Goal: Task Accomplishment & Management: Complete application form

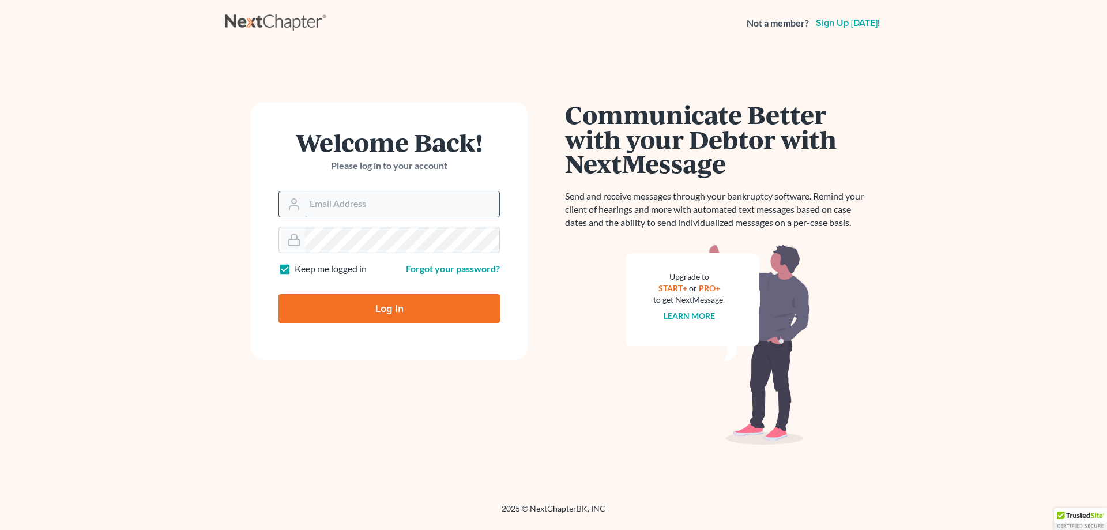
click at [316, 204] on input "Email Address" at bounding box center [402, 203] width 194 height 25
type input "[EMAIL_ADDRESS][DOMAIN_NAME]"
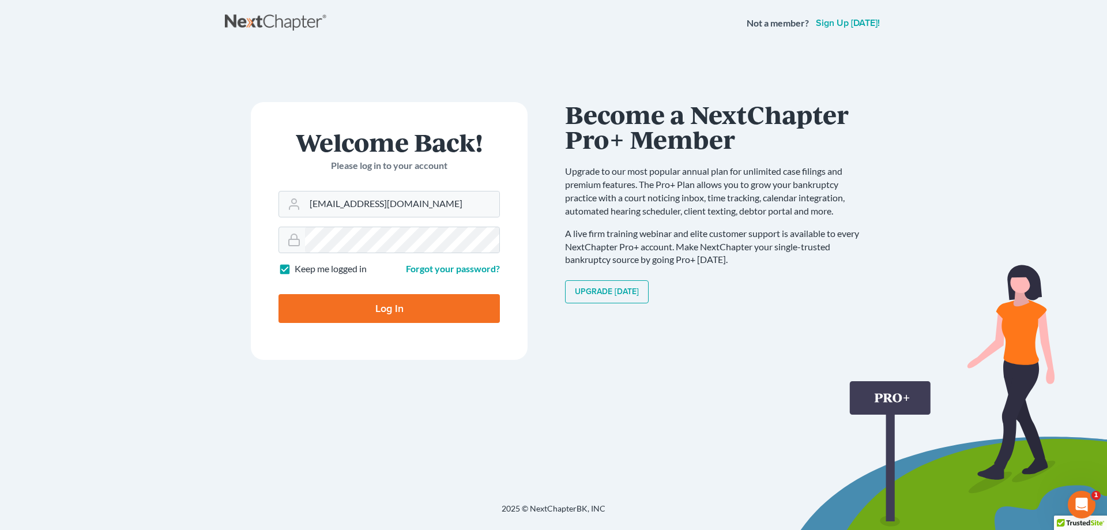
click at [295, 268] on label "Keep me logged in" at bounding box center [331, 268] width 72 height 13
click at [299, 268] on input "Keep me logged in" at bounding box center [302, 265] width 7 height 7
checkbox input "false"
click at [372, 303] on input "Log In" at bounding box center [389, 308] width 221 height 29
type input "Thinking..."
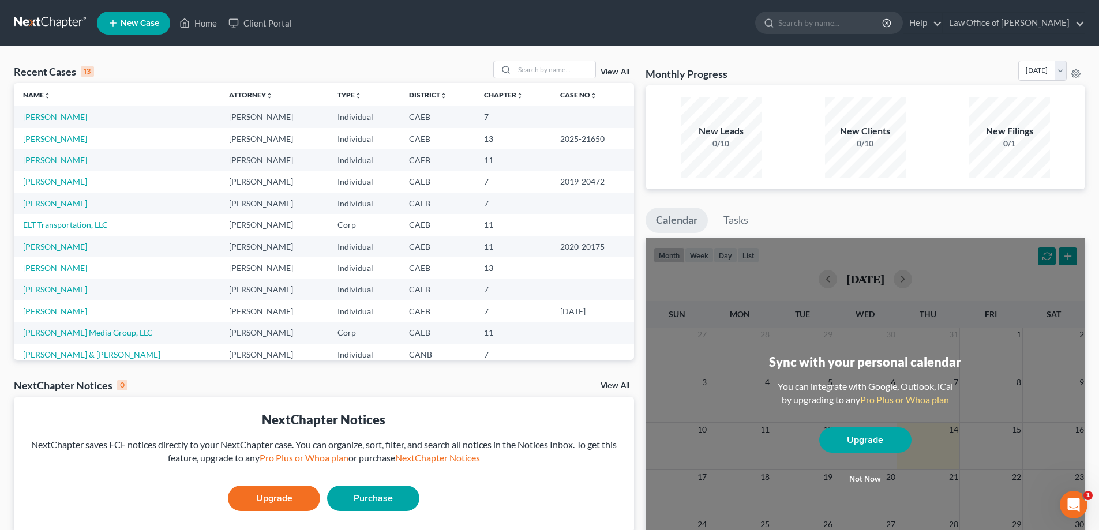
click at [31, 159] on link "Cron, Matthew" at bounding box center [55, 160] width 64 height 10
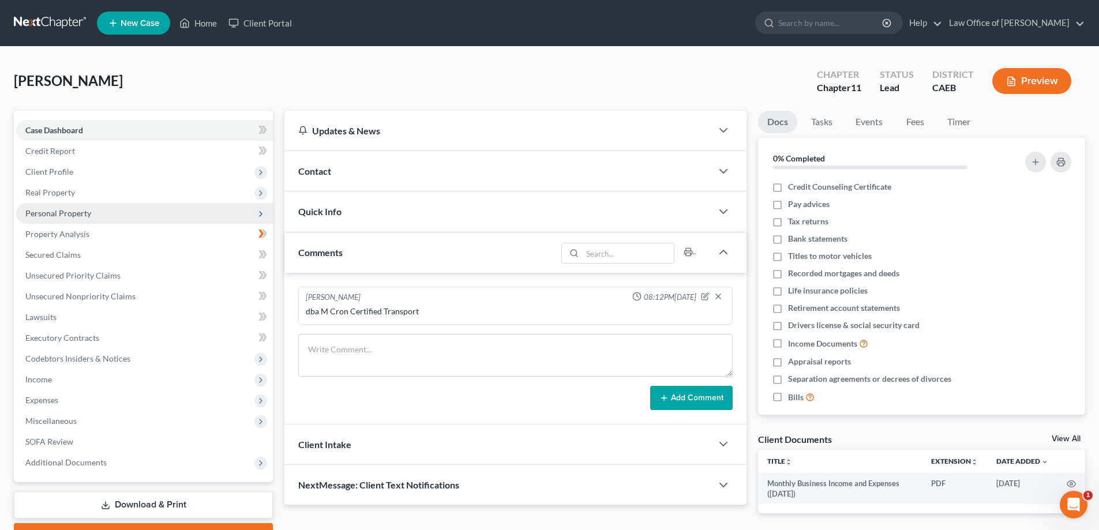
click at [52, 211] on span "Personal Property" at bounding box center [58, 213] width 66 height 10
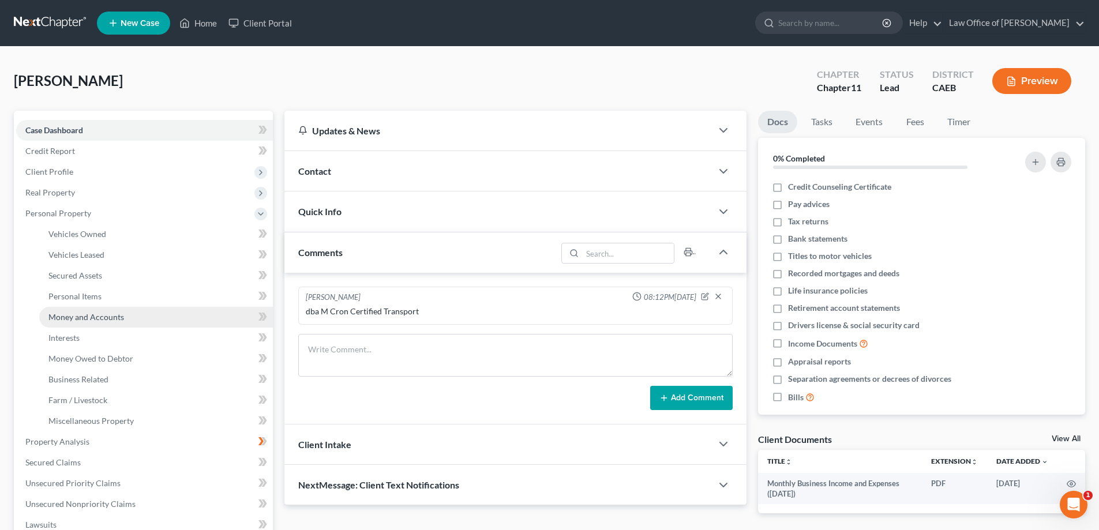
click at [61, 320] on span "Money and Accounts" at bounding box center [86, 317] width 76 height 10
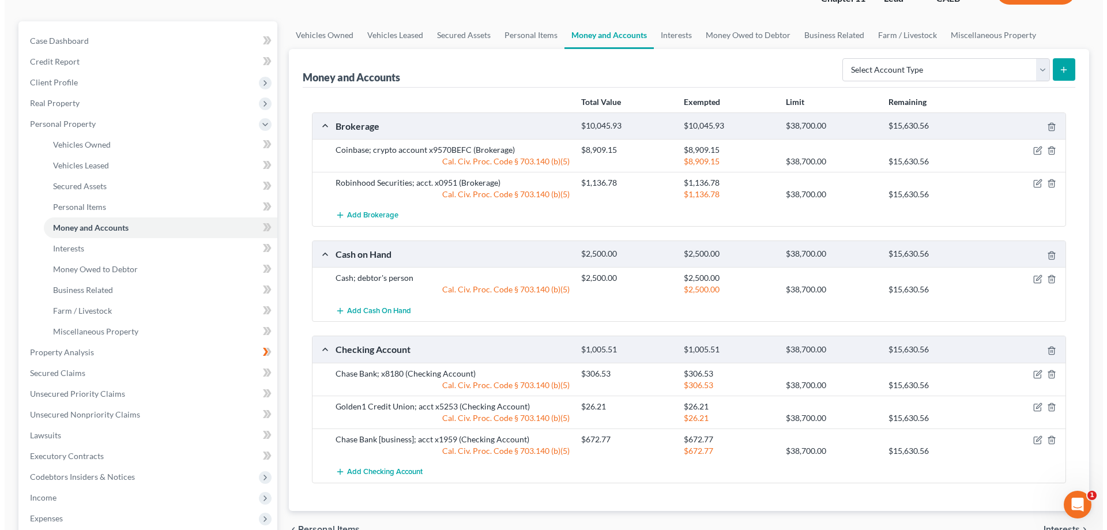
scroll to position [100, 0]
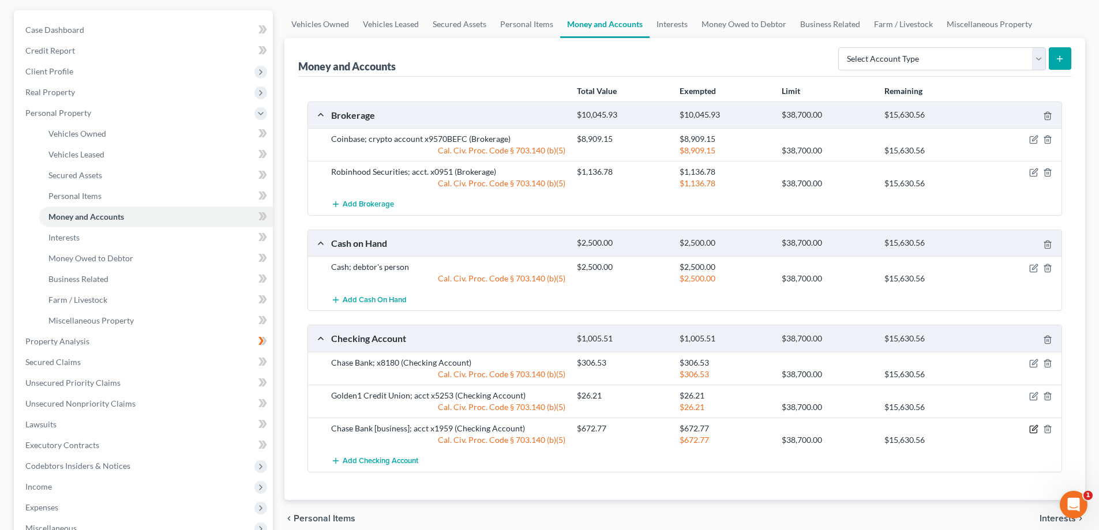
click at [1031, 430] on icon "button" at bounding box center [1033, 428] width 9 height 9
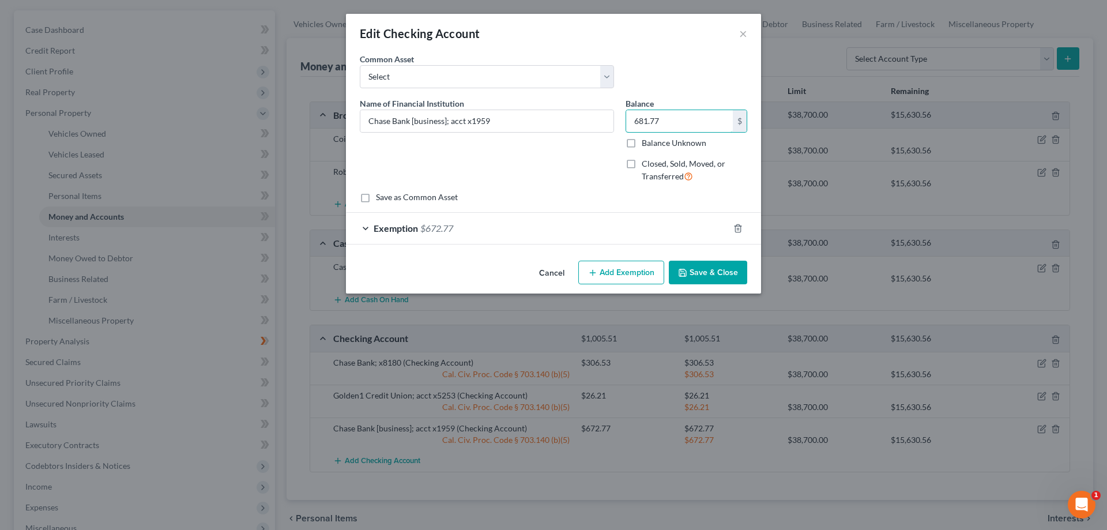
type input "681.77"
click at [593, 173] on div "Name of Financial Institution * Chase Bank [business]; acct x1959" at bounding box center [487, 144] width 266 height 95
click at [366, 228] on div "Exemption $672.77" at bounding box center [537, 228] width 383 height 31
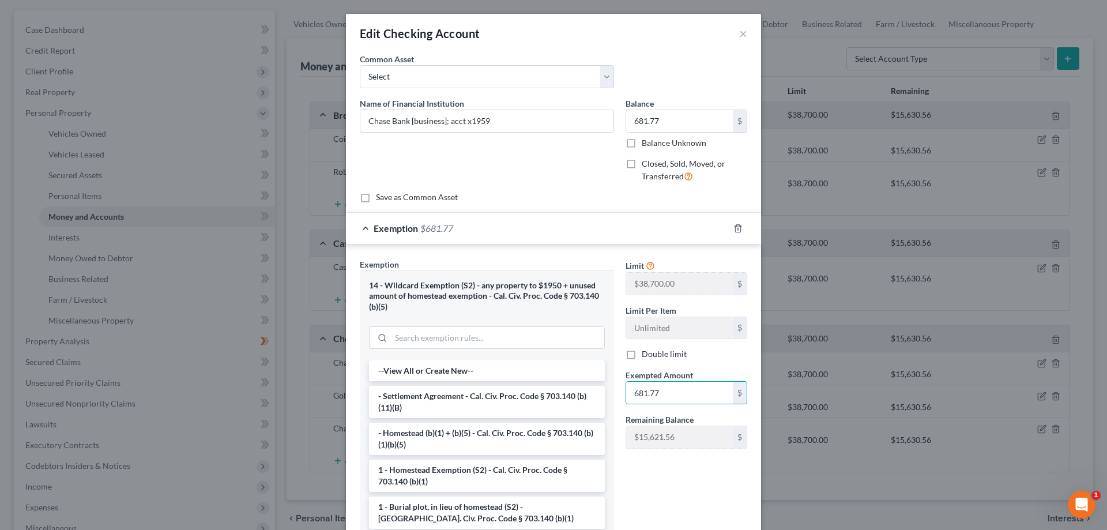
click at [648, 494] on div "Limit $38,700.00 $ Limit Per Item Unlimited $ Double limit Exempted Amount * 68…" at bounding box center [686, 406] width 133 height 296
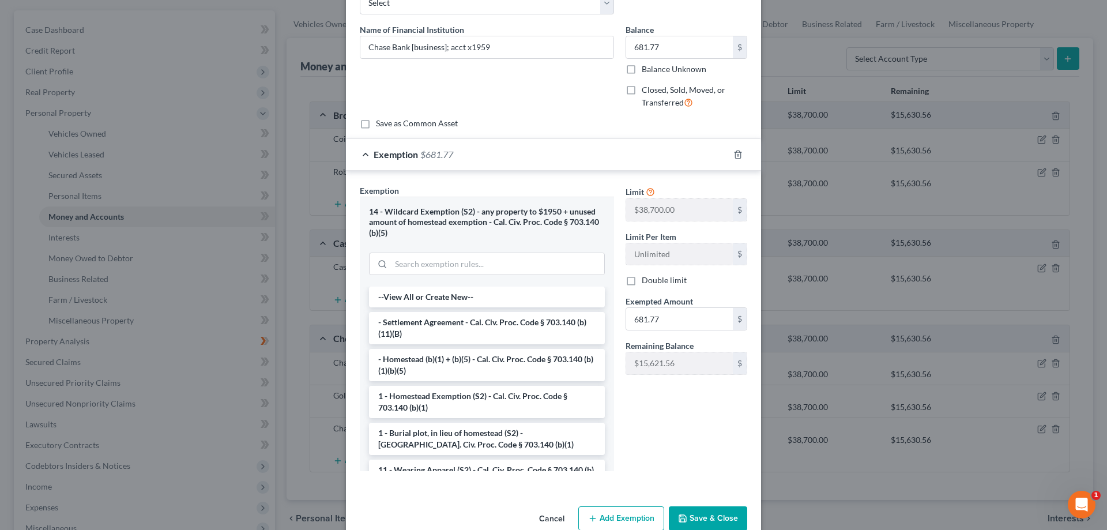
scroll to position [83, 0]
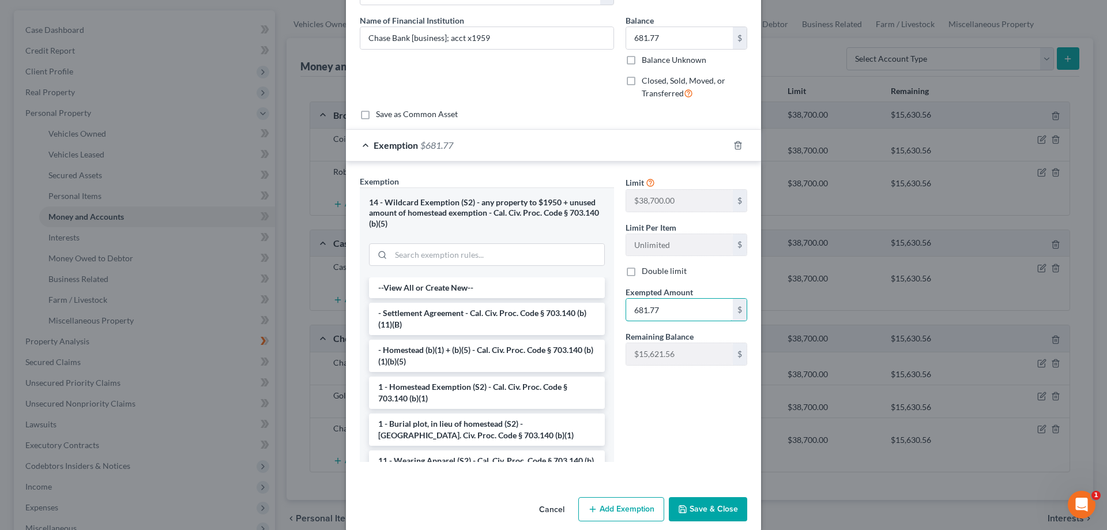
type input "0"
type input "681.77"
click at [692, 508] on button "Save & Close" at bounding box center [708, 509] width 78 height 24
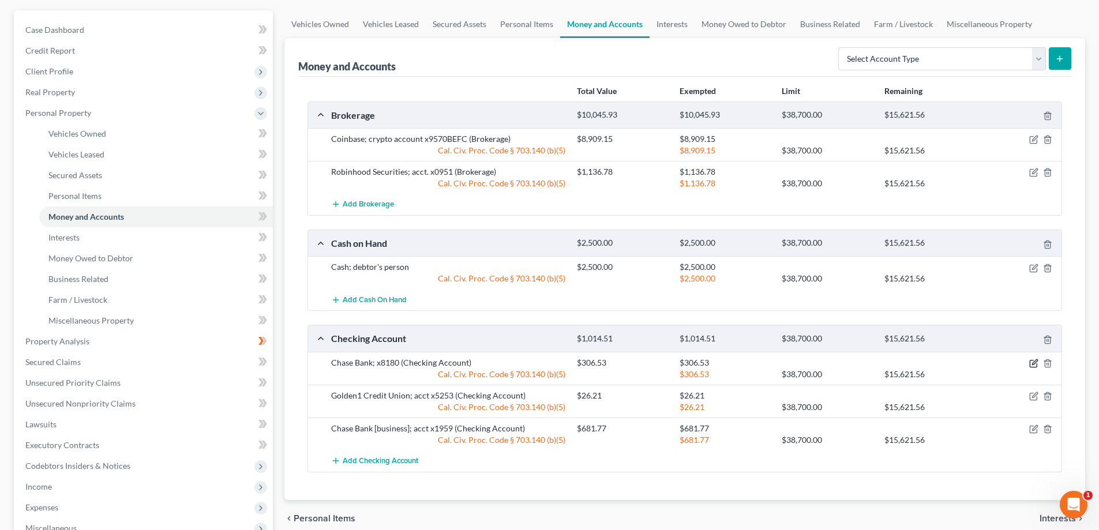
click at [1030, 365] on icon "button" at bounding box center [1033, 363] width 9 height 9
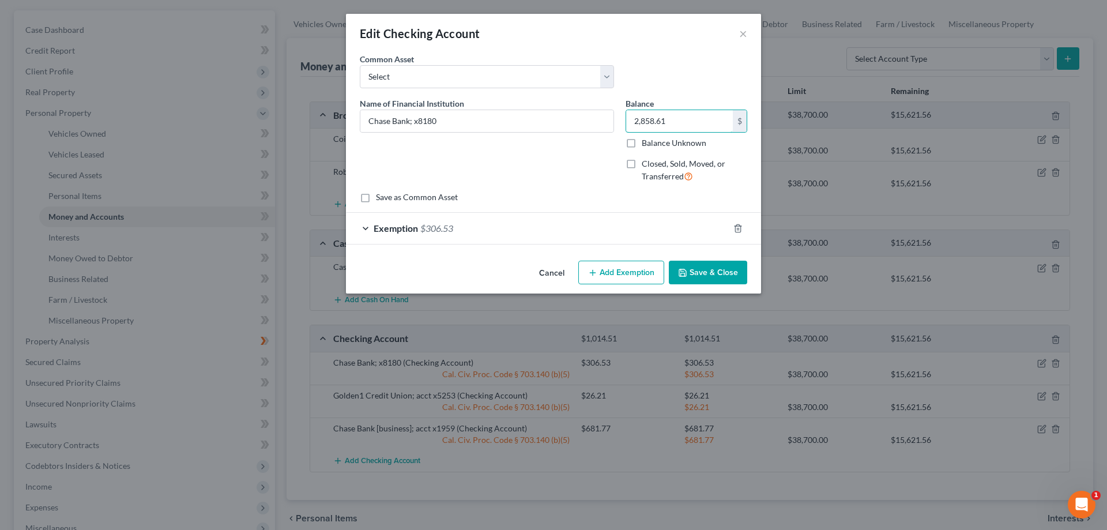
type input "2,858.61"
click at [369, 226] on div "Exemption $306.53" at bounding box center [537, 228] width 383 height 31
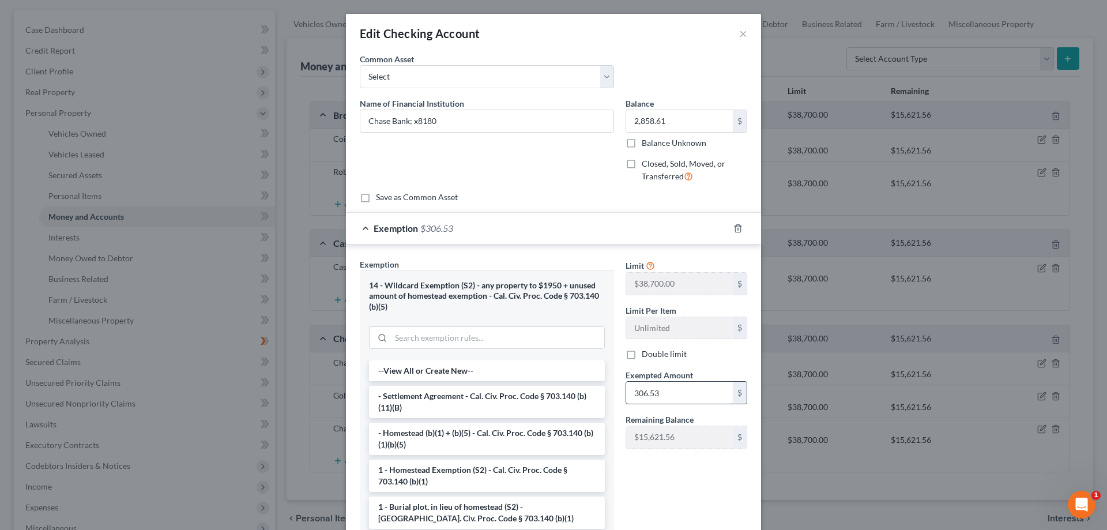
click at [659, 391] on input "306.53" at bounding box center [679, 393] width 107 height 22
type input "2,858.61"
click at [697, 487] on div "Limit $38,700.00 $ Limit Per Item Unlimited $ Double limit Exempted Amount * 2,…" at bounding box center [686, 406] width 133 height 296
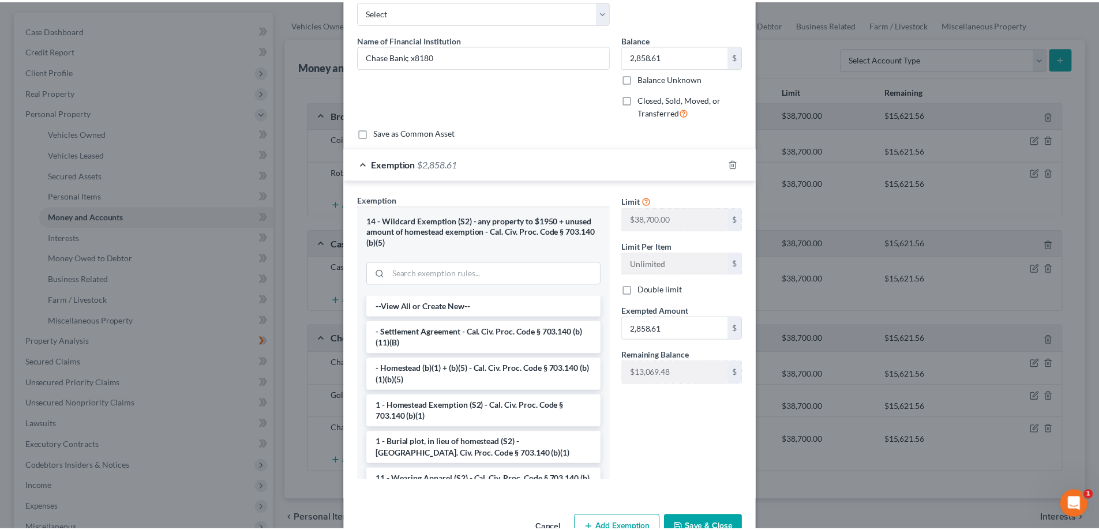
scroll to position [97, 0]
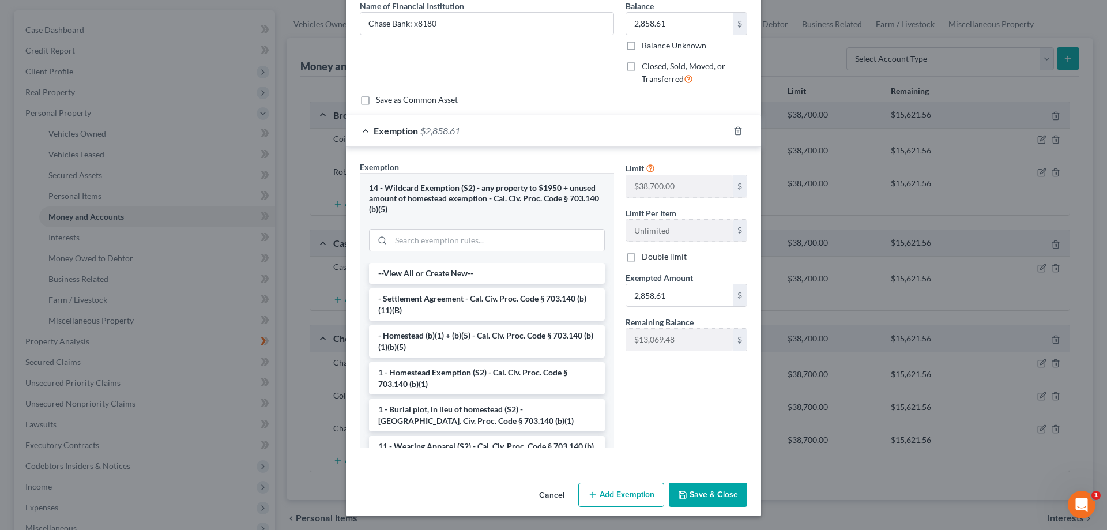
click at [698, 490] on button "Save & Close" at bounding box center [708, 495] width 78 height 24
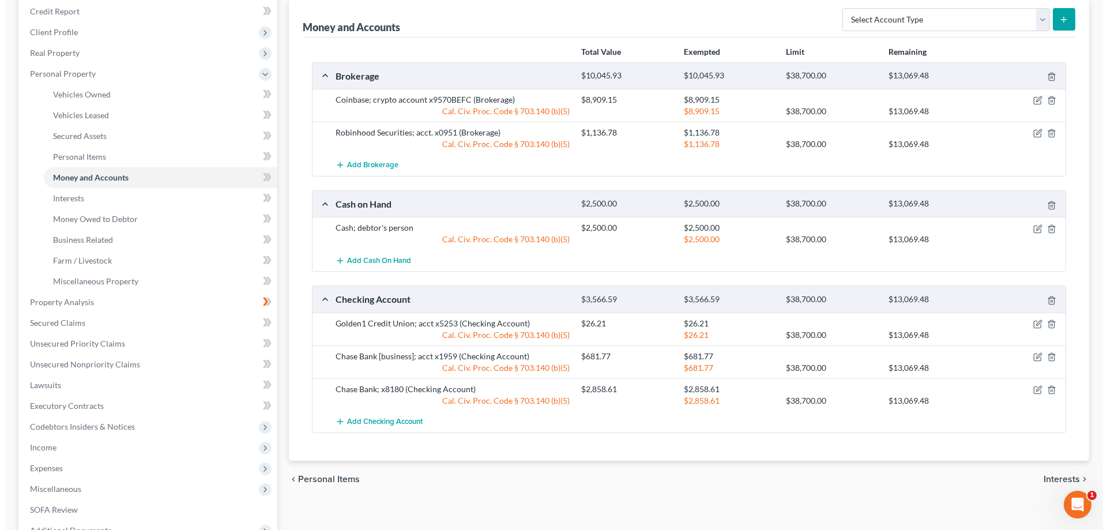
scroll to position [136, 0]
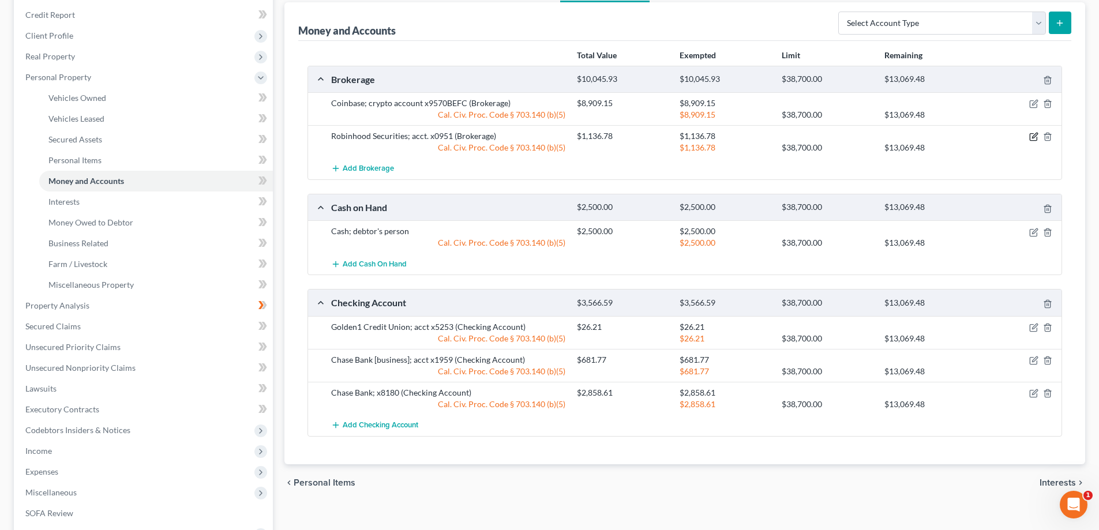
click at [1031, 136] on icon "button" at bounding box center [1033, 136] width 9 height 9
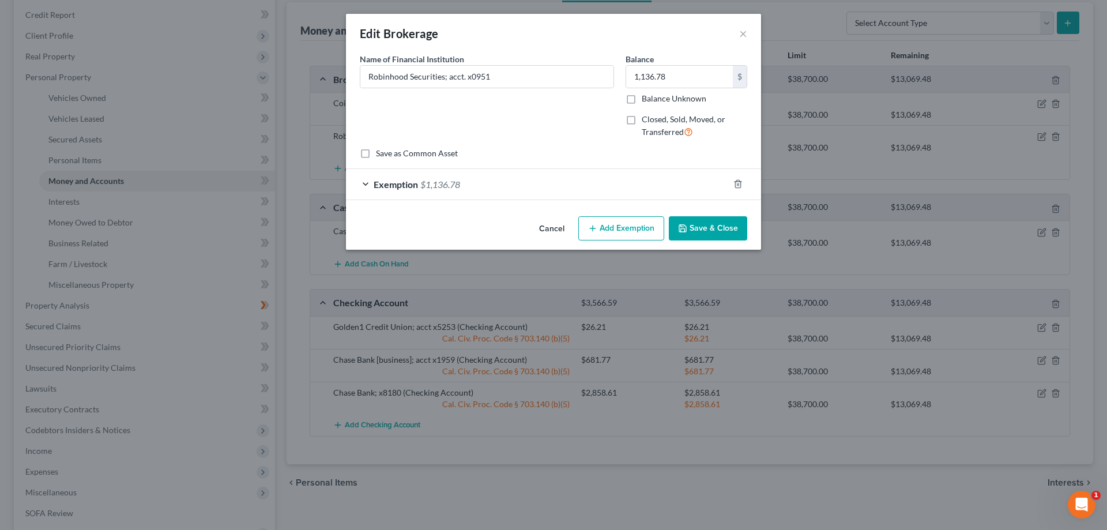
click at [363, 184] on div "Exemption $1,136.78" at bounding box center [537, 184] width 383 height 31
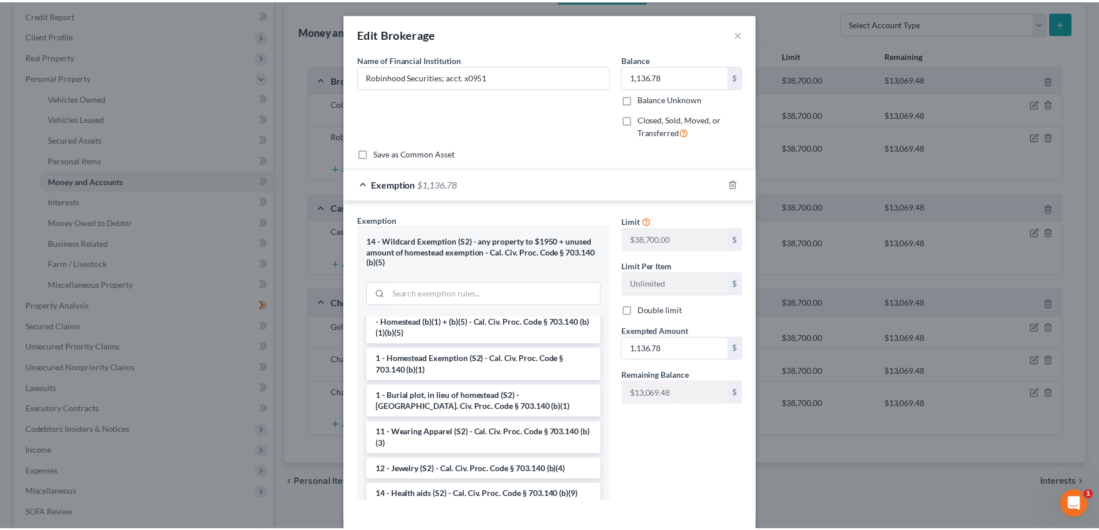
scroll to position [0, 0]
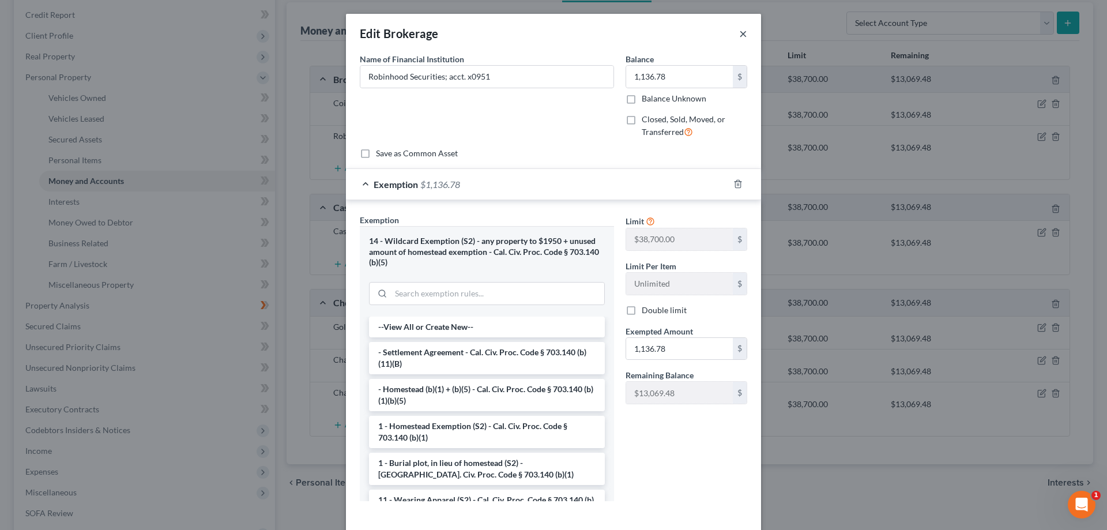
click at [739, 37] on button "×" at bounding box center [743, 34] width 8 height 14
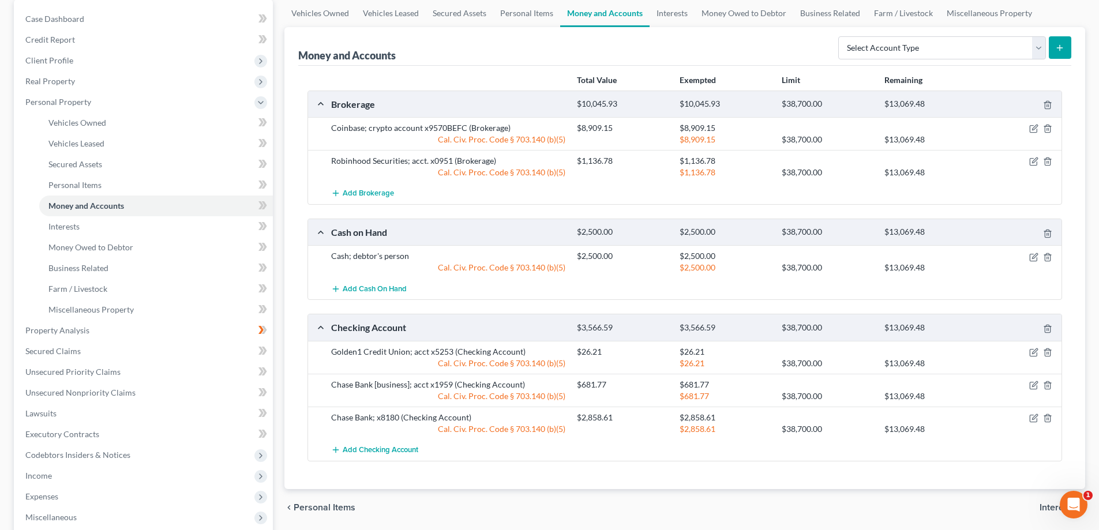
scroll to position [116, 0]
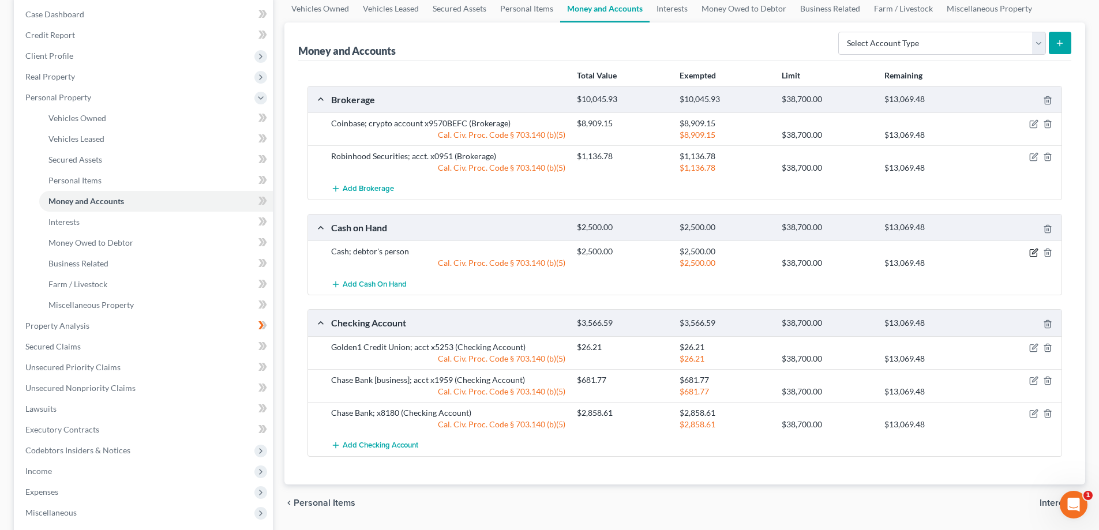
click at [1035, 254] on icon "button" at bounding box center [1033, 252] width 9 height 9
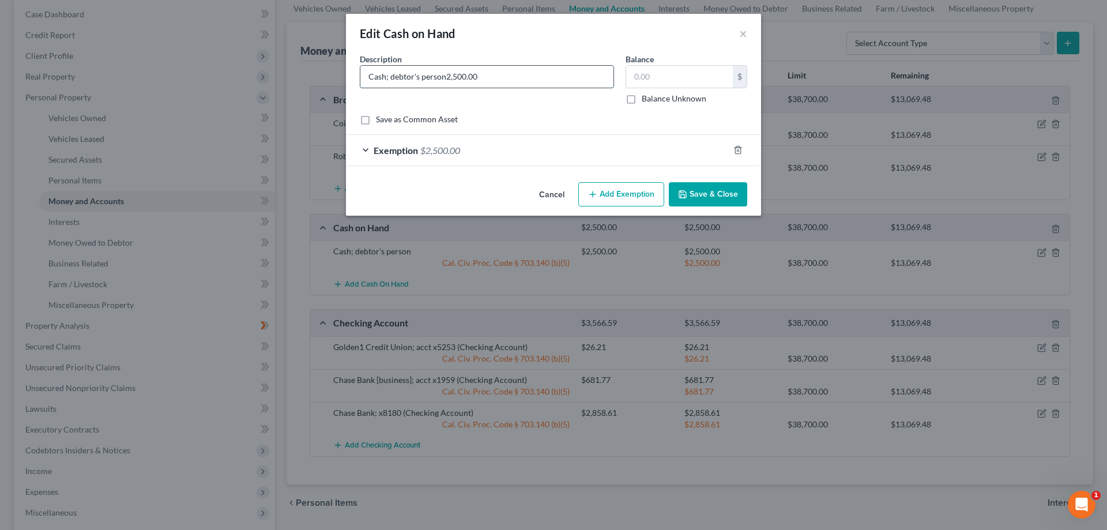
click at [568, 82] on input "Cash; debtor's person2,500.00" at bounding box center [486, 77] width 253 height 22
type input "Cash; debtor's person"
click at [679, 84] on input "text" at bounding box center [679, 77] width 107 height 22
click at [585, 132] on form "An exemption set must first be selected from the Filing Information section. Co…" at bounding box center [554, 109] width 388 height 113
click at [671, 73] on input "18,334" at bounding box center [679, 77] width 107 height 22
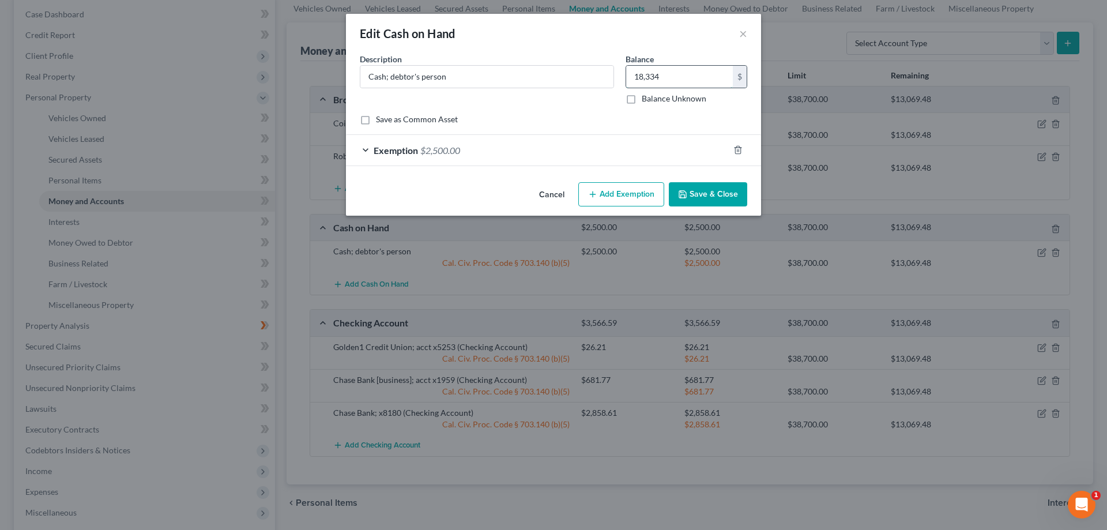
click at [671, 73] on input "18,334" at bounding box center [679, 77] width 107 height 22
type input "18,334.00"
click at [608, 149] on div "Exemption $2,500.00" at bounding box center [537, 150] width 383 height 31
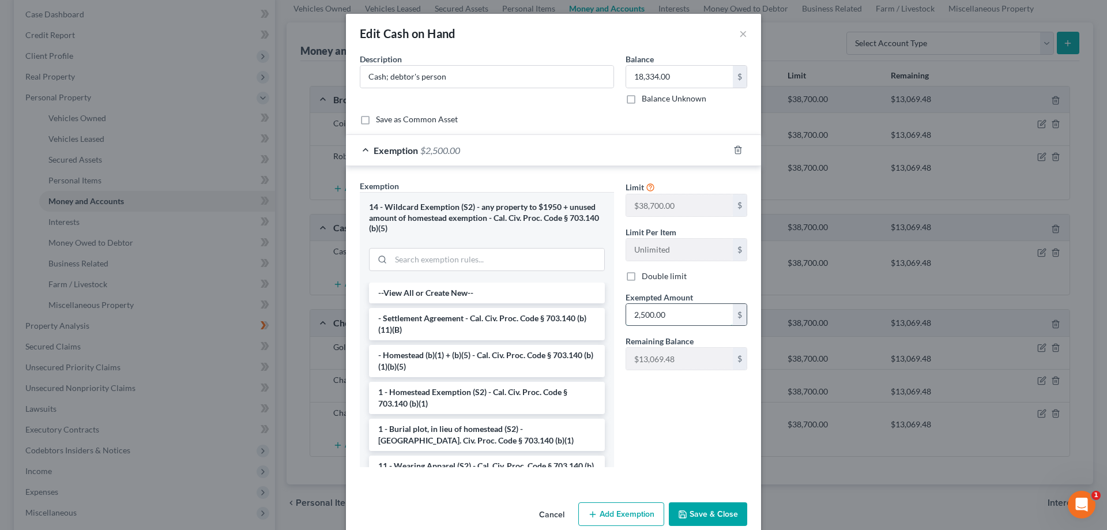
click at [673, 314] on input "2,500.00" at bounding box center [679, 315] width 107 height 22
type input "18,334.00"
click at [657, 428] on div "Limit $38,700.00 $ Limit Per Item Unlimited $ Double limit Exempted Amount * 18…" at bounding box center [686, 328] width 133 height 296
click at [698, 518] on button "Save & Close" at bounding box center [708, 514] width 78 height 24
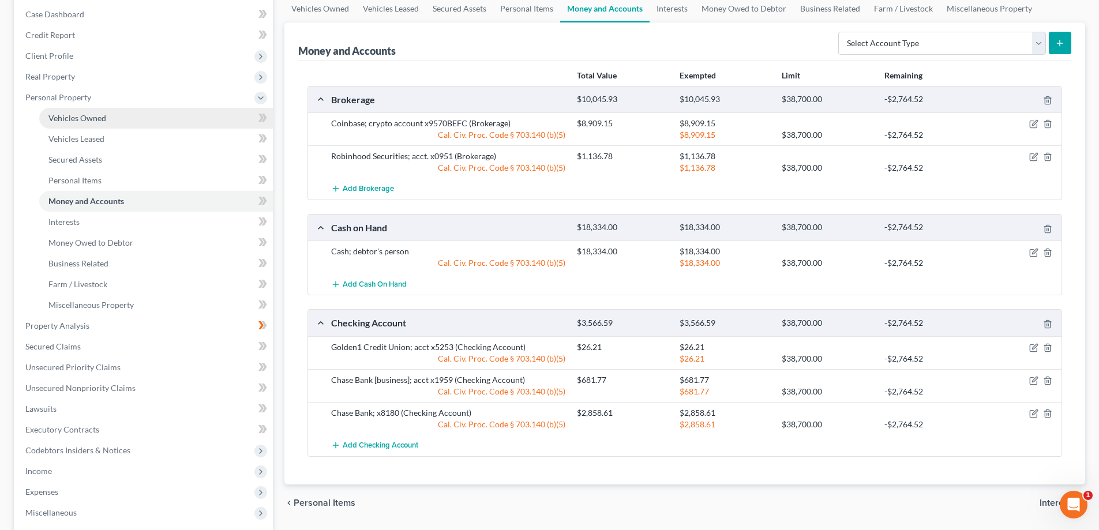
click at [63, 119] on span "Vehicles Owned" at bounding box center [77, 118] width 58 height 10
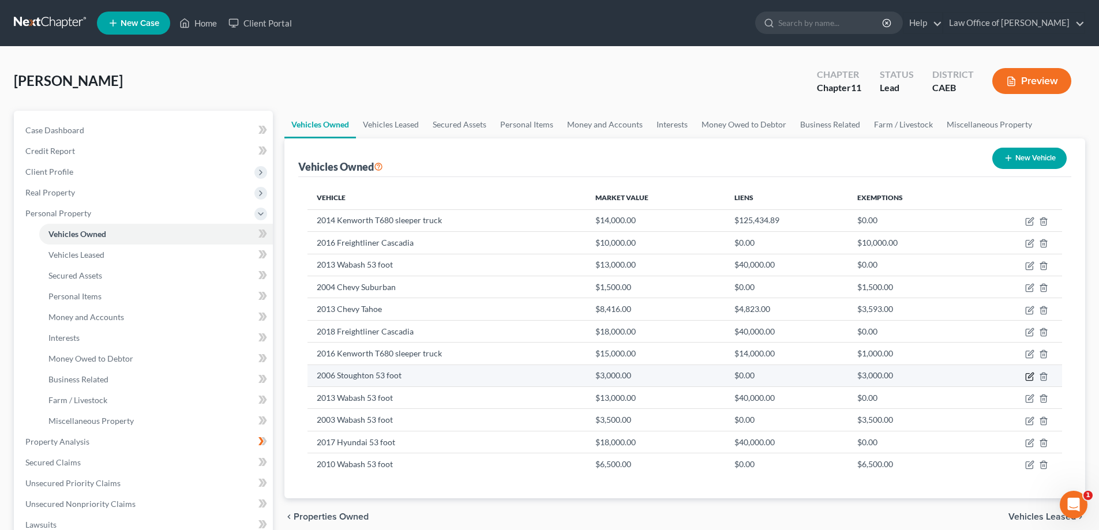
click at [1028, 375] on icon "button" at bounding box center [1029, 376] width 9 height 9
select select "2"
select select "20"
select select "3"
select select "0"
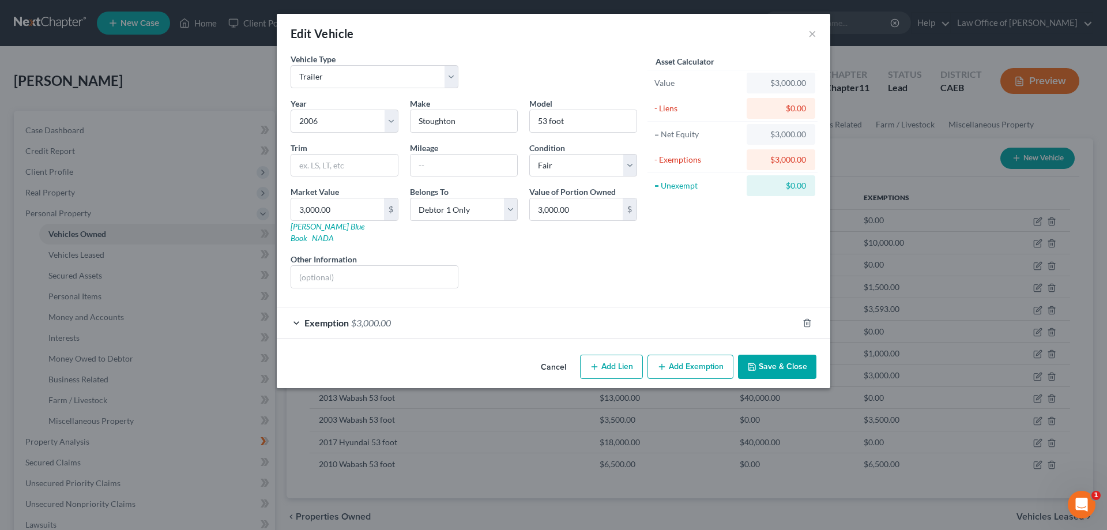
click at [295, 310] on div "Exemption $3,000.00" at bounding box center [537, 322] width 521 height 31
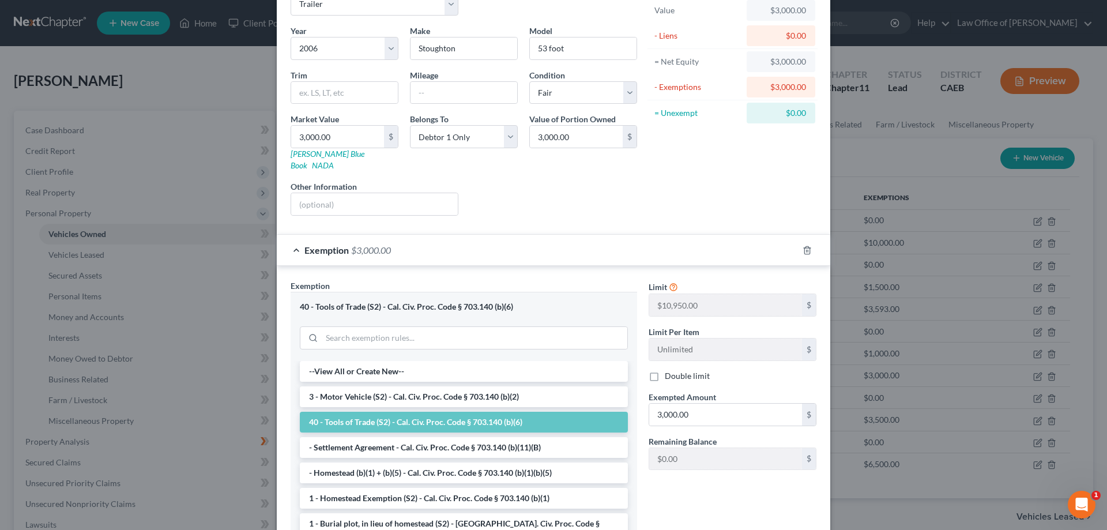
scroll to position [75, 0]
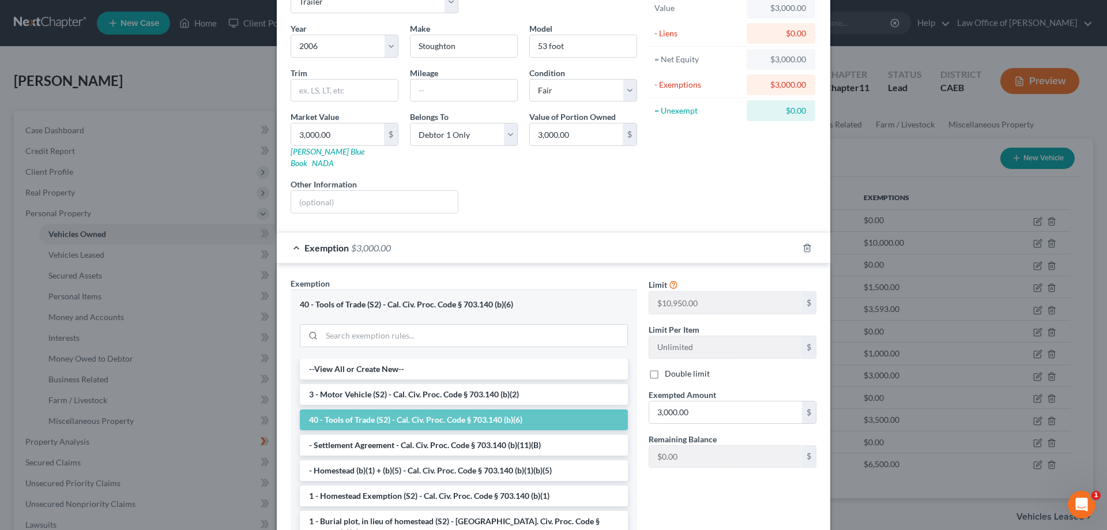
click at [291, 236] on div "Exemption $3,000.00" at bounding box center [537, 247] width 521 height 31
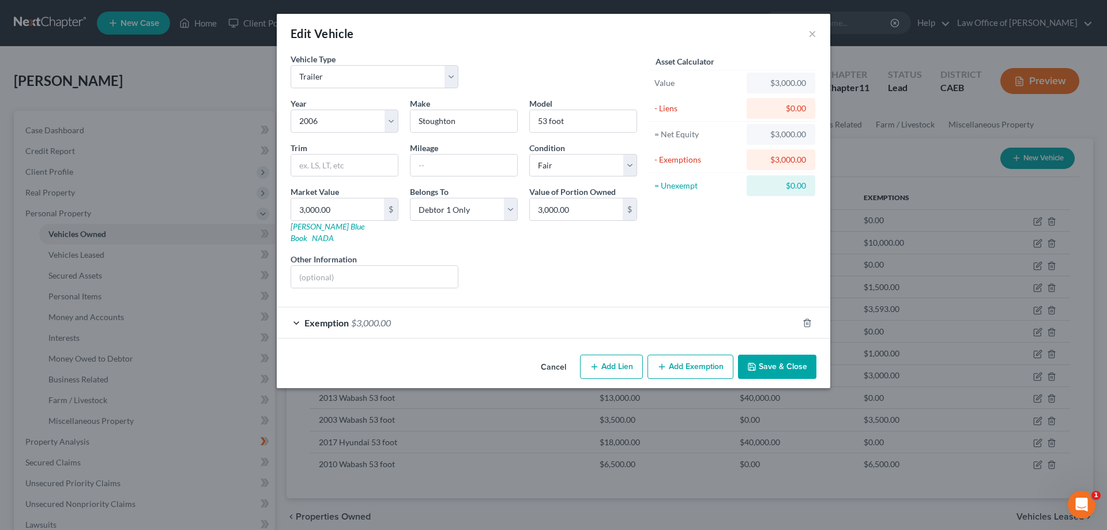
scroll to position [0, 0]
click at [752, 367] on polyline "button" at bounding box center [752, 368] width 4 height 3
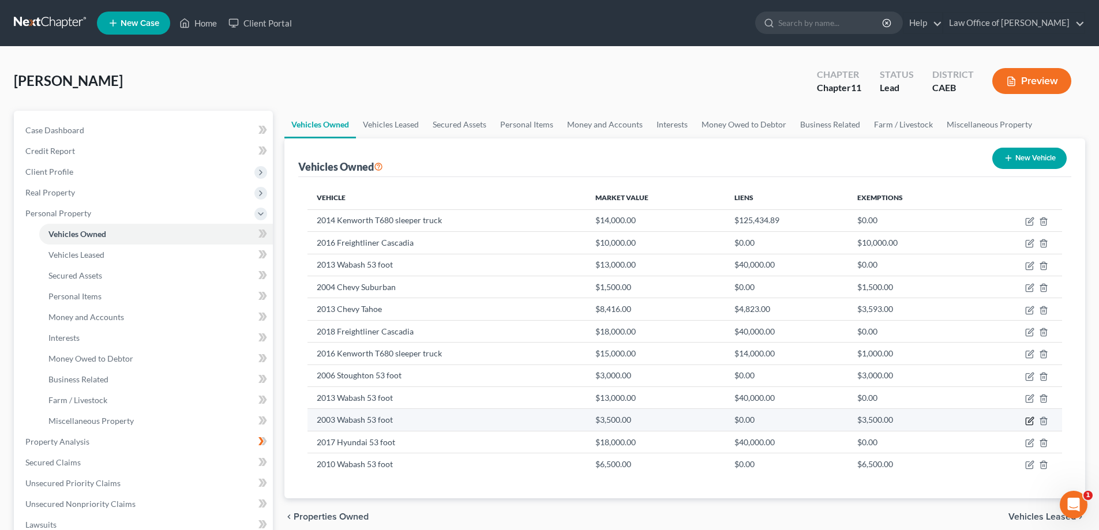
click at [1026, 418] on icon "button" at bounding box center [1028, 421] width 7 height 7
select select "2"
select select "23"
select select "3"
select select "0"
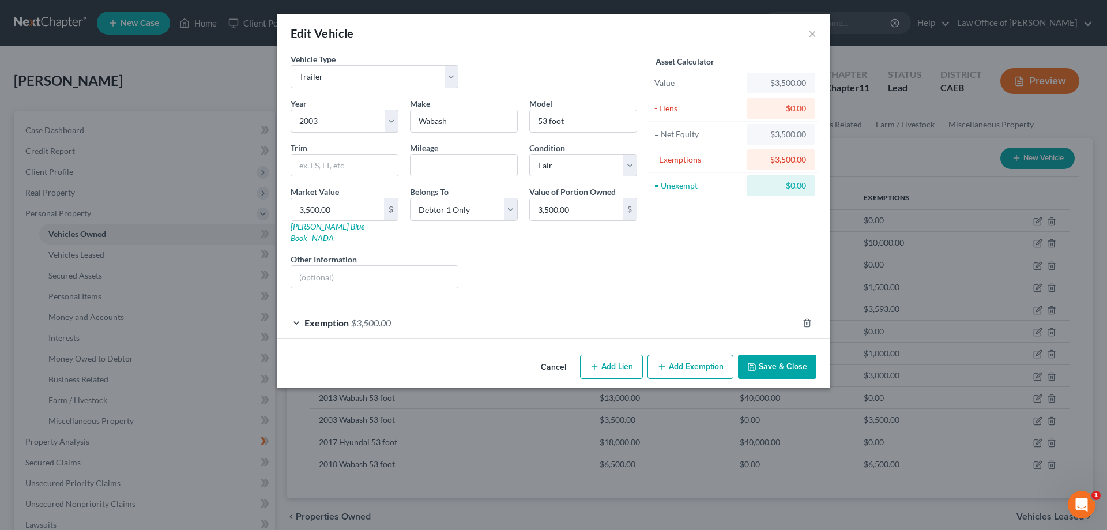
click at [294, 310] on div "Exemption $3,500.00" at bounding box center [537, 322] width 521 height 31
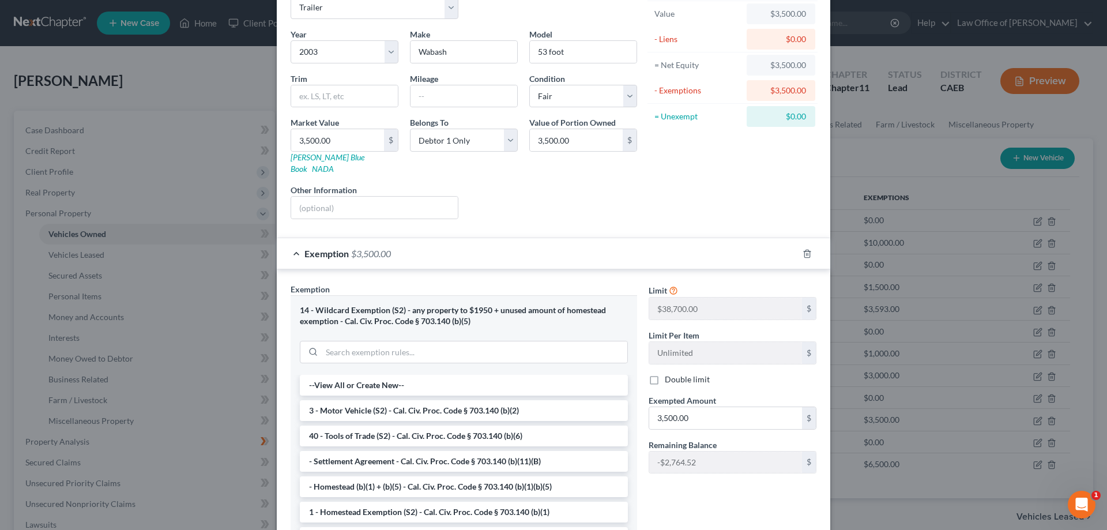
scroll to position [74, 0]
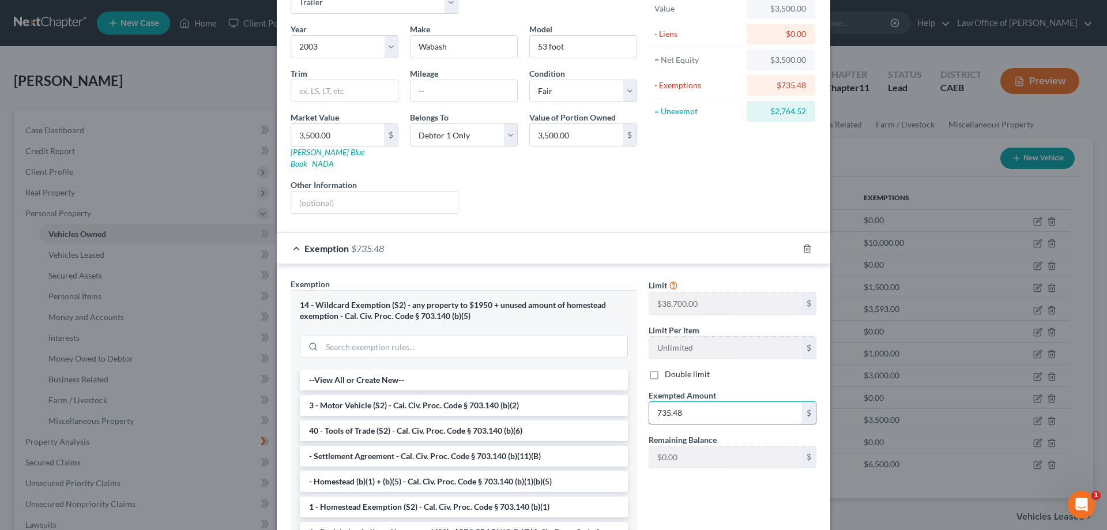
type input "735.48"
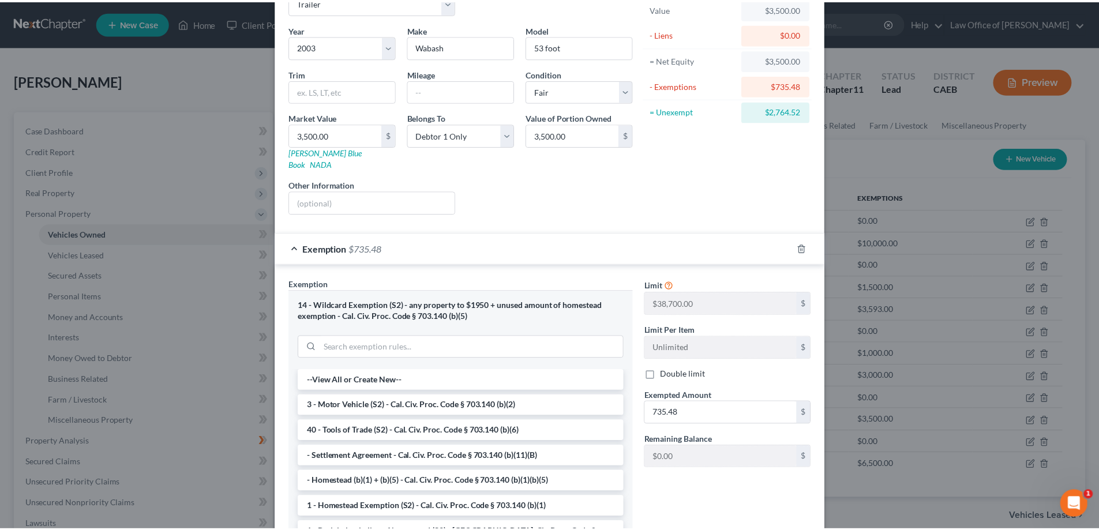
scroll to position [170, 0]
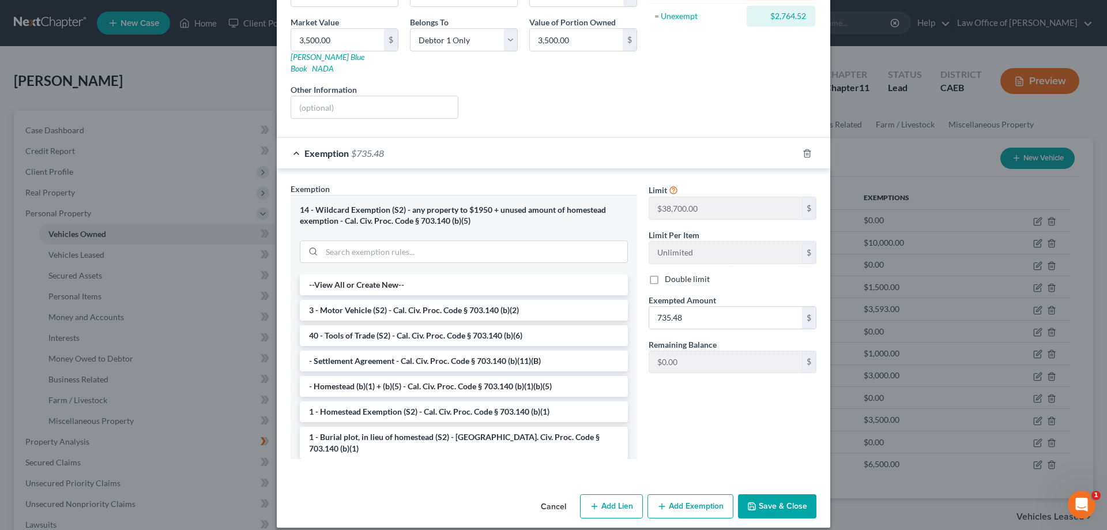
click at [773, 494] on button "Save & Close" at bounding box center [777, 506] width 78 height 24
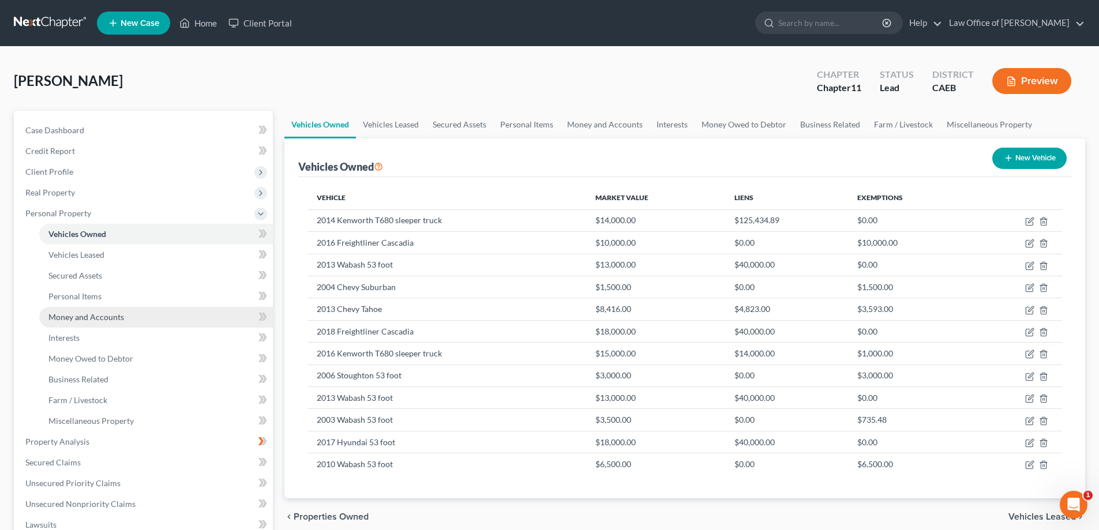
click at [61, 319] on span "Money and Accounts" at bounding box center [86, 317] width 76 height 10
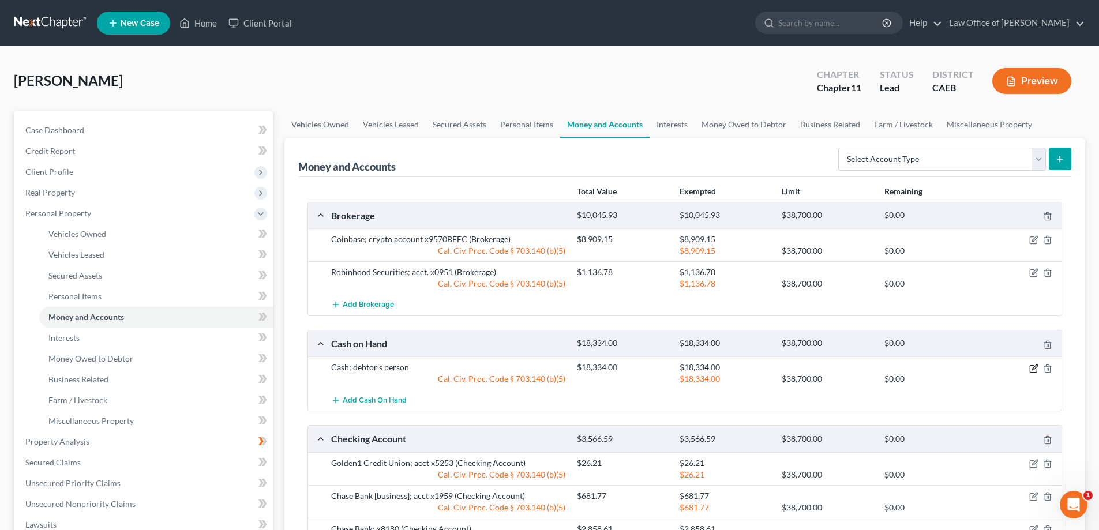
click at [1030, 369] on icon "button" at bounding box center [1033, 368] width 7 height 7
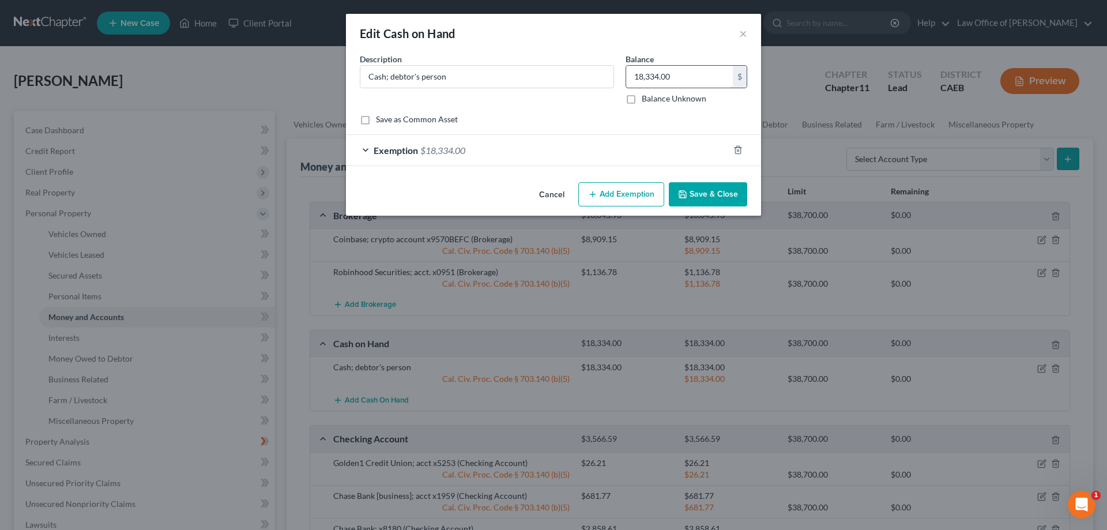
click at [675, 75] on input "18,334.00" at bounding box center [679, 77] width 107 height 22
type input "21,334.00"
click at [367, 150] on div "Exemption $18,334.00" at bounding box center [537, 150] width 383 height 31
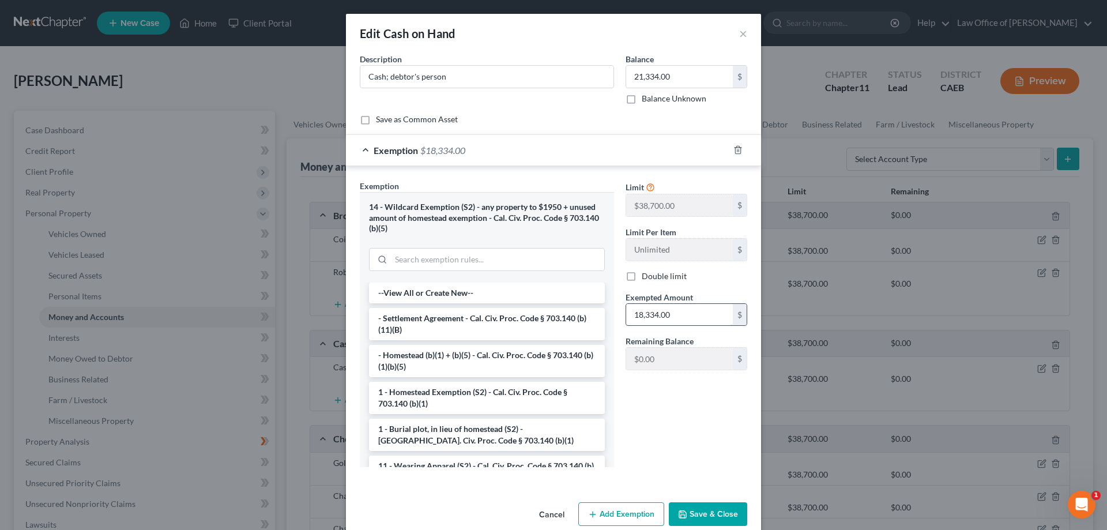
click at [675, 307] on input "18,334.00" at bounding box center [679, 315] width 107 height 22
type input "21,334.00"
click at [681, 421] on div "Limit $38,700.00 $ Limit Per Item Unlimited $ Double limit Exempted Amount * 21…" at bounding box center [686, 328] width 133 height 296
click at [705, 509] on button "Save & Close" at bounding box center [708, 514] width 78 height 24
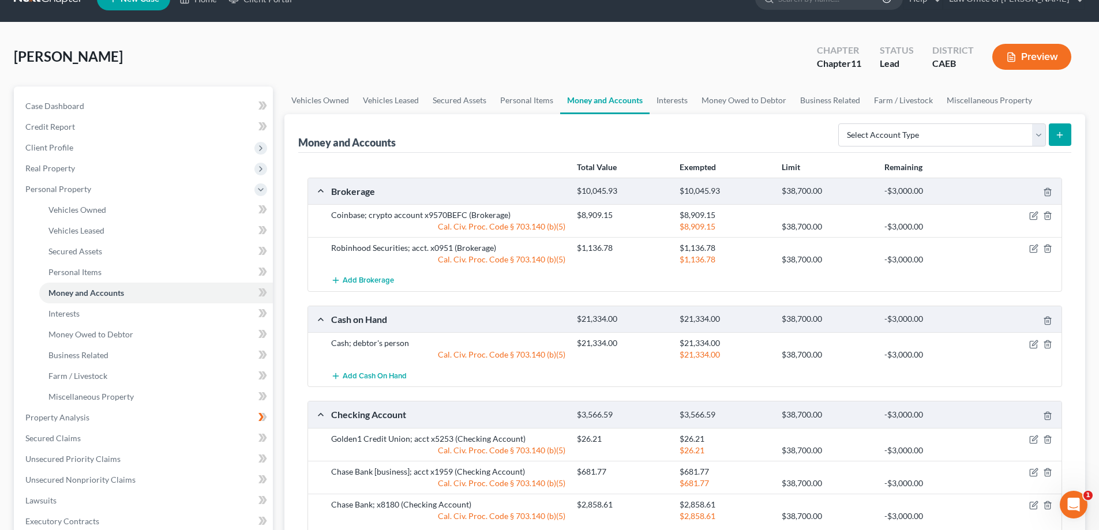
scroll to position [27, 0]
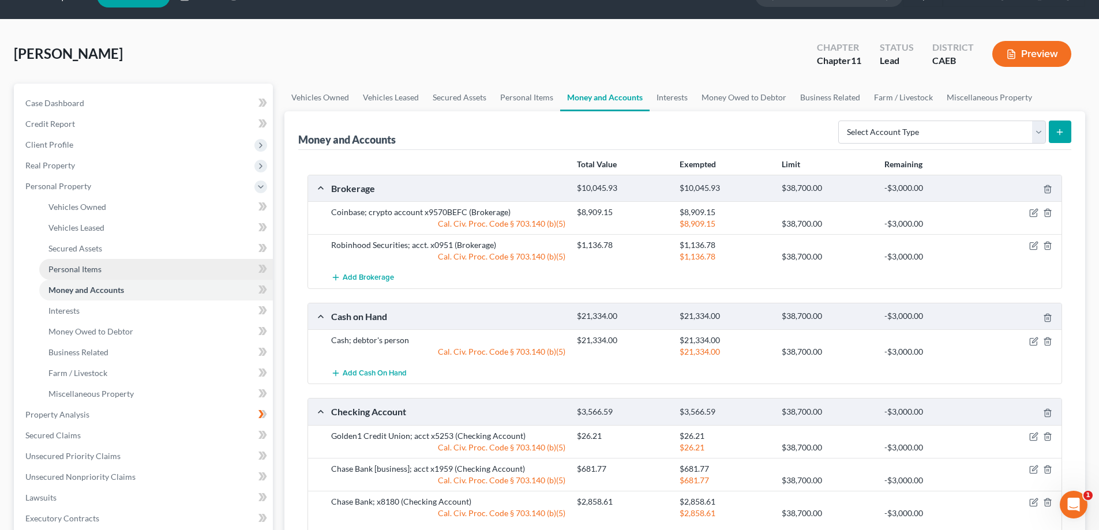
click at [62, 273] on span "Personal Items" at bounding box center [74, 269] width 53 height 10
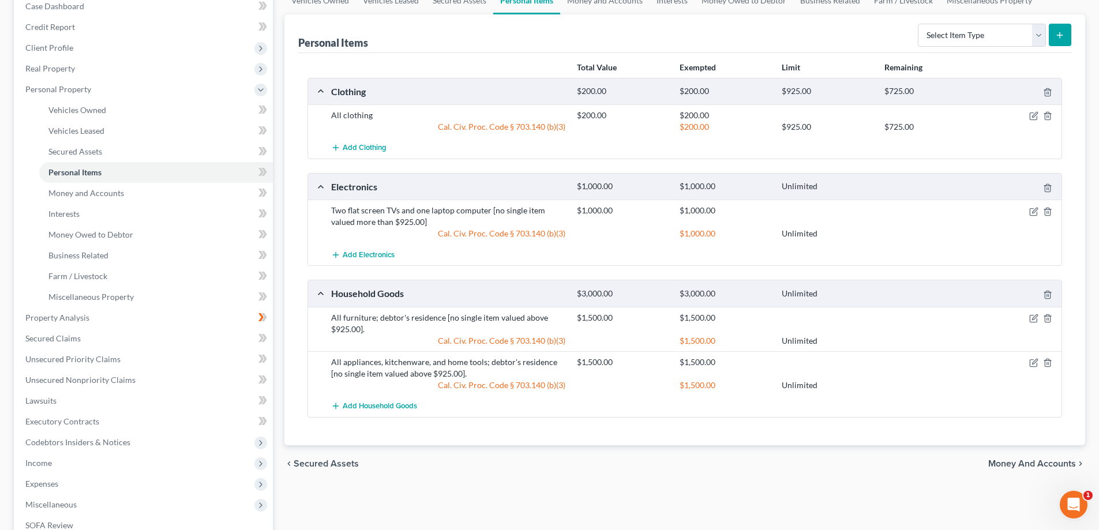
scroll to position [44, 0]
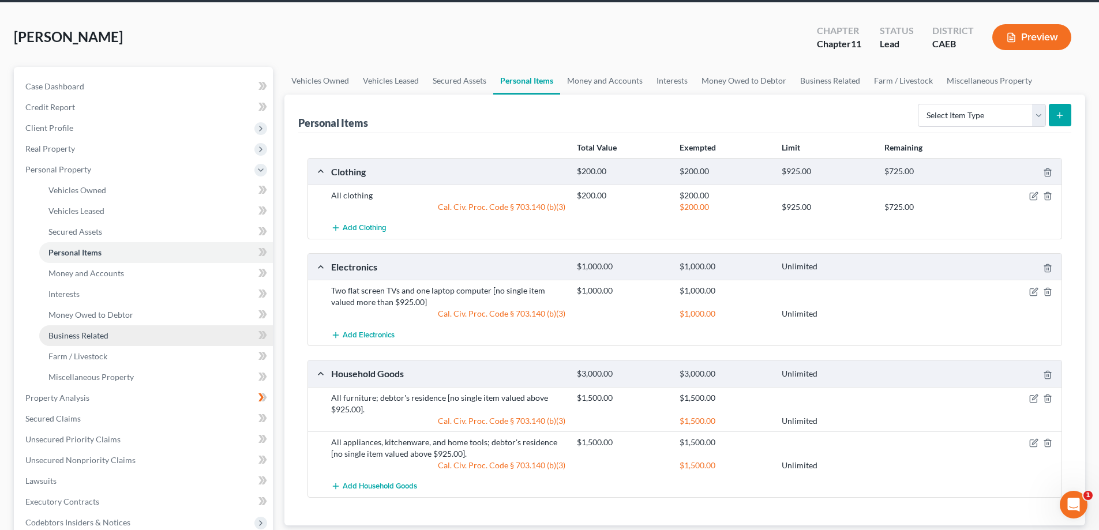
click at [82, 334] on span "Business Related" at bounding box center [78, 335] width 60 height 10
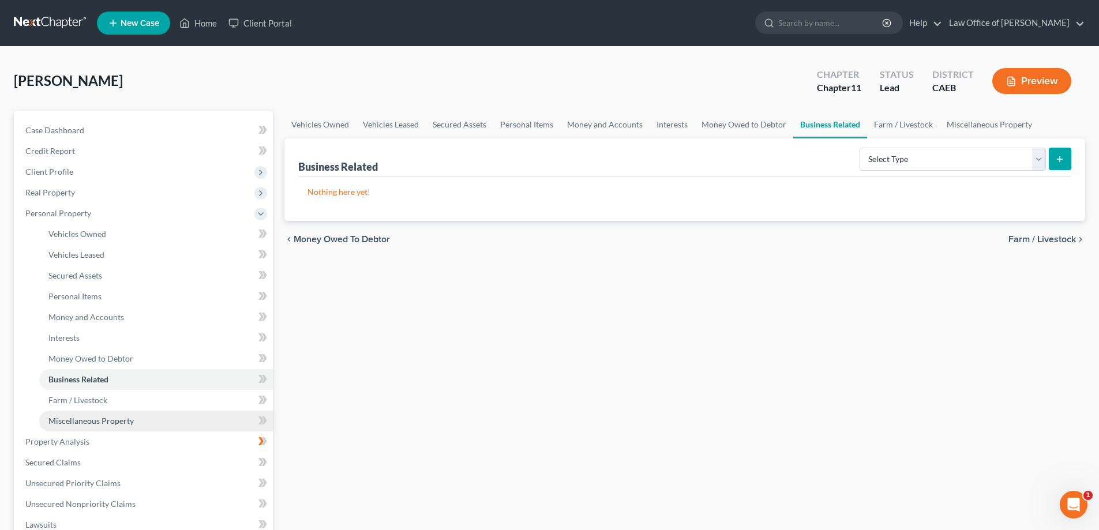
click at [81, 422] on span "Miscellaneous Property" at bounding box center [90, 421] width 85 height 10
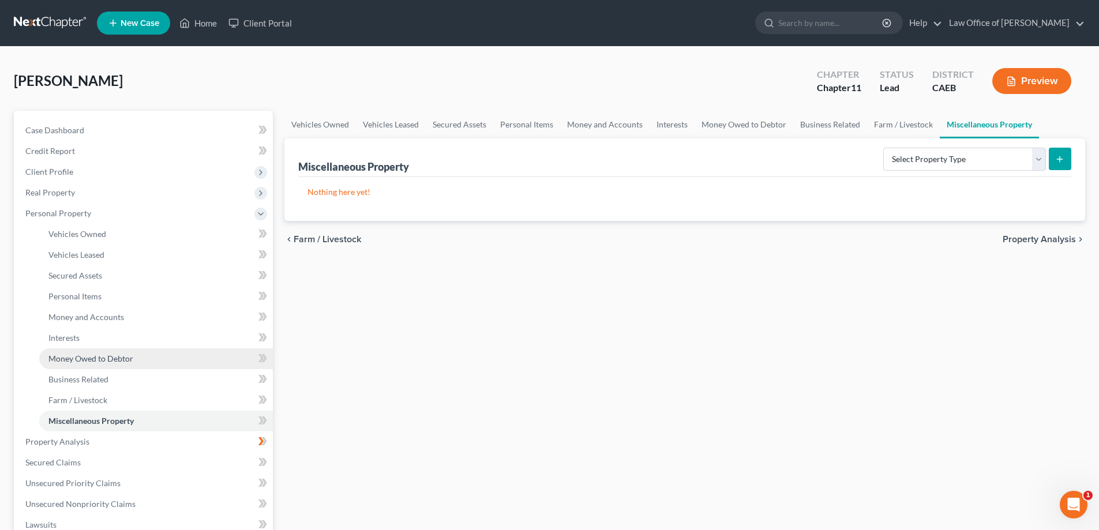
click at [66, 356] on span "Money Owed to Debtor" at bounding box center [90, 359] width 85 height 10
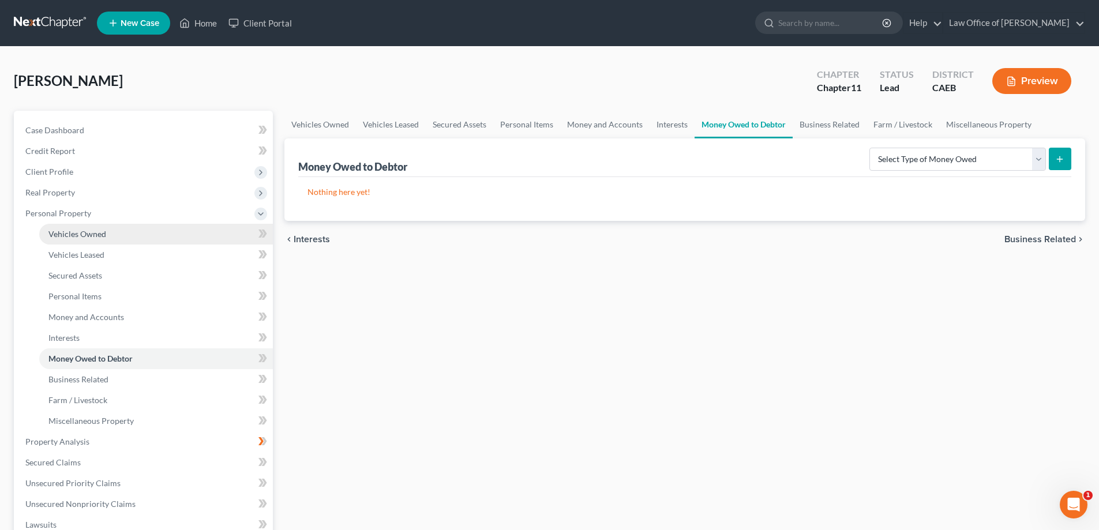
click at [62, 236] on span "Vehicles Owned" at bounding box center [77, 234] width 58 height 10
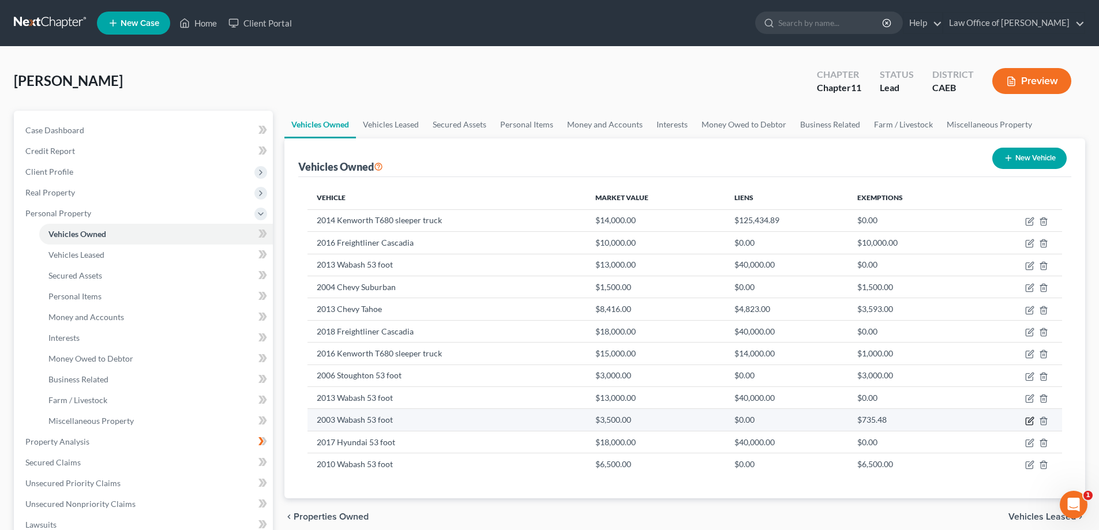
click at [1028, 423] on icon "button" at bounding box center [1029, 420] width 9 height 9
select select "2"
select select "23"
select select "3"
select select "0"
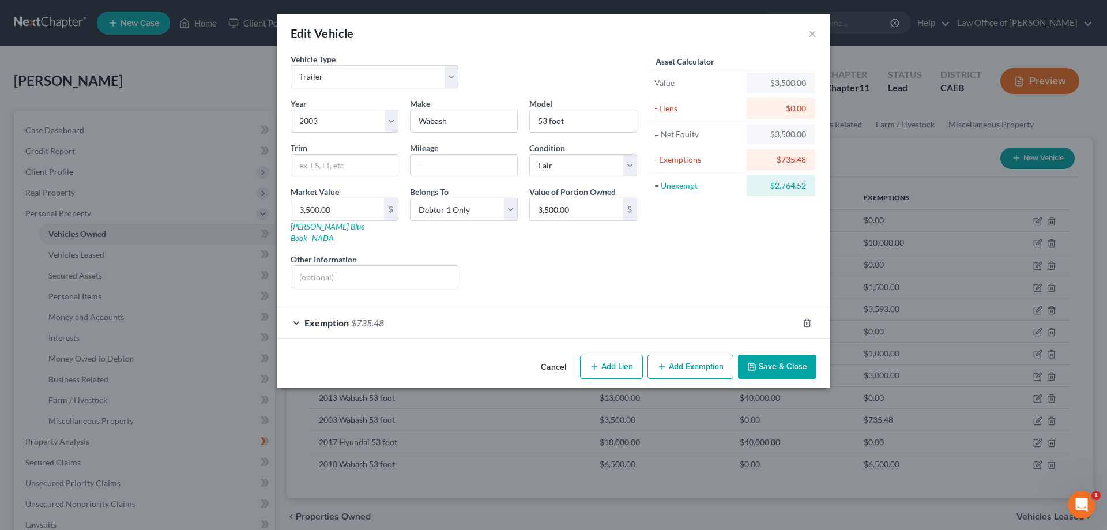
click at [476, 314] on div "Exemption $735.48" at bounding box center [537, 322] width 521 height 31
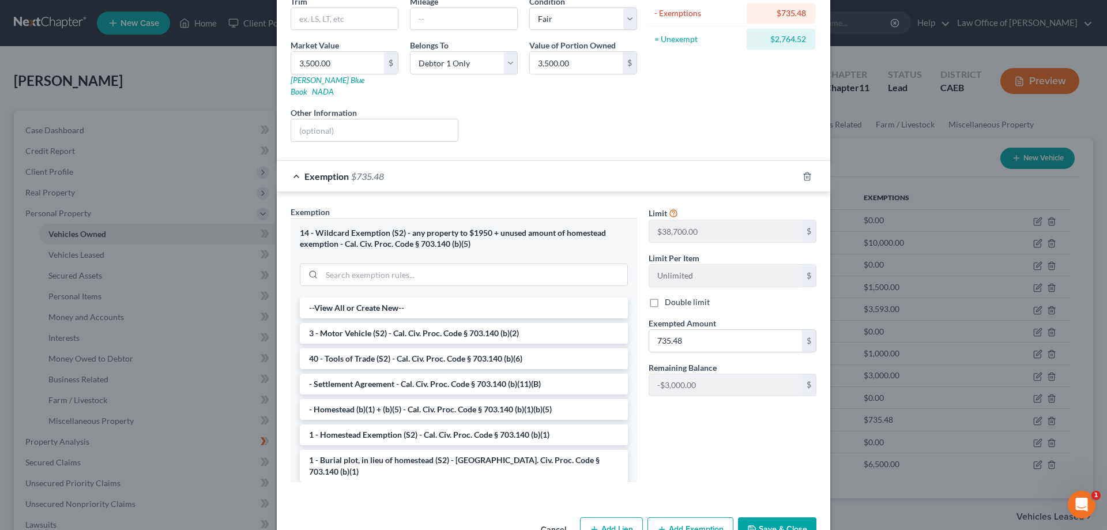
scroll to position [163, 0]
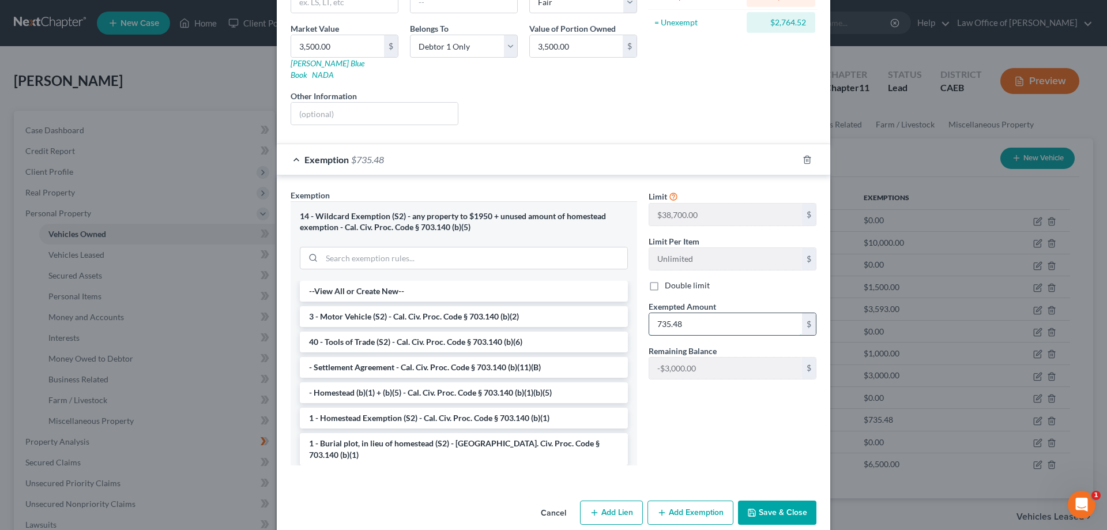
click at [678, 314] on input "735.48" at bounding box center [725, 324] width 153 height 22
type input "0.00"
click at [748, 508] on icon "button" at bounding box center [751, 512] width 9 height 9
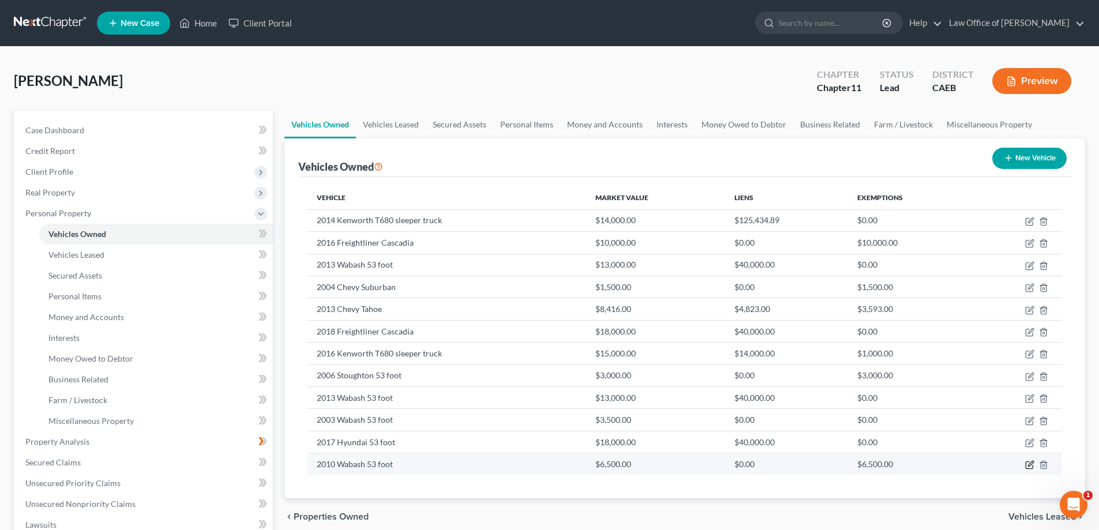
click at [1027, 466] on icon "button" at bounding box center [1029, 464] width 9 height 9
select select "2"
select select "16"
select select "3"
select select "0"
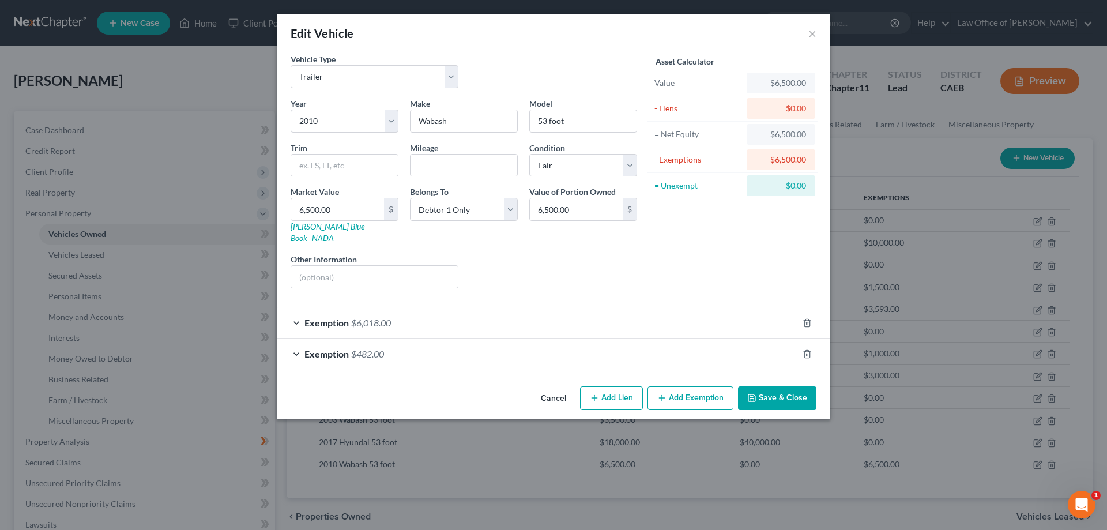
click at [292, 310] on div "Exemption $6,018.00" at bounding box center [537, 322] width 521 height 31
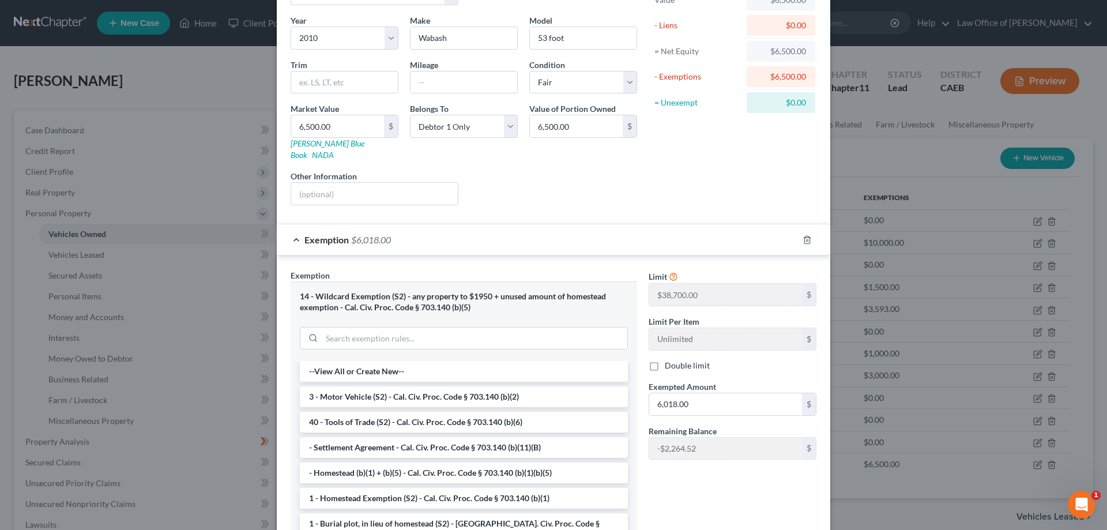
scroll to position [92, 0]
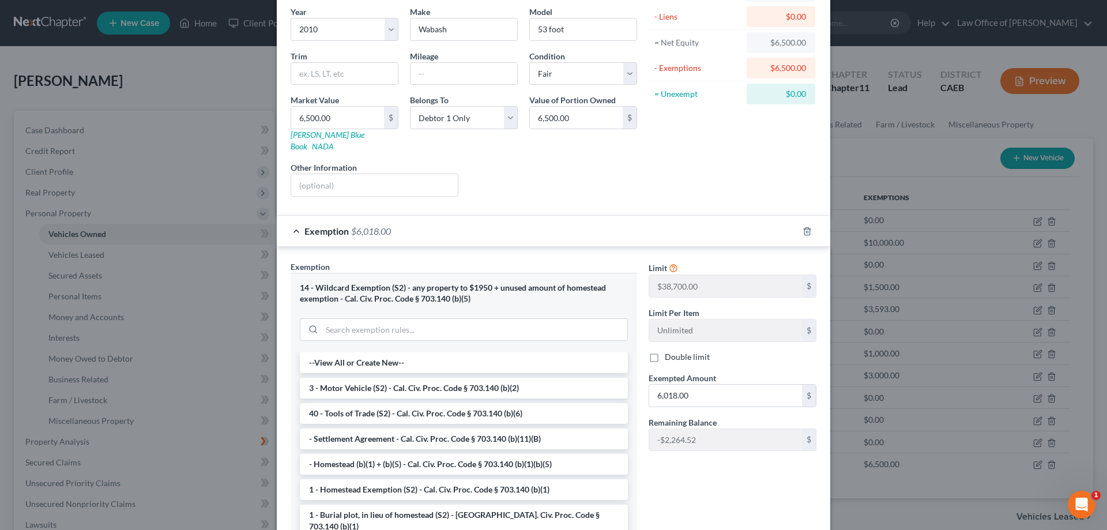
click at [289, 217] on div "Exemption $6,018.00" at bounding box center [537, 231] width 521 height 31
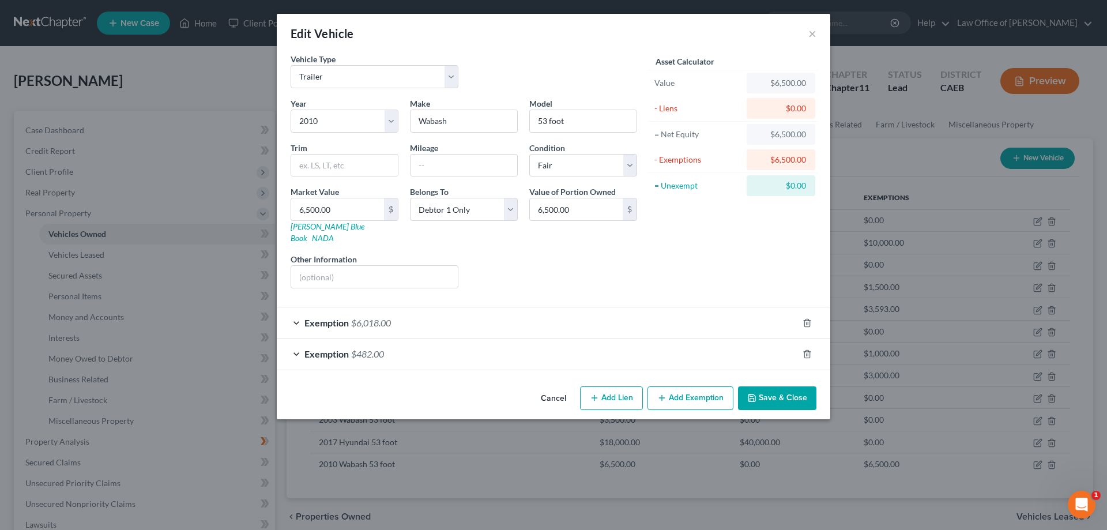
scroll to position [0, 0]
click at [293, 340] on div "Exemption $482.00" at bounding box center [537, 354] width 521 height 31
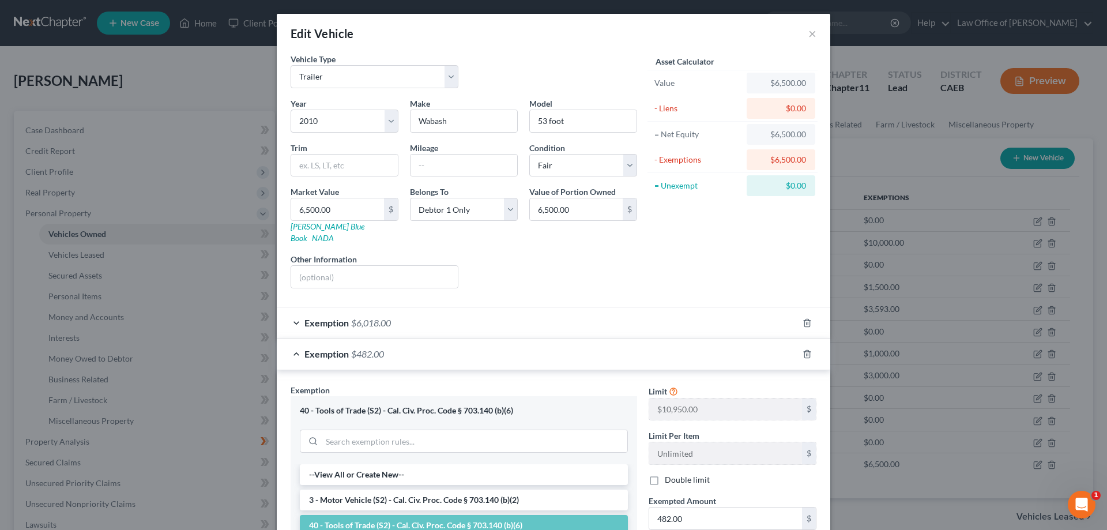
click at [293, 340] on div "Exemption $482.00" at bounding box center [537, 354] width 521 height 31
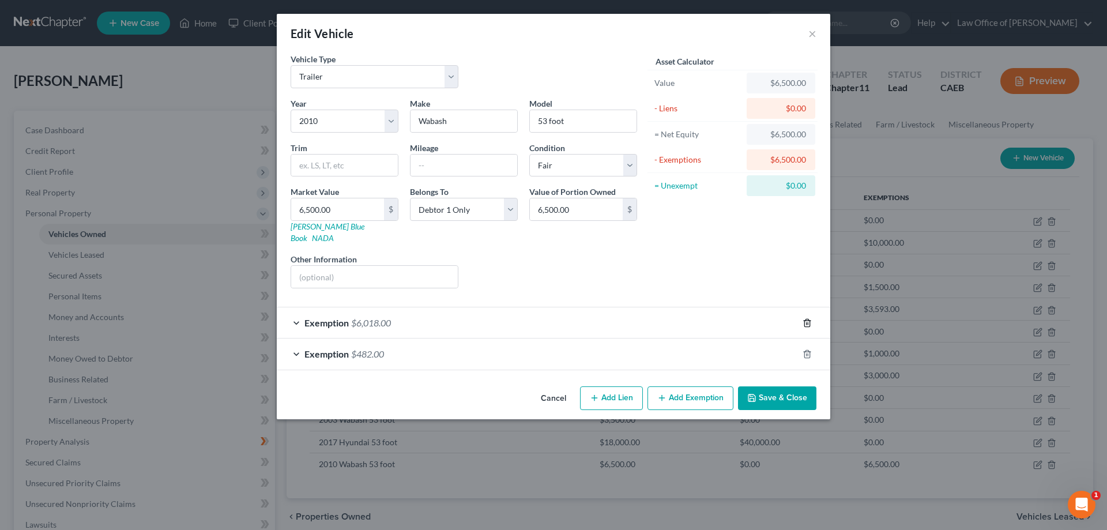
click at [807, 318] on icon "button" at bounding box center [807, 322] width 9 height 9
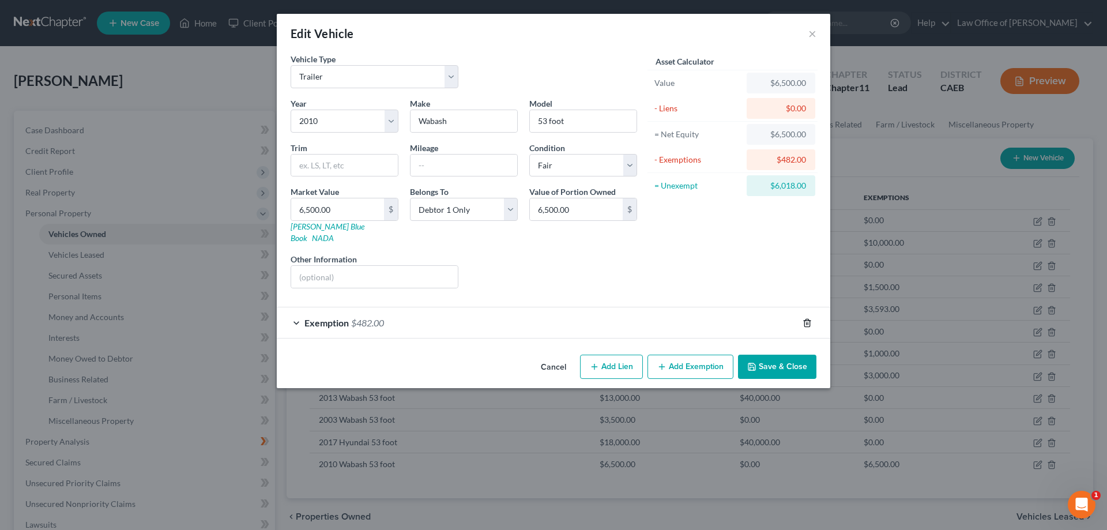
click at [804, 318] on icon "button" at bounding box center [807, 322] width 9 height 9
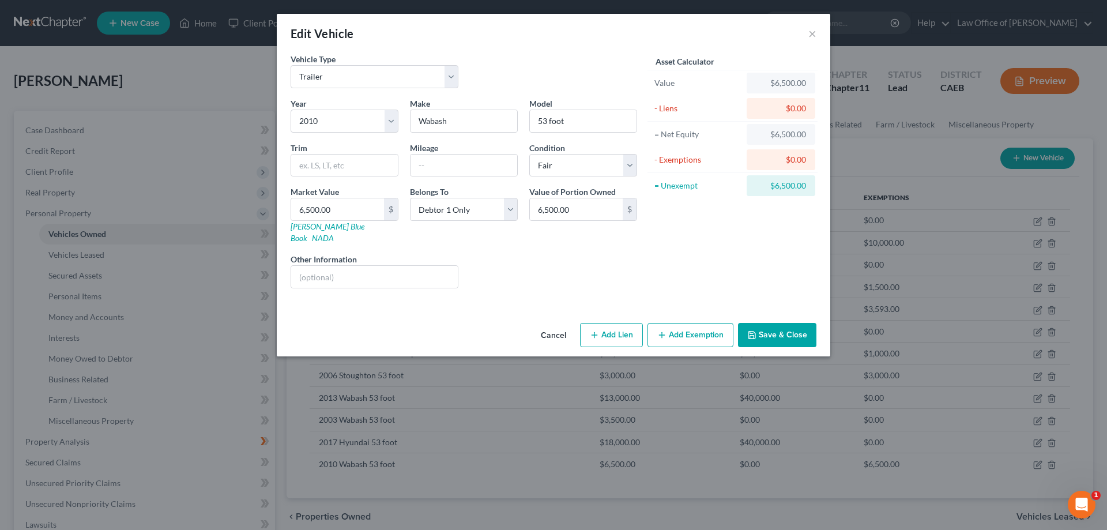
click at [772, 323] on button "Save & Close" at bounding box center [777, 335] width 78 height 24
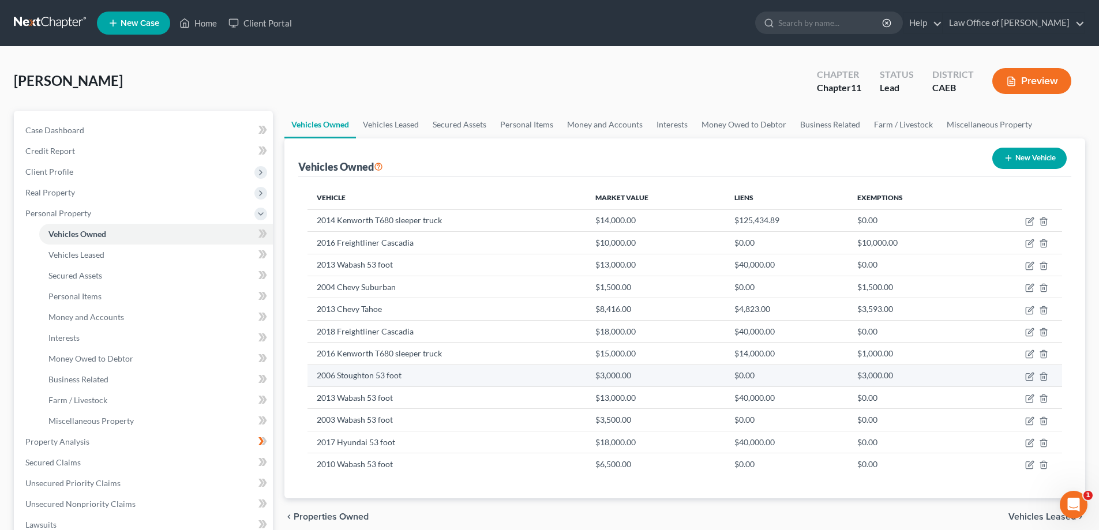
click at [357, 378] on td "2006 Stoughton 53 foot" at bounding box center [446, 376] width 279 height 22
click at [1027, 375] on icon "button" at bounding box center [1029, 376] width 9 height 9
select select "2"
select select "20"
select select "3"
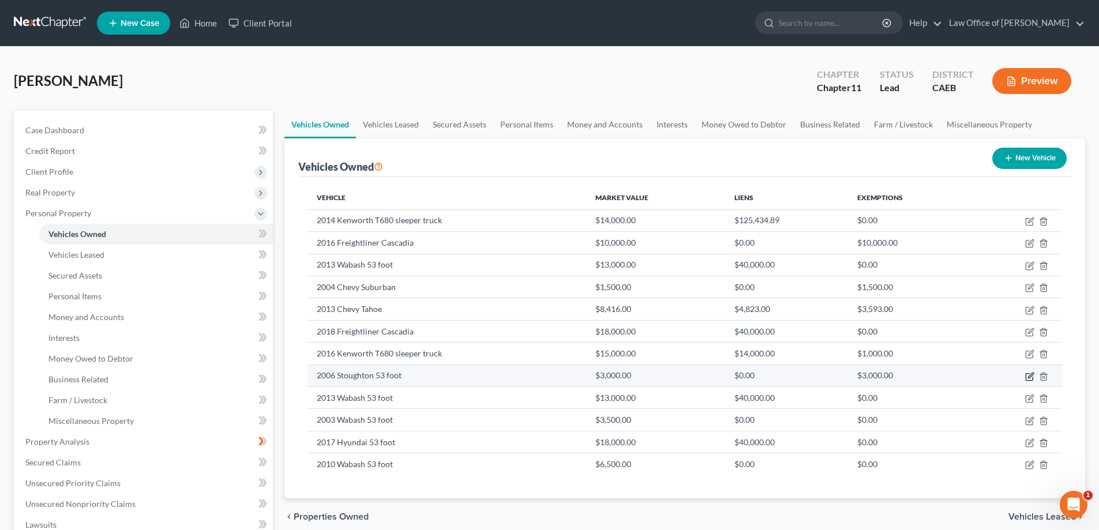
select select "0"
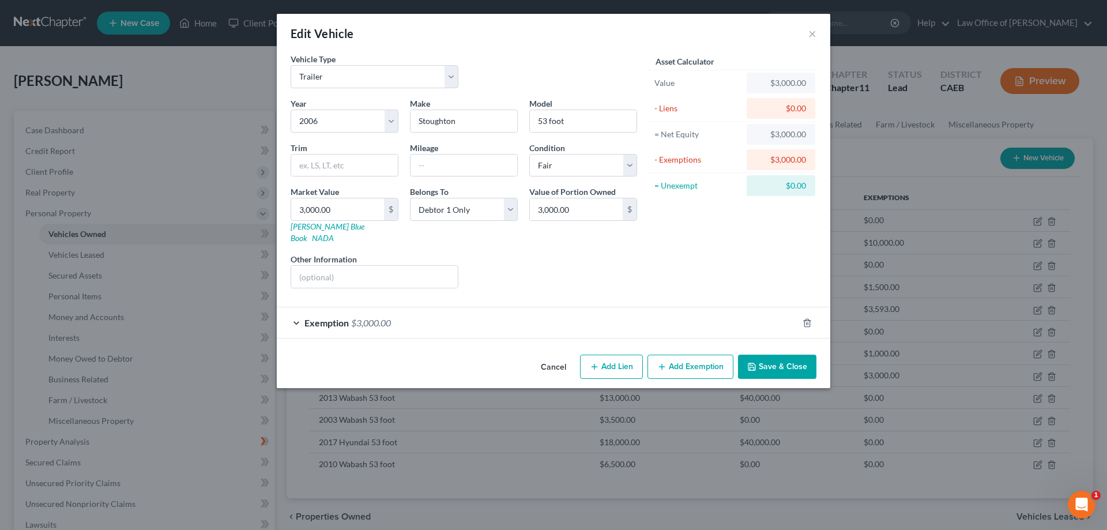
click at [296, 307] on div "Exemption $3,000.00" at bounding box center [537, 322] width 521 height 31
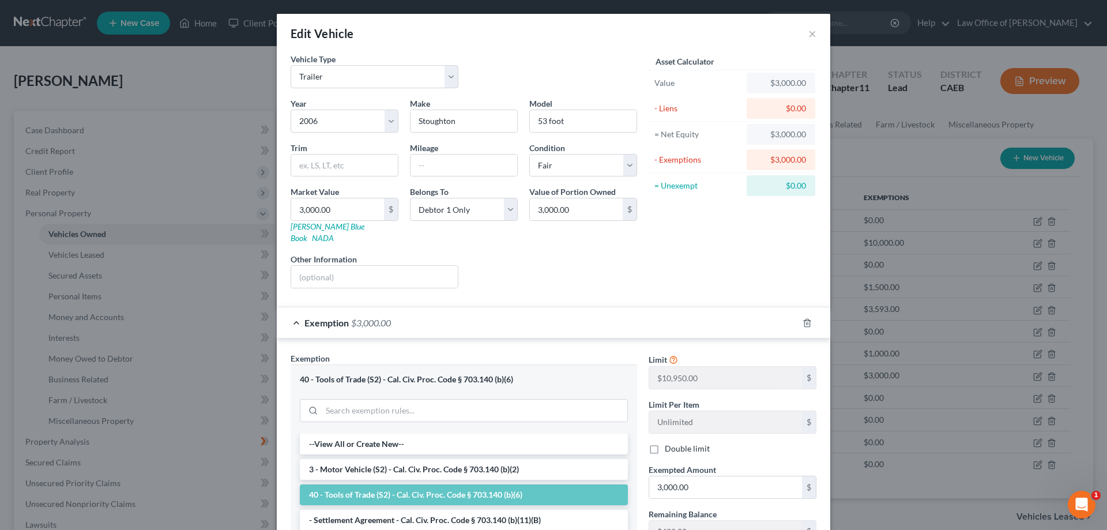
click at [296, 307] on div "Exemption $3,000.00" at bounding box center [537, 322] width 521 height 31
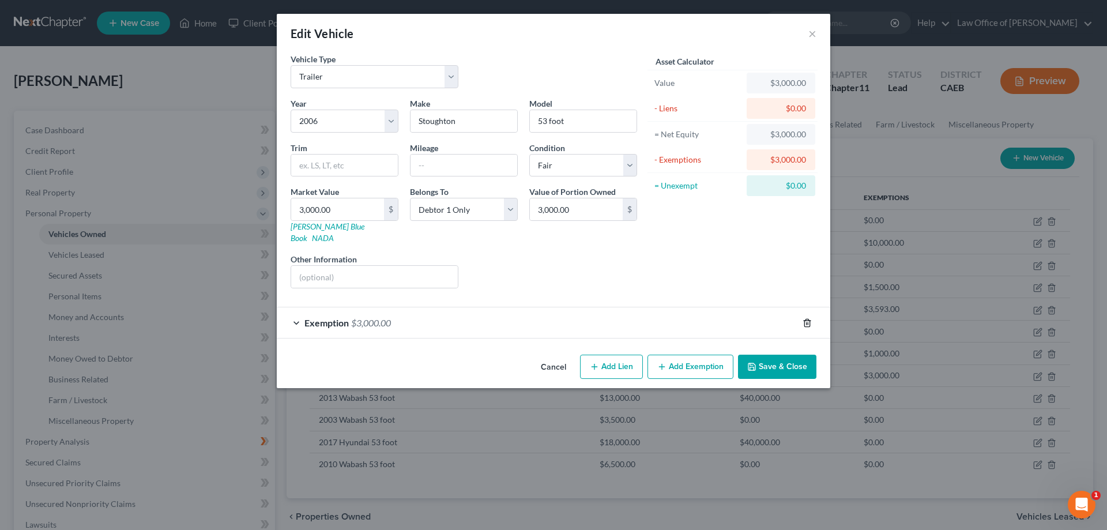
click at [808, 322] on line "button" at bounding box center [808, 323] width 0 height 2
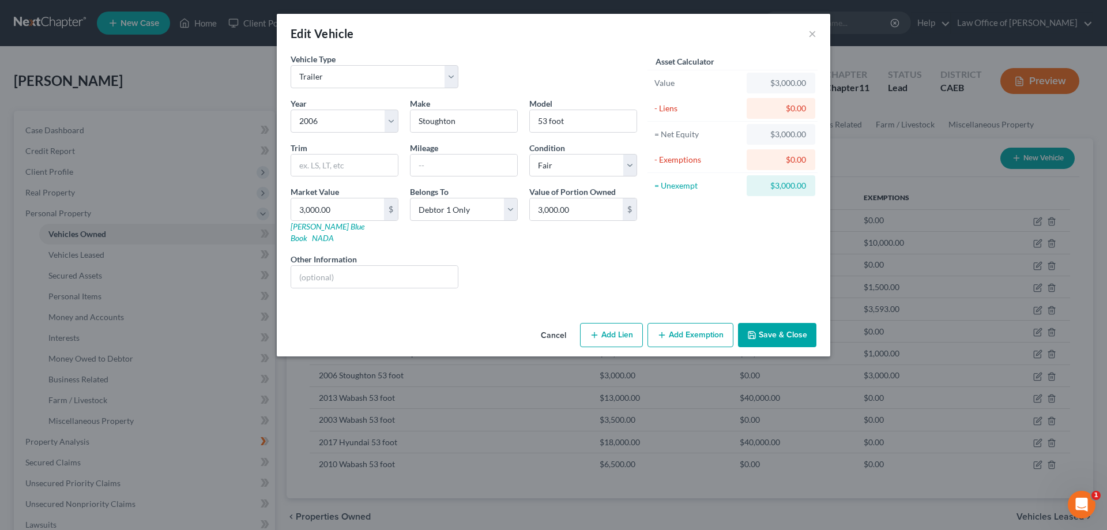
click at [779, 327] on button "Save & Close" at bounding box center [777, 335] width 78 height 24
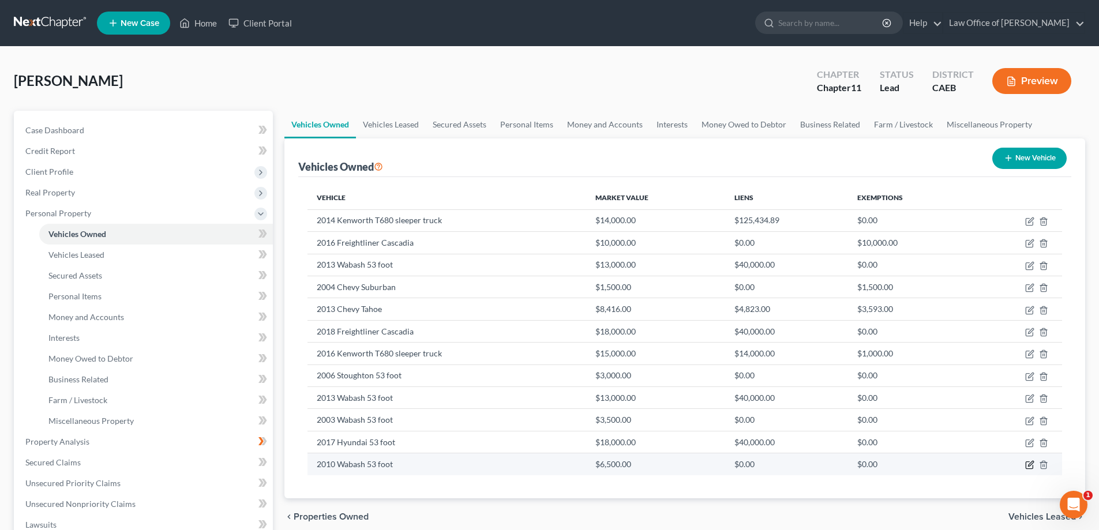
click at [1028, 467] on icon "button" at bounding box center [1030, 463] width 5 height 5
select select "2"
select select "16"
select select "3"
select select "0"
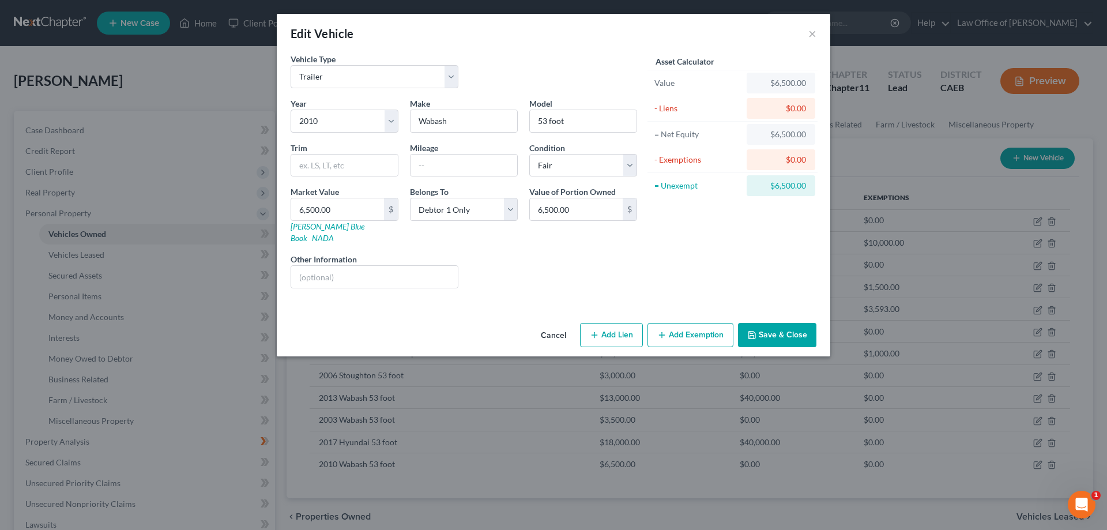
click at [692, 323] on button "Add Exemption" at bounding box center [691, 335] width 86 height 24
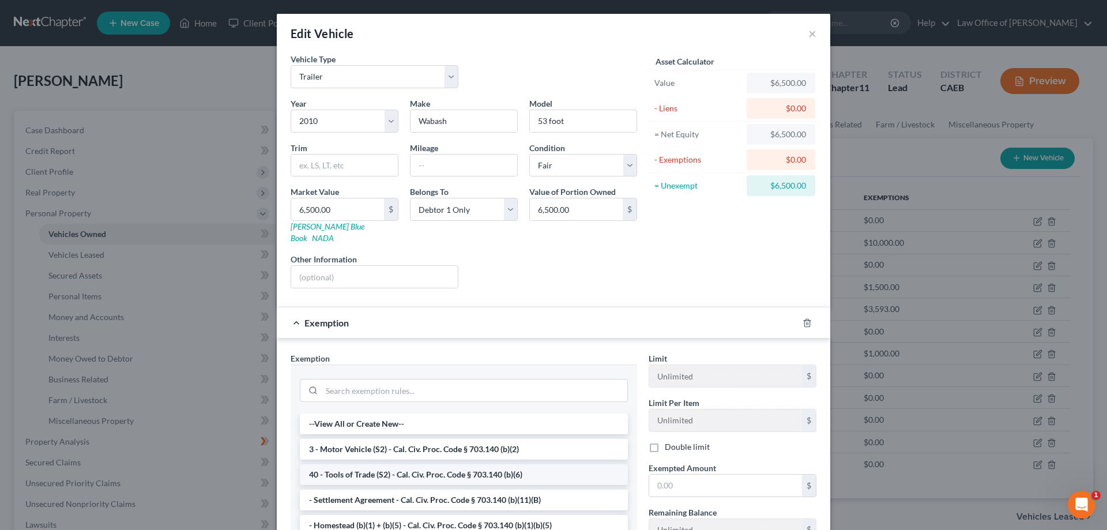
click at [389, 464] on li "40 - Tools of Trade (S2) - Cal. Civ. Proc. Code § 703.140 (b)(6)" at bounding box center [464, 474] width 328 height 21
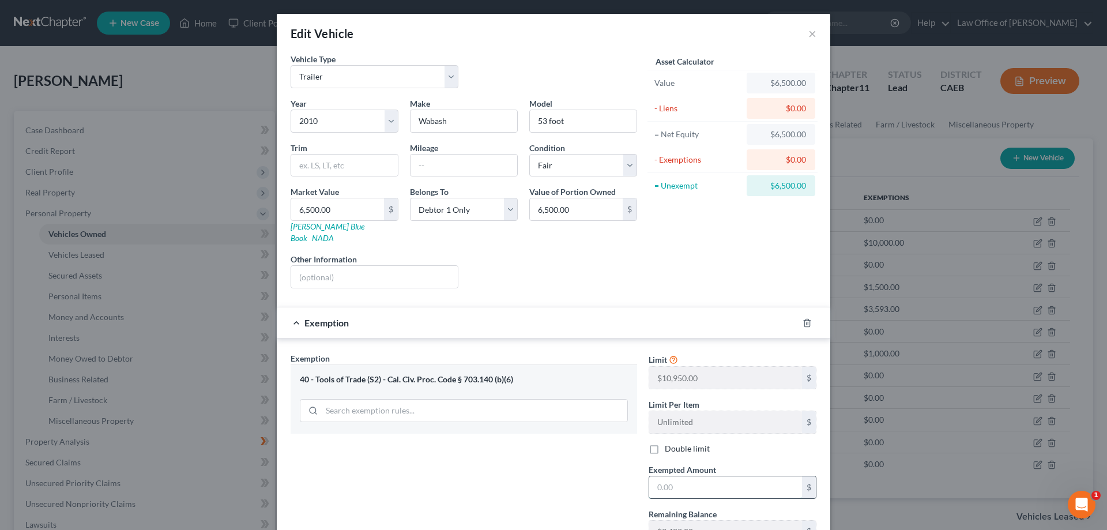
click at [675, 476] on input "text" at bounding box center [725, 487] width 153 height 22
type input "6,500.00"
click at [615, 479] on div "Exemption Set must be selected for CA. Exemption * 40 - Tools of Trade (S2) - C…" at bounding box center [464, 452] width 358 height 200
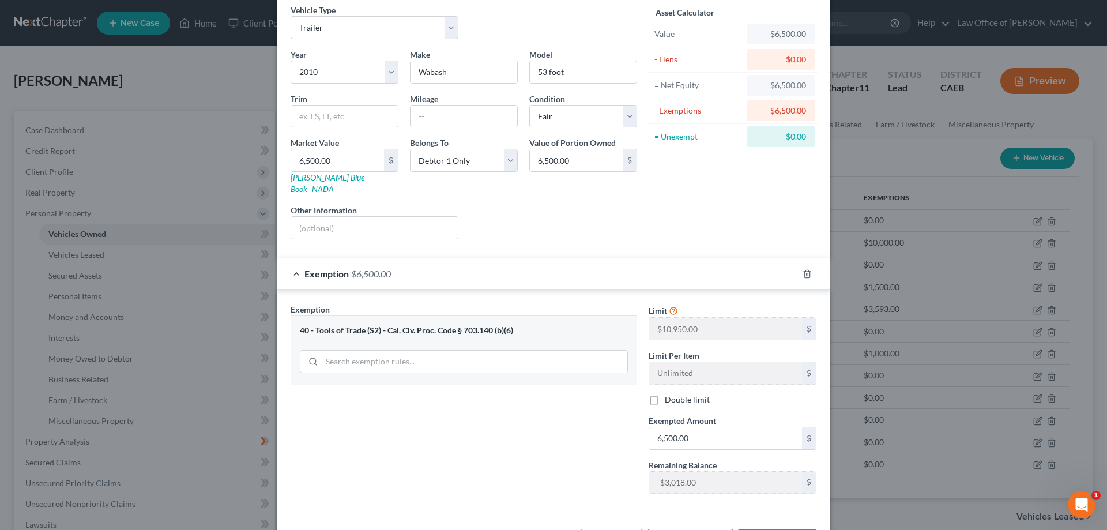
scroll to position [84, 0]
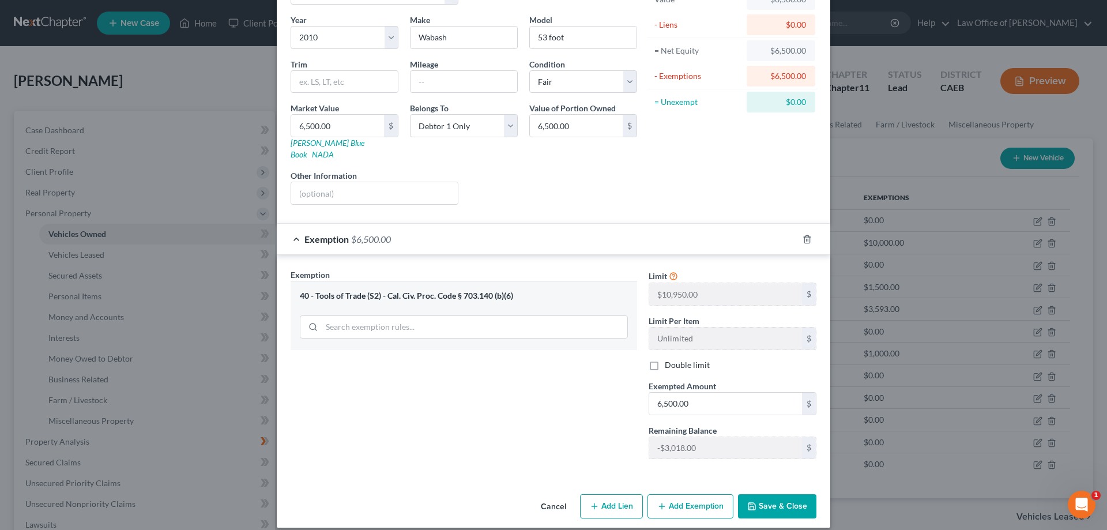
click at [770, 494] on button "Save & Close" at bounding box center [777, 506] width 78 height 24
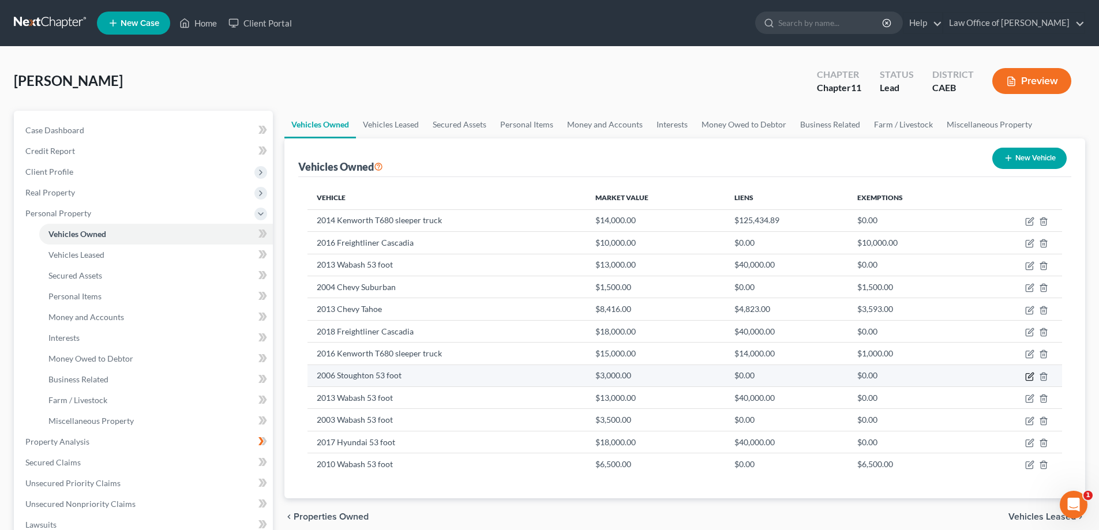
click at [1027, 377] on icon "button" at bounding box center [1029, 376] width 9 height 9
select select "2"
select select "20"
select select "3"
select select "0"
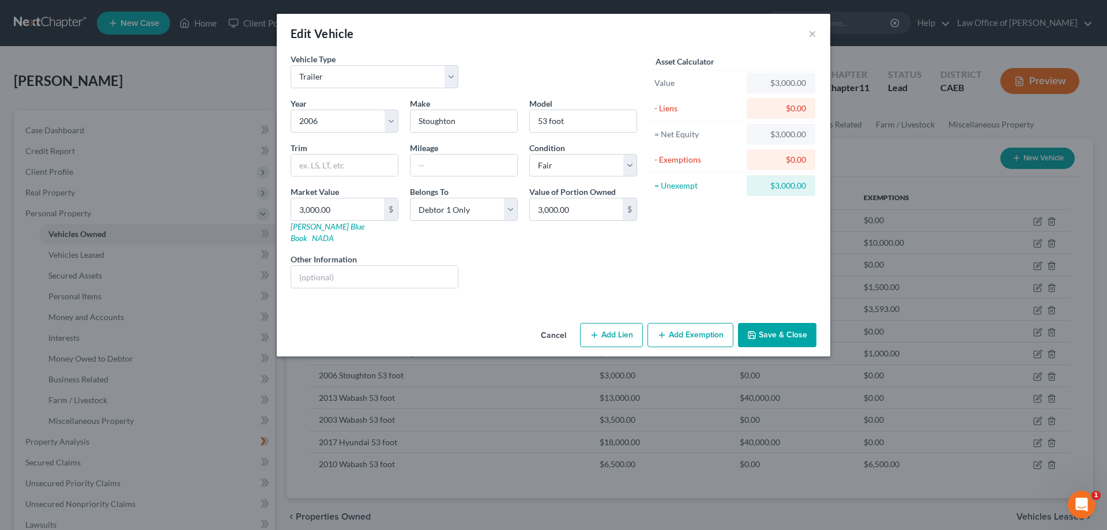
click at [693, 324] on button "Add Exemption" at bounding box center [691, 335] width 86 height 24
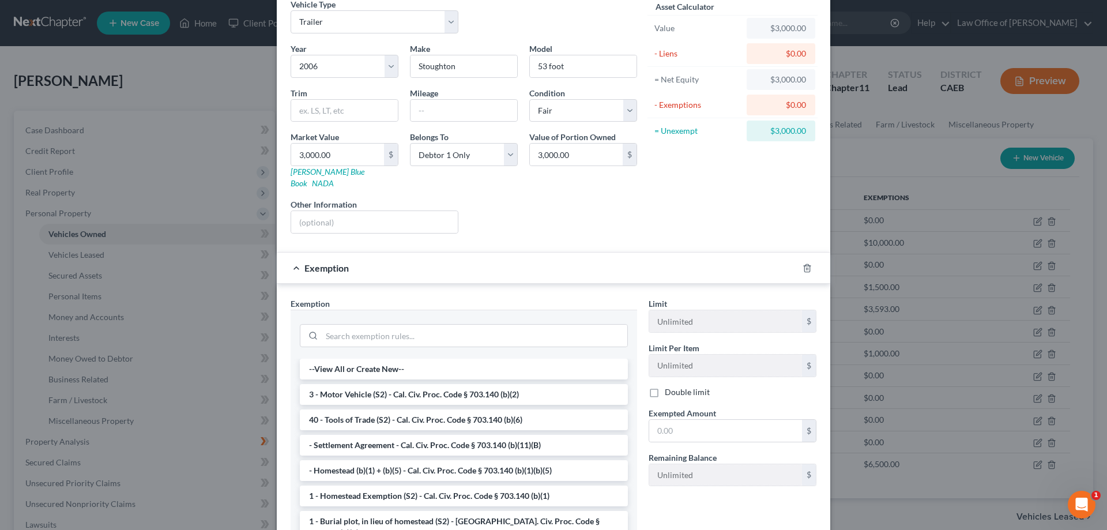
scroll to position [83, 0]
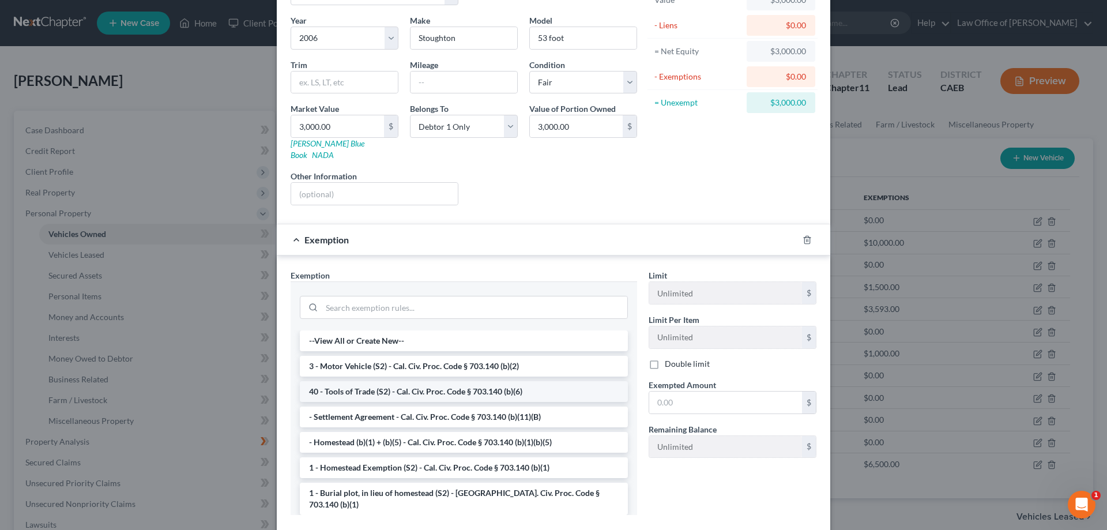
click at [414, 382] on li "40 - Tools of Trade (S2) - Cal. Civ. Proc. Code § 703.140 (b)(6)" at bounding box center [464, 391] width 328 height 21
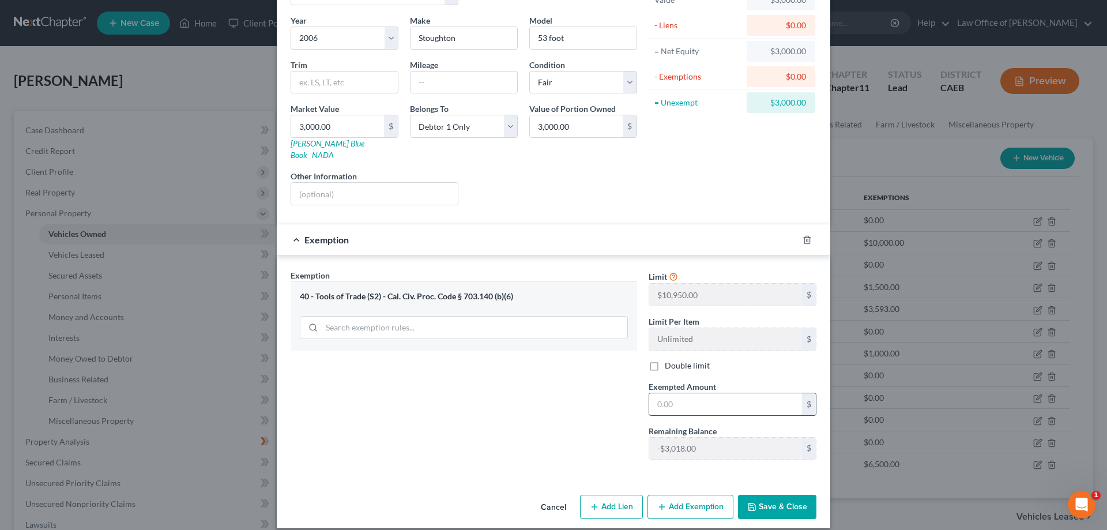
click at [668, 393] on input "text" at bounding box center [725, 404] width 153 height 22
type input "3,000.00"
click at [581, 433] on div "Exemption Set must be selected for CA. Exemption * 40 - Tools of Trade (S2) - C…" at bounding box center [464, 369] width 358 height 200
click at [690, 393] on input "3,000.00" at bounding box center [725, 404] width 153 height 22
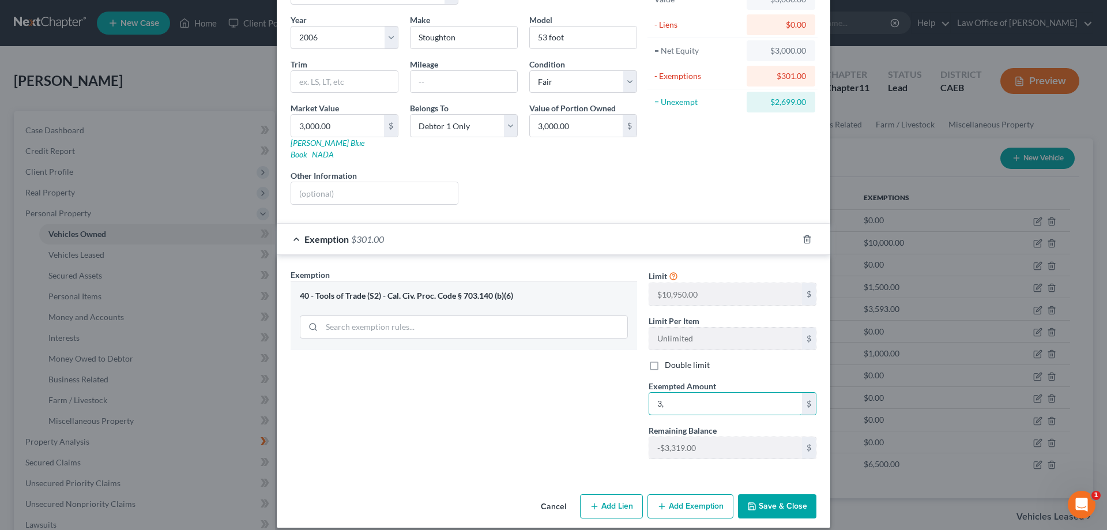
type input "3"
click at [551, 495] on button "Cancel" at bounding box center [554, 506] width 44 height 23
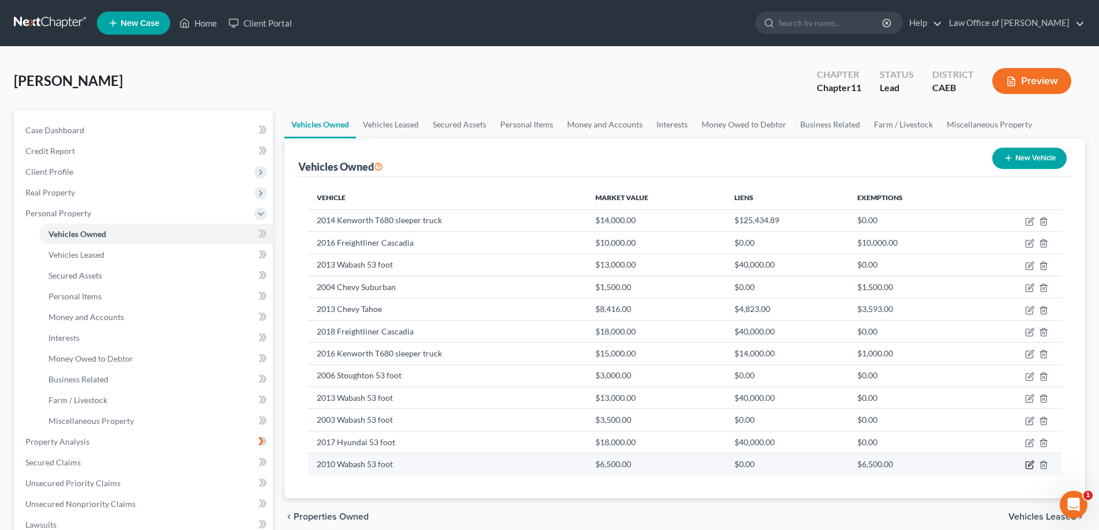
click at [1026, 462] on icon "button" at bounding box center [1028, 465] width 7 height 7
select select "2"
select select "16"
select select "3"
select select "0"
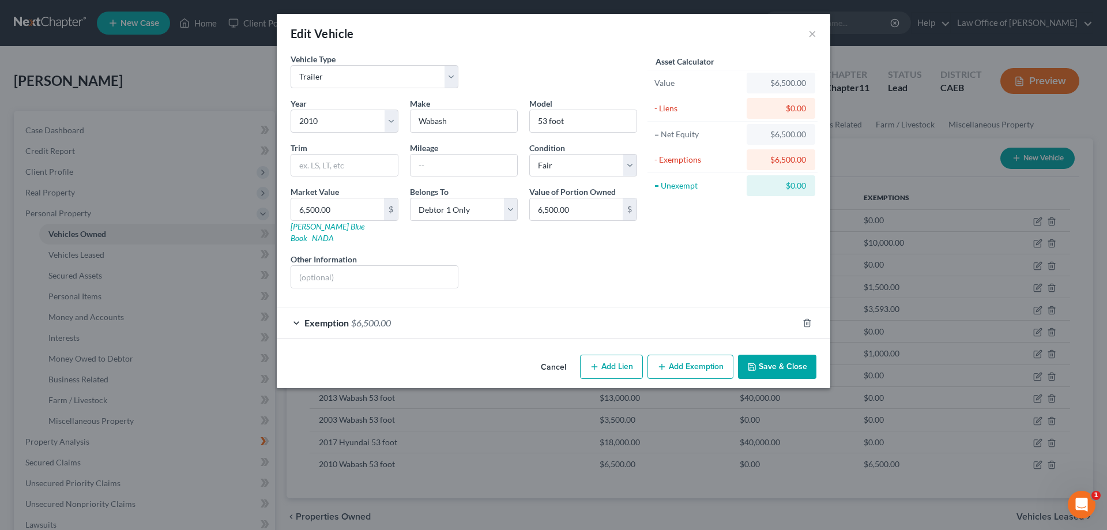
click at [296, 311] on div "Exemption $6,500.00" at bounding box center [537, 322] width 521 height 31
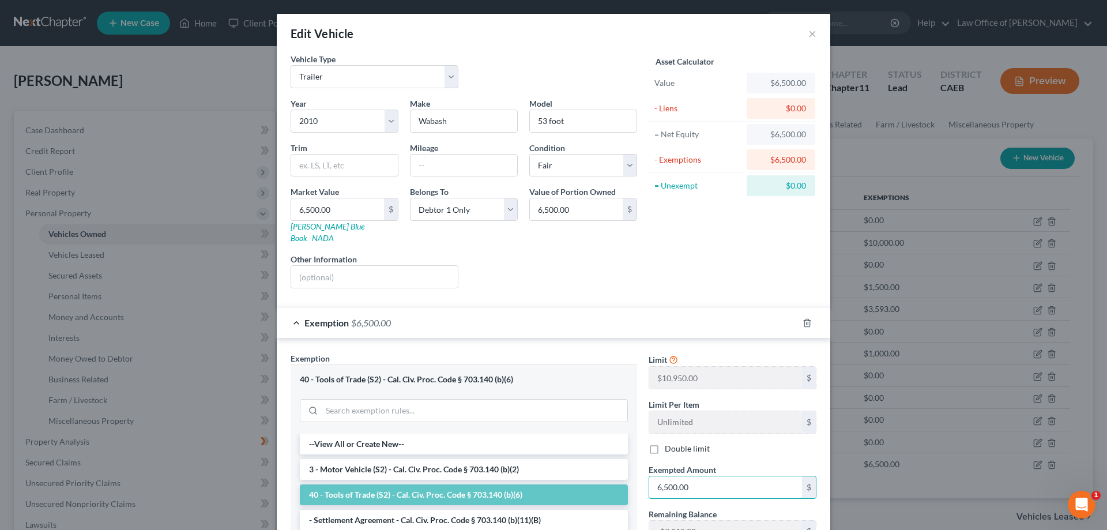
type input "0"
type input "3,482.00"
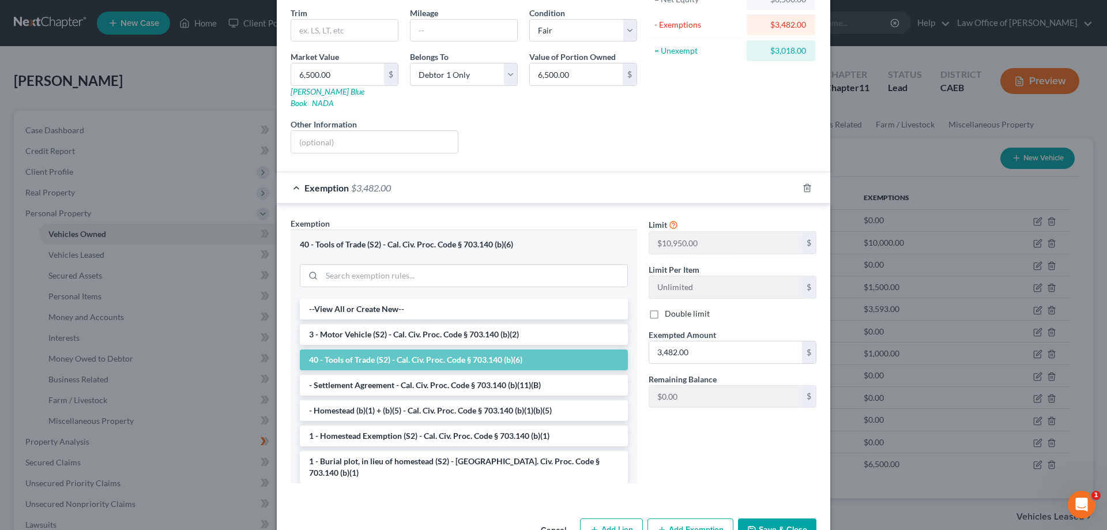
scroll to position [159, 0]
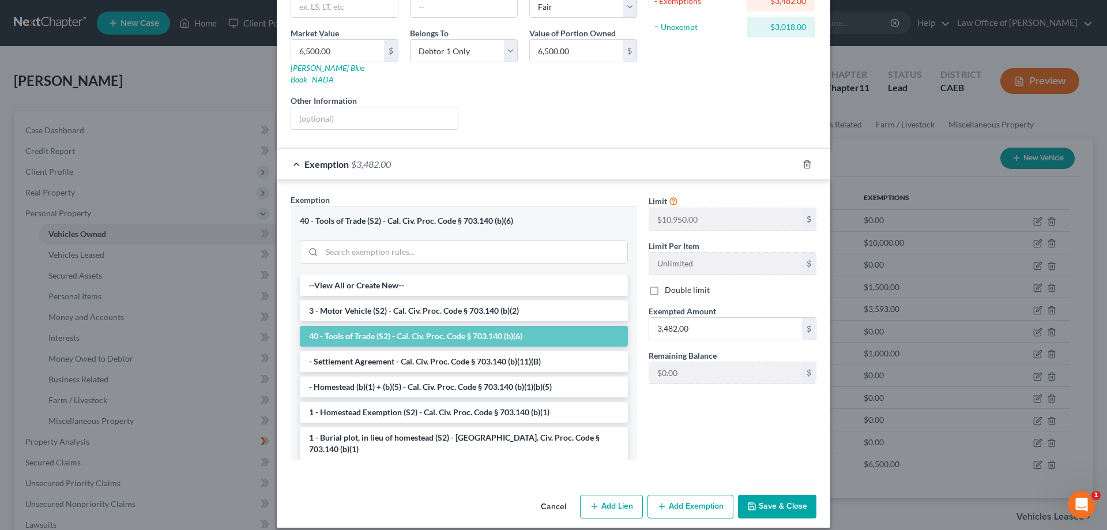
click at [784, 495] on button "Save & Close" at bounding box center [777, 507] width 78 height 24
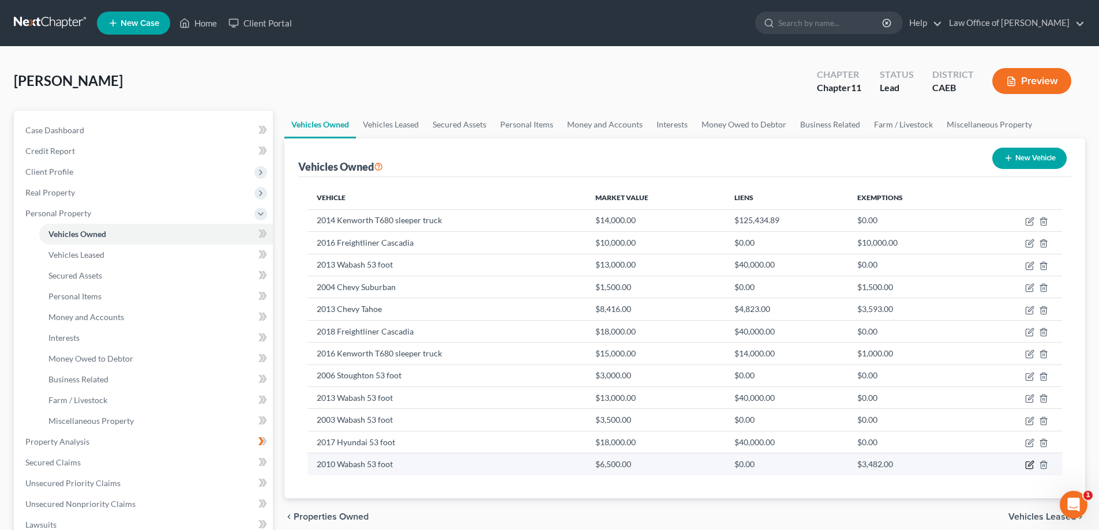
click at [1029, 464] on icon "button" at bounding box center [1030, 463] width 5 height 5
select select "2"
select select "16"
select select "3"
select select "0"
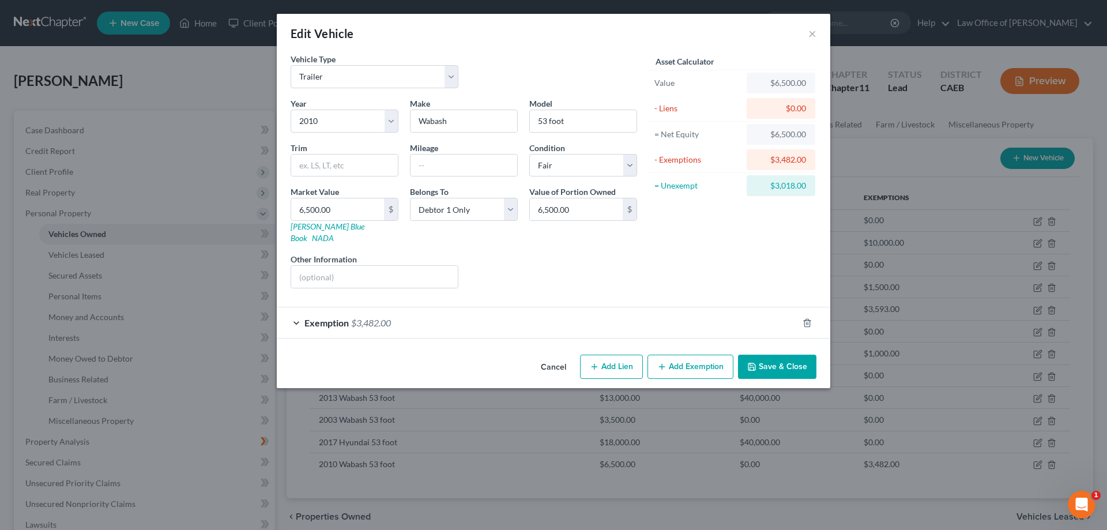
click at [673, 355] on button "Add Exemption" at bounding box center [691, 367] width 86 height 24
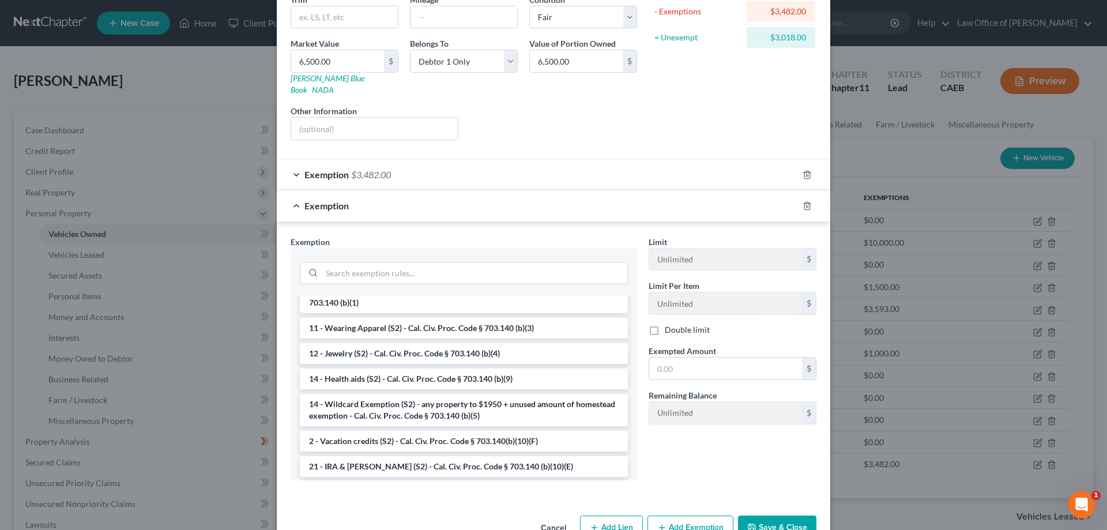
scroll to position [174, 0]
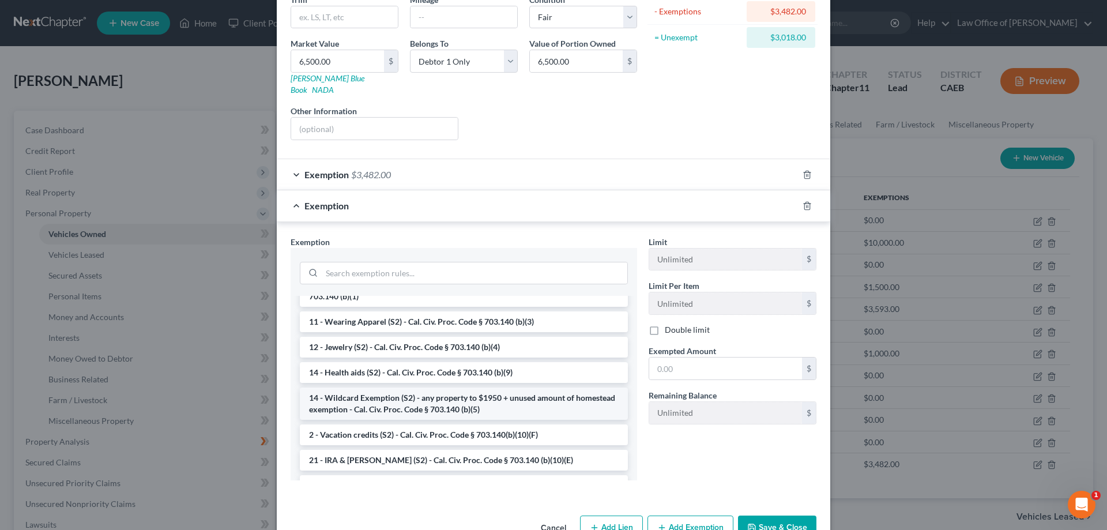
click at [379, 388] on li "14 - Wildcard Exemption (S2) - any property to $1950 + unused amount of homeste…" at bounding box center [464, 404] width 328 height 32
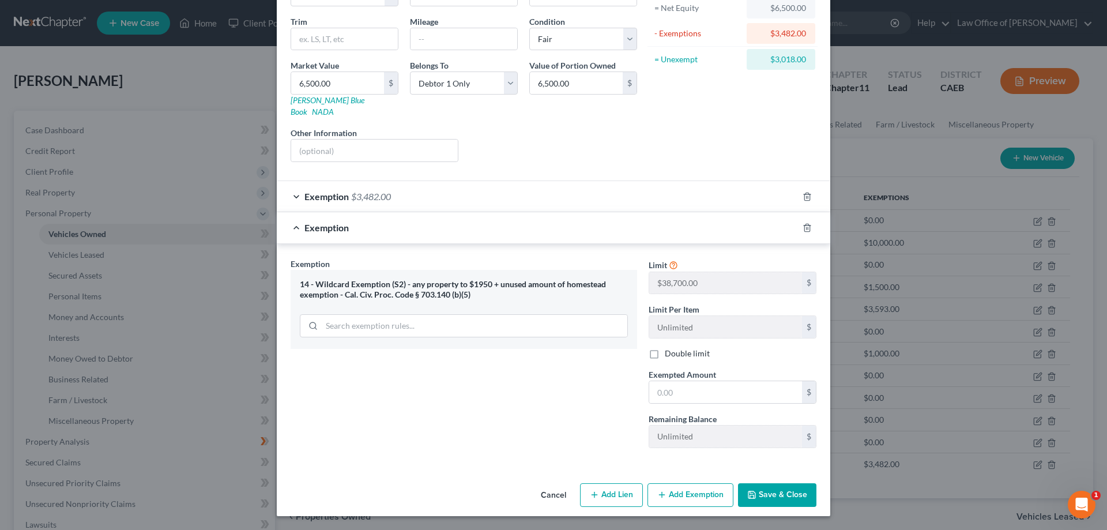
scroll to position [115, 0]
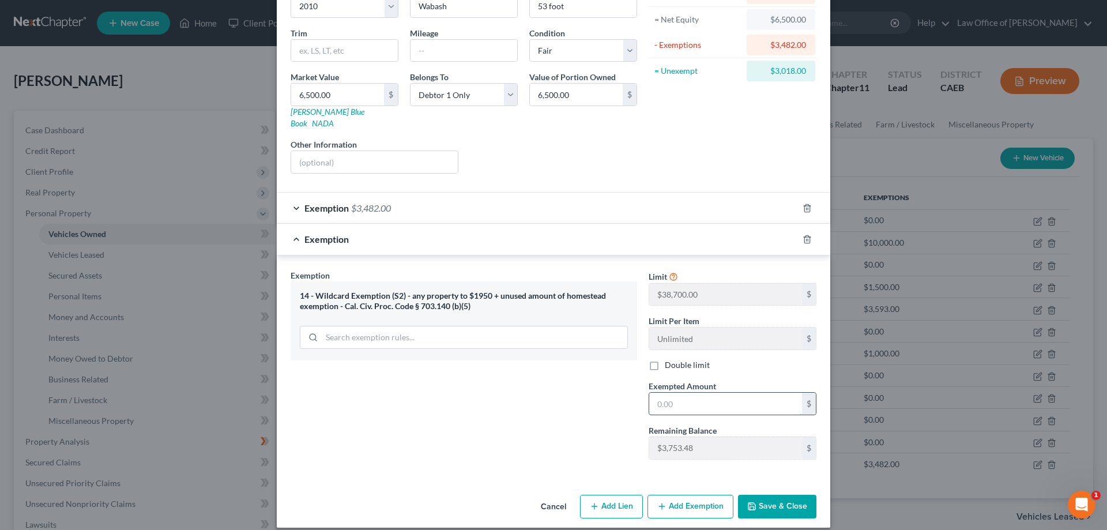
click at [696, 393] on input "text" at bounding box center [725, 404] width 153 height 22
type input "3,018.00"
click at [610, 473] on div "Vehicle Type Select Automobile Truck Trailer Watercraft Aircraft Motor Home Atv…" at bounding box center [554, 214] width 554 height 552
click at [762, 497] on button "Save & Close" at bounding box center [777, 507] width 78 height 24
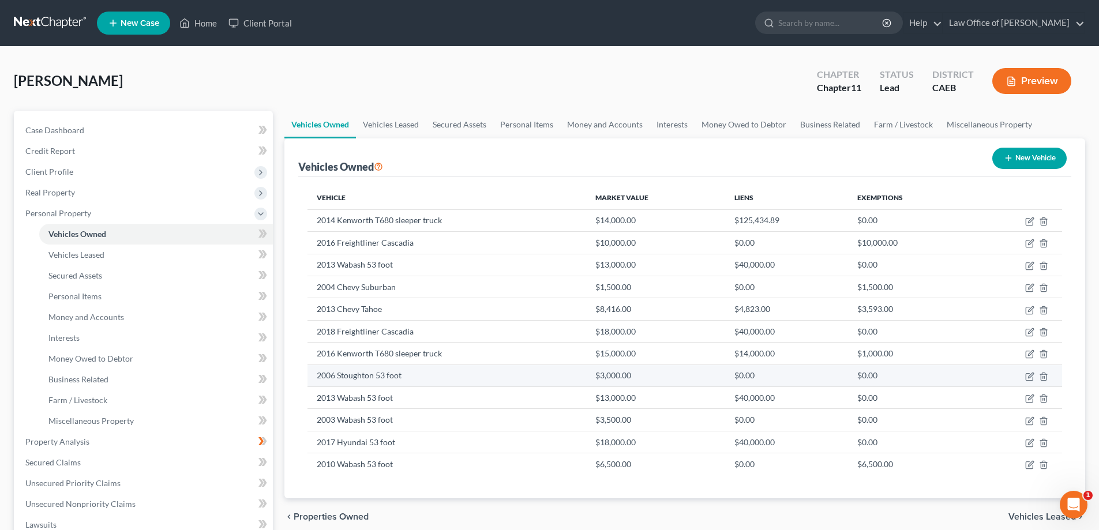
click at [1024, 377] on td at bounding box center [1016, 376] width 89 height 22
click at [1027, 377] on icon "button" at bounding box center [1029, 376] width 9 height 9
select select "2"
select select "20"
select select "3"
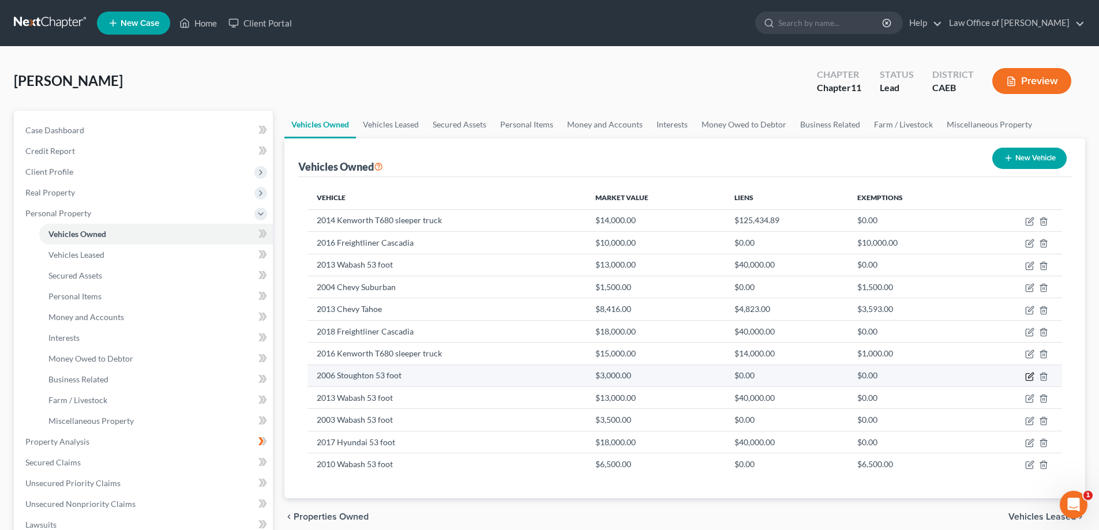
select select "0"
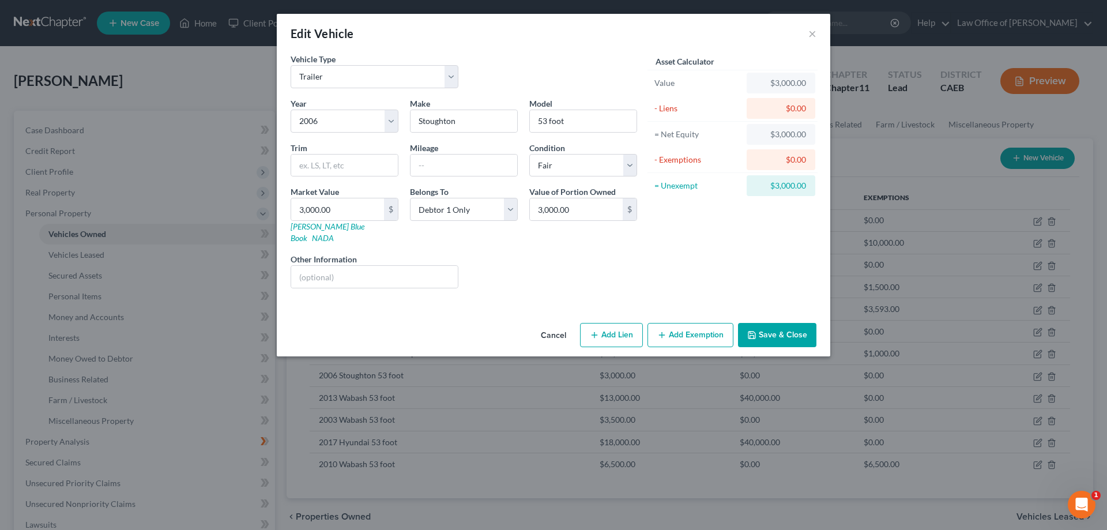
click at [681, 323] on button "Add Exemption" at bounding box center [691, 335] width 86 height 24
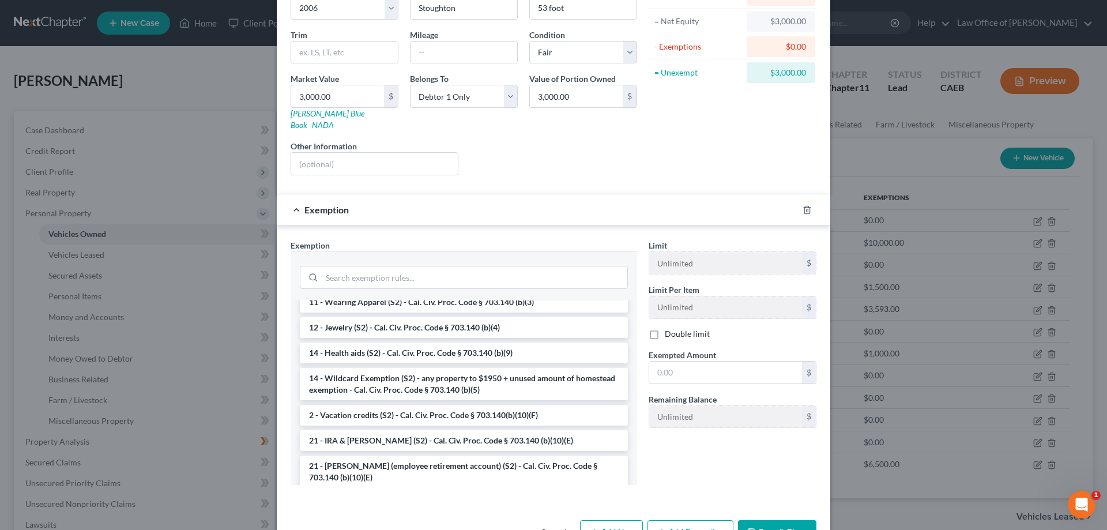
scroll to position [134, 0]
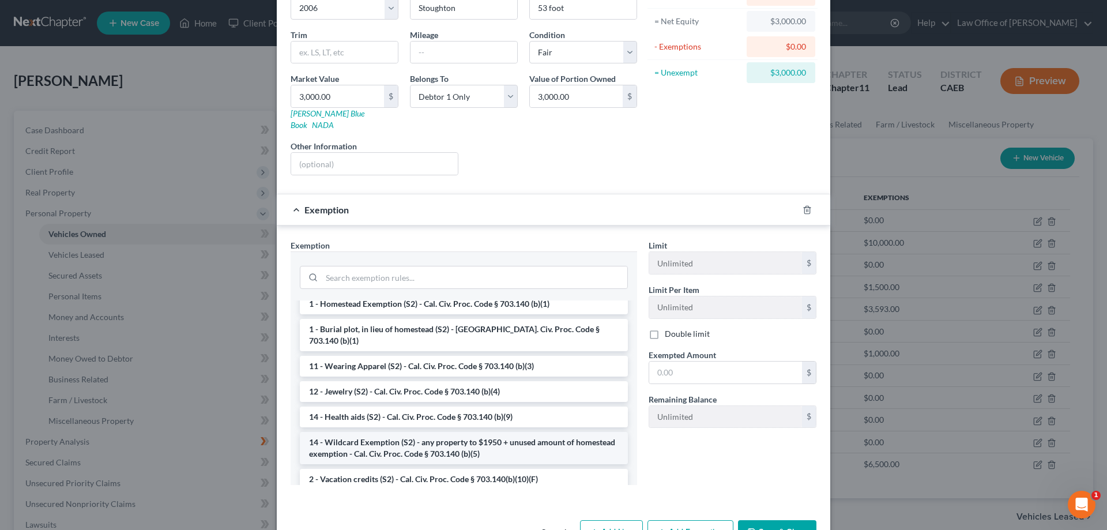
click at [360, 432] on li "14 - Wildcard Exemption (S2) - any property to $1950 + unused amount of homeste…" at bounding box center [464, 448] width 328 height 32
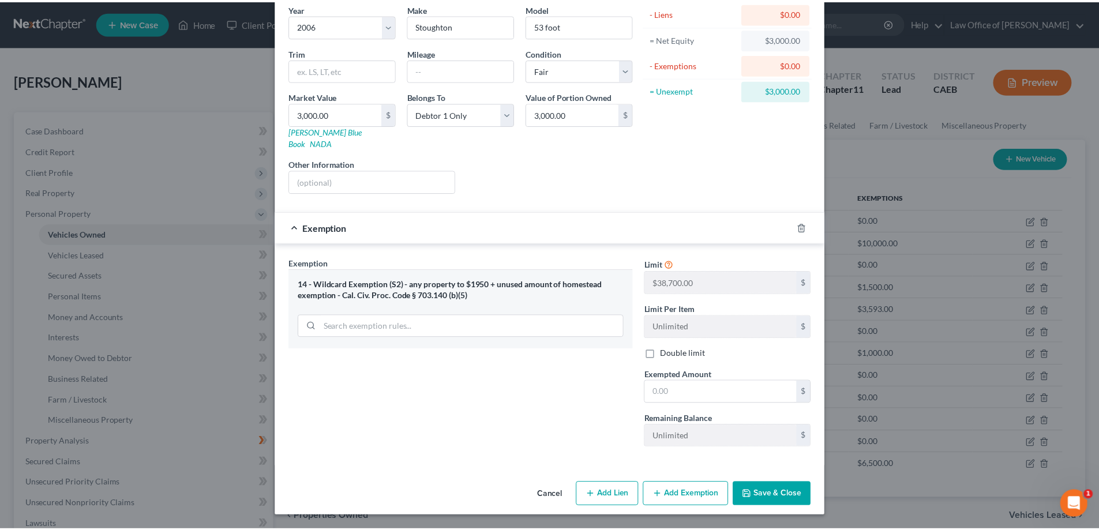
scroll to position [84, 0]
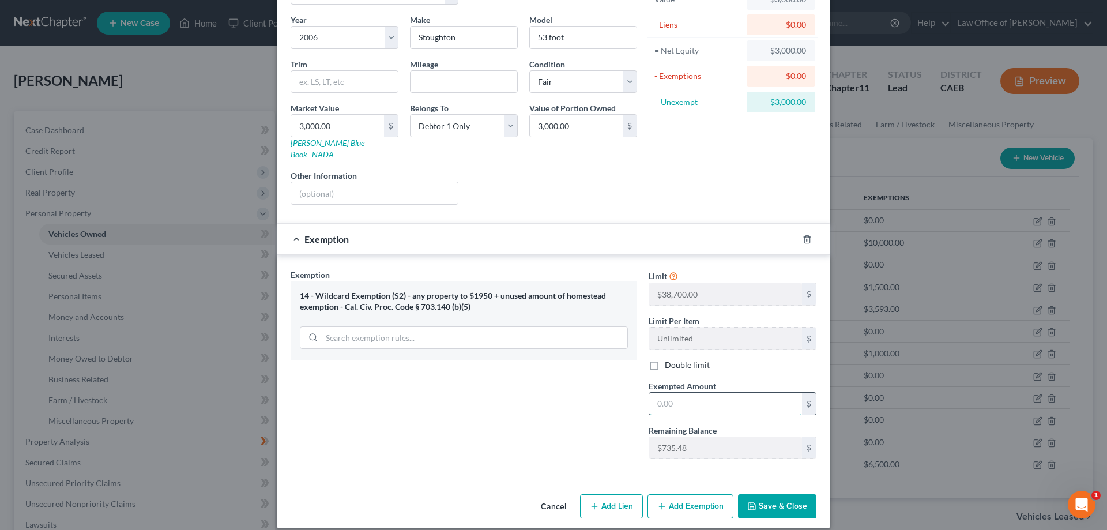
click at [679, 393] on input "text" at bounding box center [725, 404] width 153 height 22
type input "735.48"
click at [769, 499] on button "Save & Close" at bounding box center [777, 506] width 78 height 24
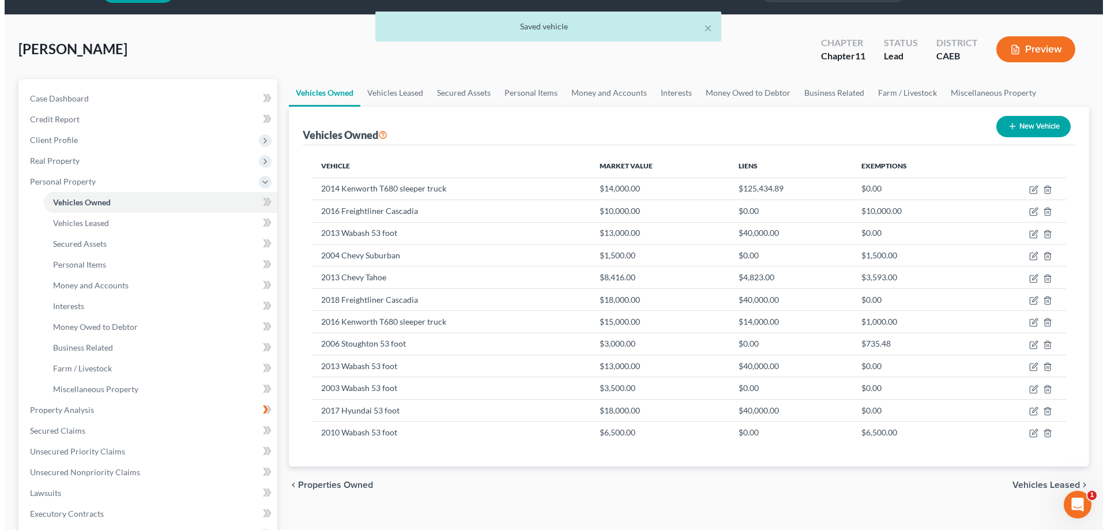
scroll to position [111, 0]
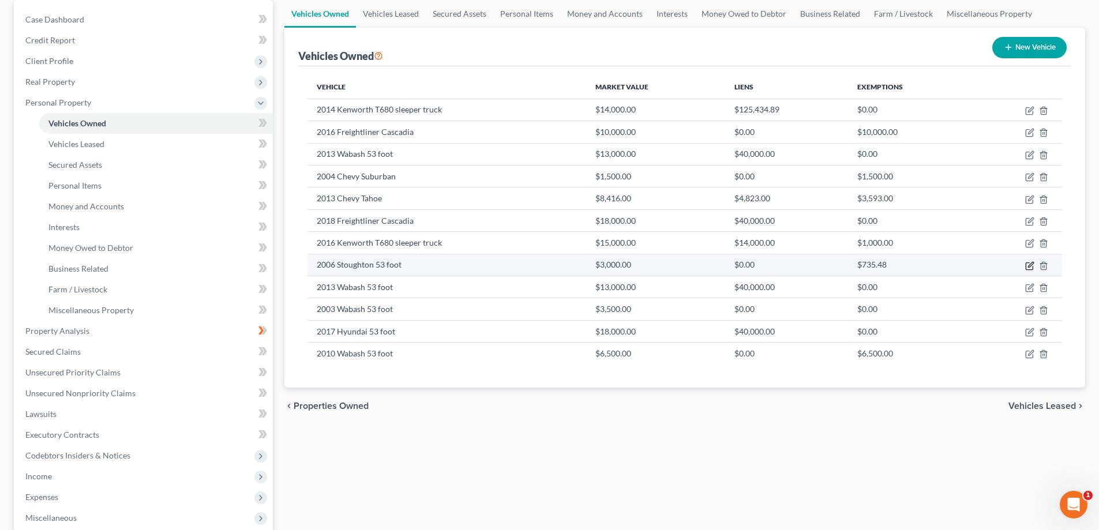
click at [1029, 267] on icon "button" at bounding box center [1030, 264] width 5 height 5
select select "2"
select select "20"
select select "3"
select select "0"
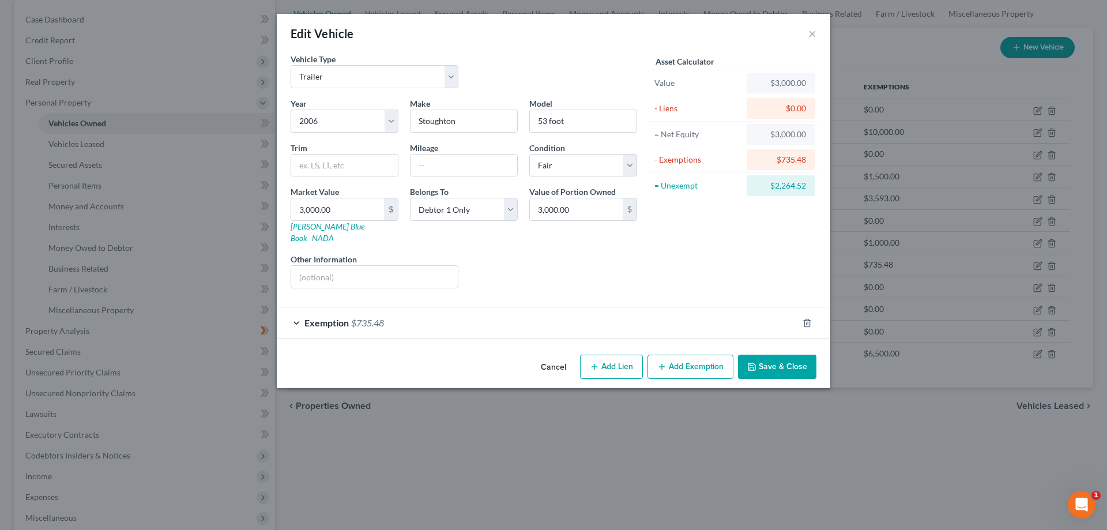
click at [679, 355] on button "Add Exemption" at bounding box center [691, 367] width 86 height 24
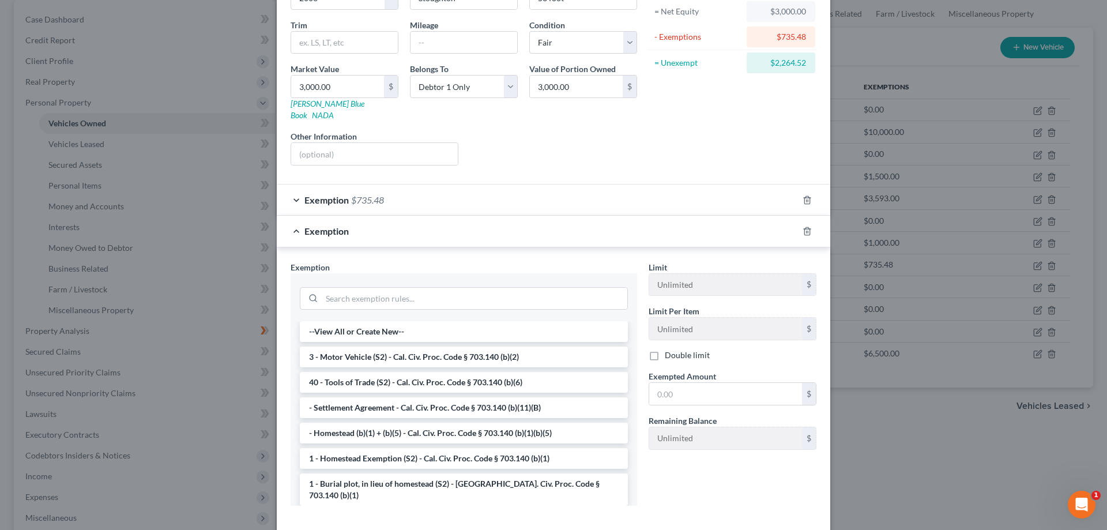
scroll to position [125, 0]
click at [400, 344] on li "3 - Motor Vehicle (S2) - Cal. Civ. Proc. Code § 703.140 (b)(2)" at bounding box center [464, 354] width 328 height 21
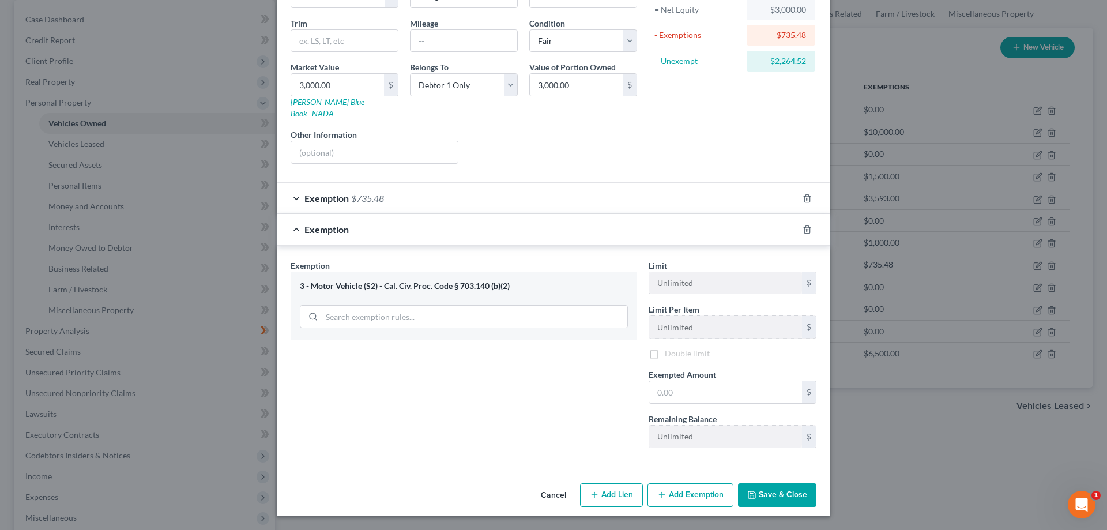
scroll to position [115, 0]
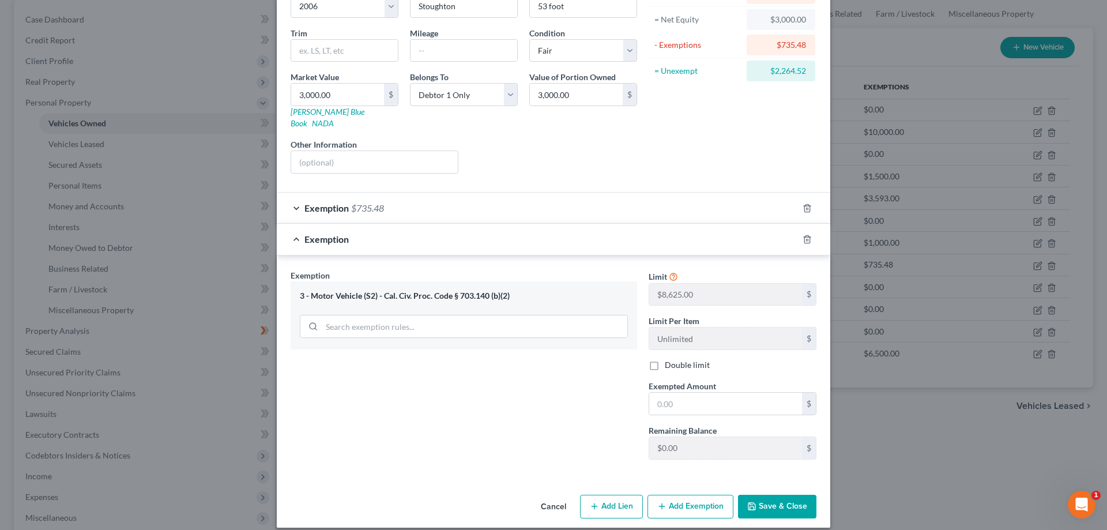
click at [558, 496] on button "Cancel" at bounding box center [554, 507] width 44 height 23
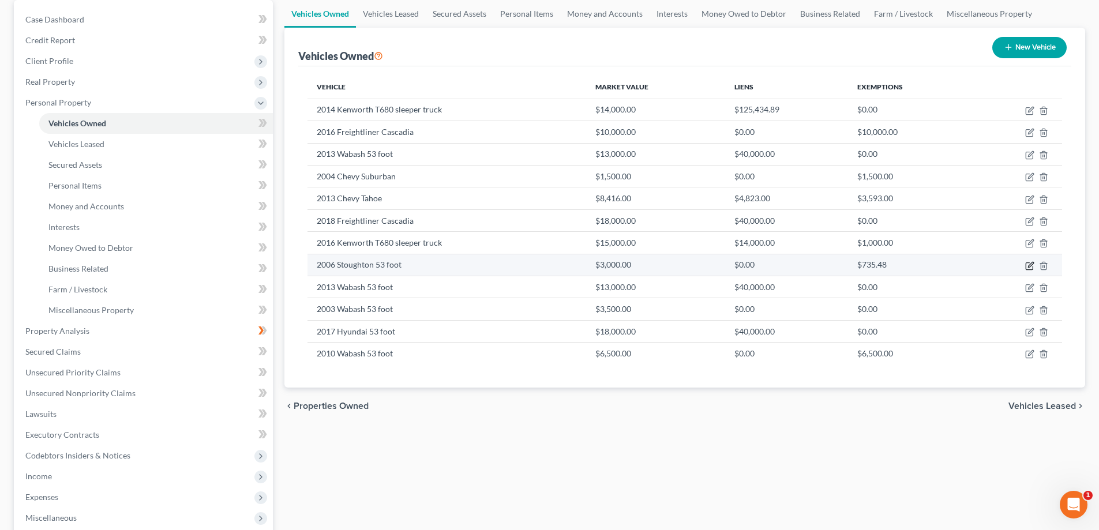
click at [1026, 266] on icon "button" at bounding box center [1028, 265] width 7 height 7
select select "2"
select select "20"
select select "3"
select select "0"
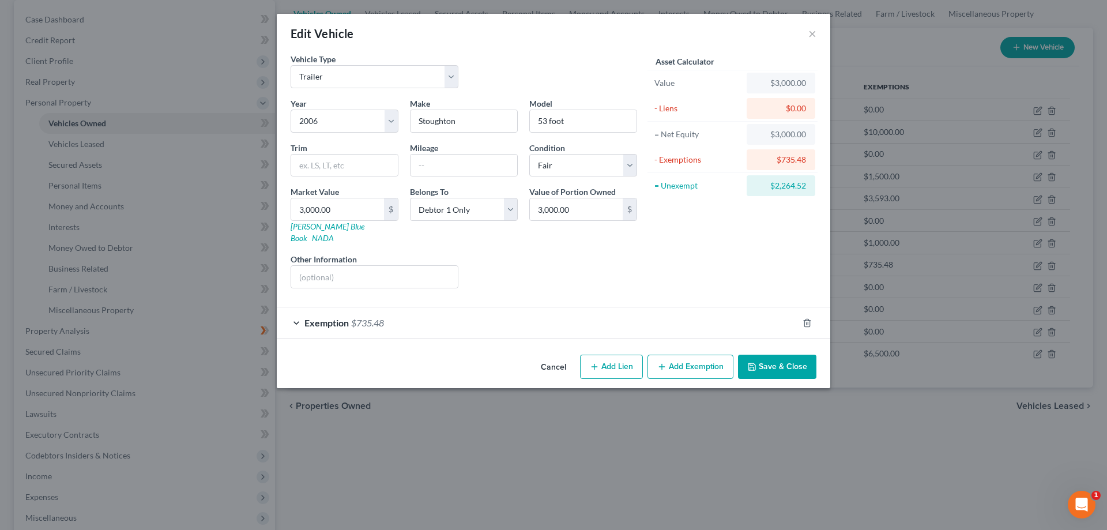
click at [296, 310] on div "Exemption $735.48" at bounding box center [537, 322] width 521 height 31
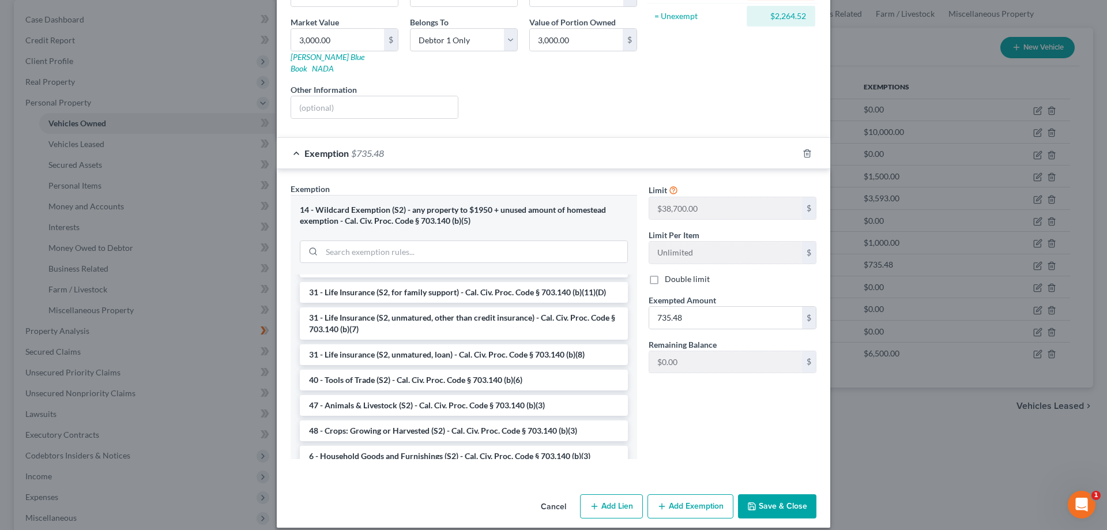
scroll to position [678, 0]
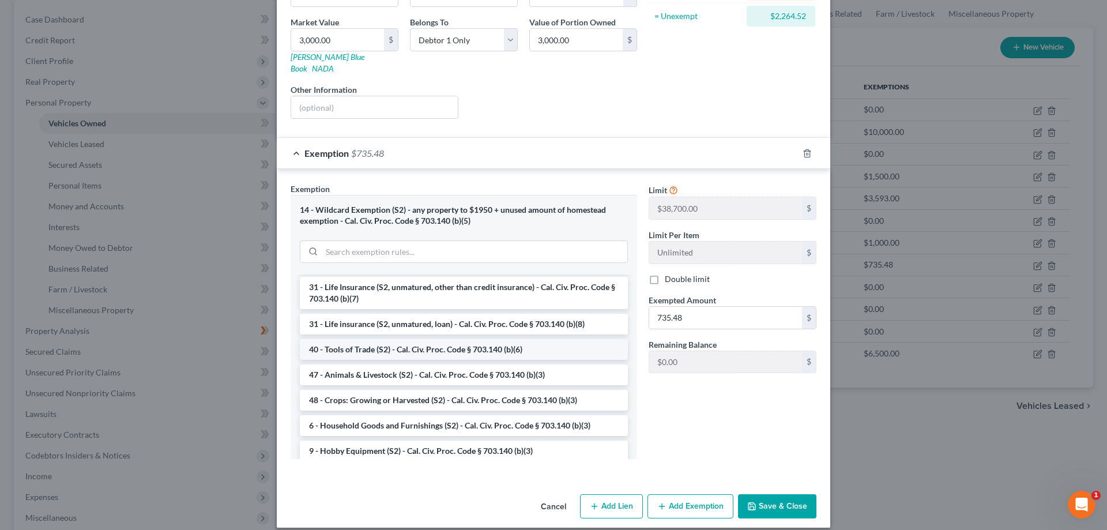
click at [326, 339] on li "40 - Tools of Trade (S2) - Cal. Civ. Proc. Code § 703.140 (b)(6)" at bounding box center [464, 349] width 328 height 21
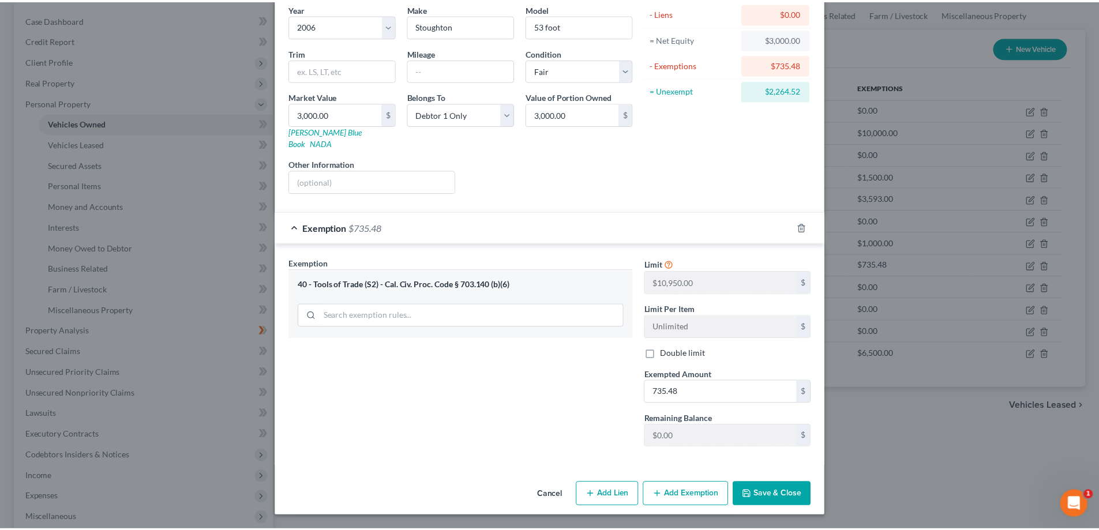
scroll to position [84, 0]
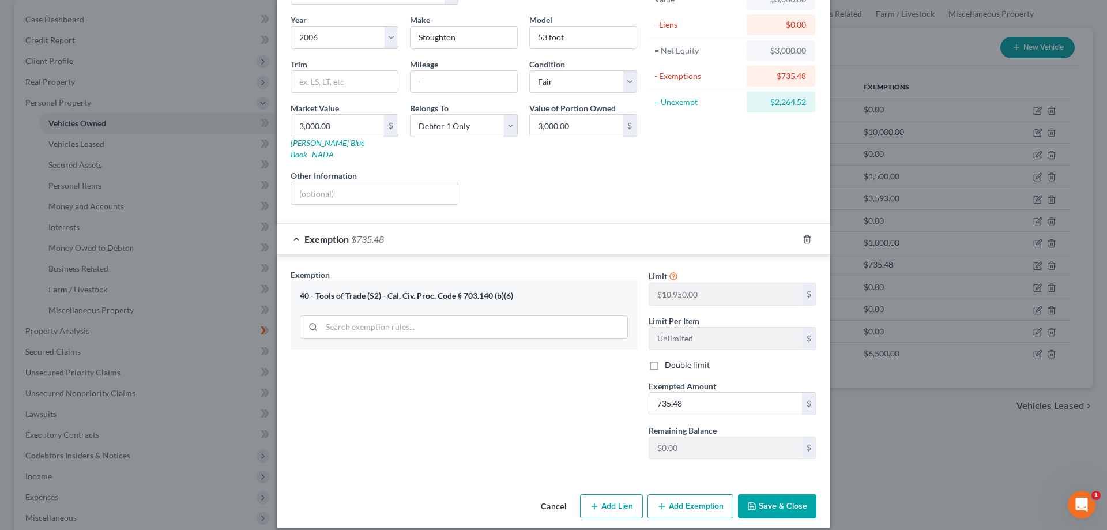
click at [554, 495] on button "Cancel" at bounding box center [554, 506] width 44 height 23
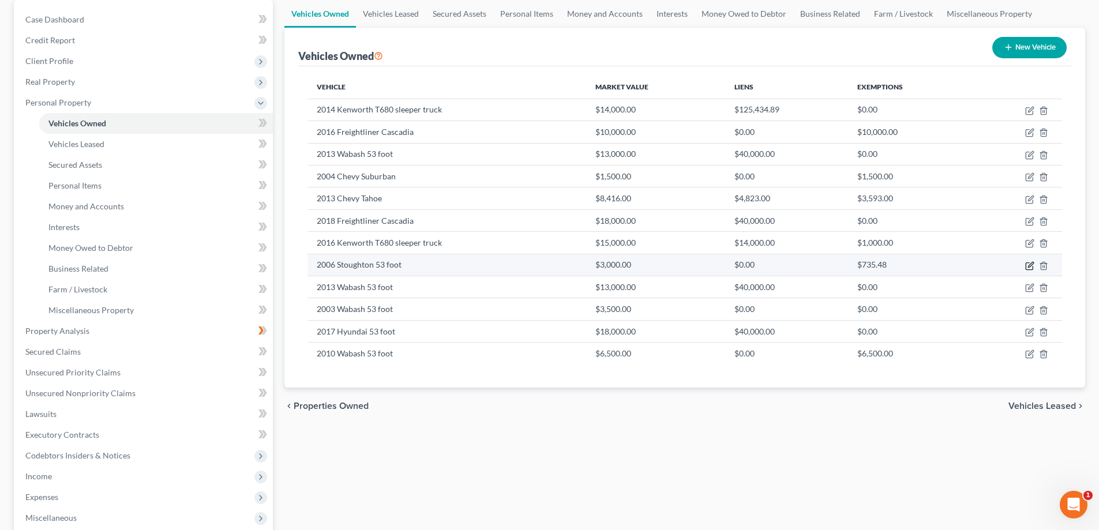
click at [1026, 262] on icon "button" at bounding box center [1029, 265] width 9 height 9
select select "2"
select select "20"
select select "3"
select select "0"
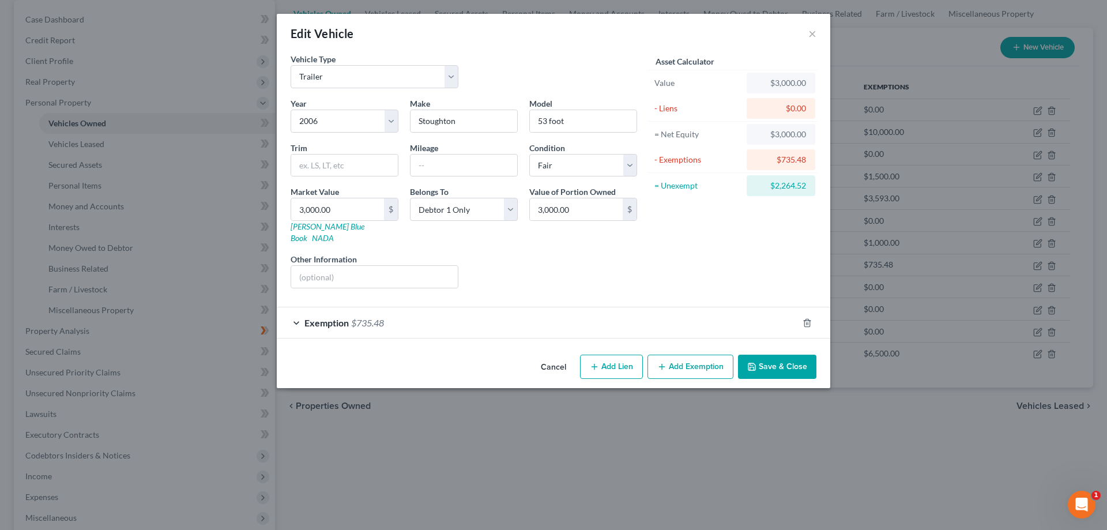
click at [764, 355] on button "Save & Close" at bounding box center [777, 367] width 78 height 24
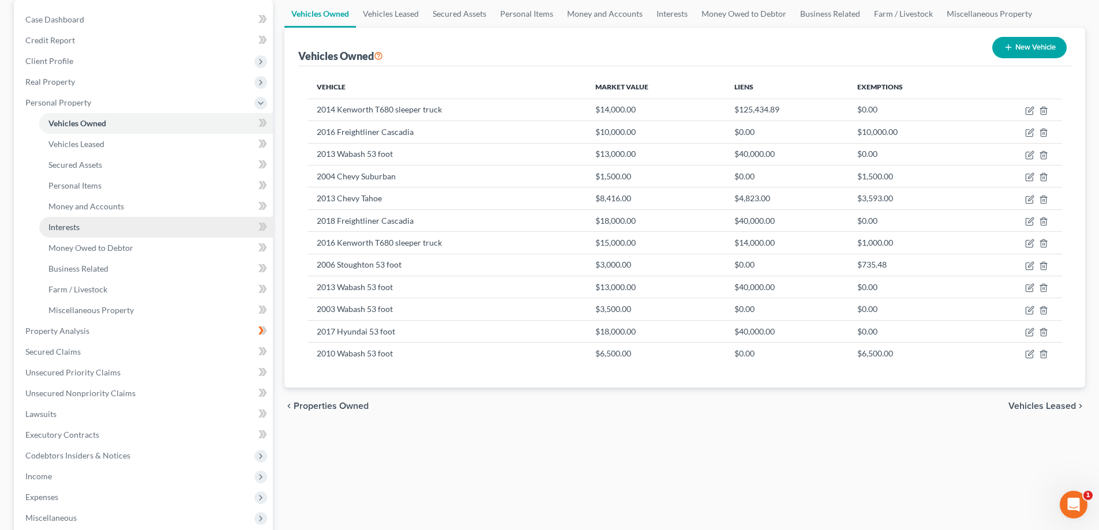
click at [69, 227] on span "Interests" at bounding box center [63, 227] width 31 height 10
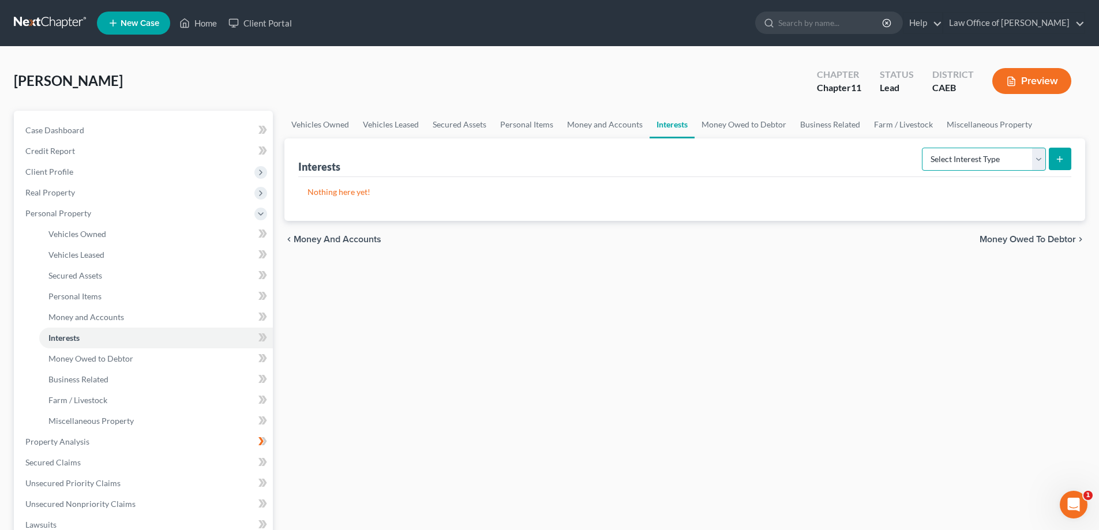
click at [1036, 152] on select "Select Interest Type 401K Annuity Bond Education IRA Government Bond Government…" at bounding box center [984, 159] width 124 height 23
click at [877, 469] on div "Vehicles Owned Vehicles Leased Secured Assets Personal Items Money and Accounts…" at bounding box center [685, 433] width 812 height 645
click at [73, 380] on span "Business Related" at bounding box center [78, 379] width 60 height 10
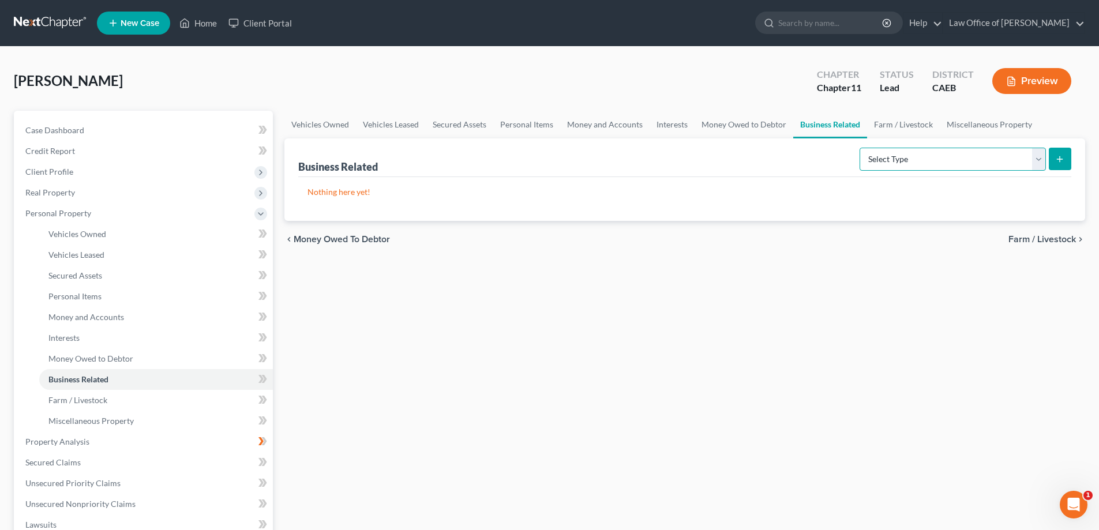
click at [956, 162] on select "Select Type Customer Lists Franchises Inventory Licenses Machinery Office Equip…" at bounding box center [952, 159] width 186 height 23
click at [805, 299] on div "Vehicles Owned Vehicles Leased Secured Assets Personal Items Money and Accounts…" at bounding box center [685, 433] width 812 height 645
click at [94, 420] on span "Miscellaneous Property" at bounding box center [90, 421] width 85 height 10
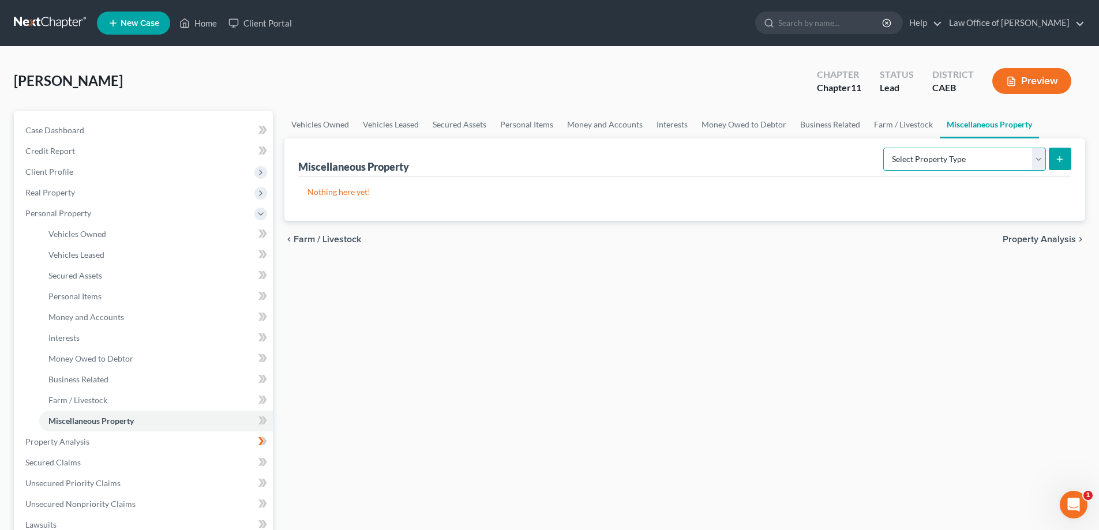
click at [1039, 156] on select "Select Property Type Assigned for Creditor Benefit Within 1 Year Holding for An…" at bounding box center [964, 159] width 163 height 23
click at [789, 314] on div "Vehicles Owned Vehicles Leased Secured Assets Personal Items Money and Accounts…" at bounding box center [685, 433] width 812 height 645
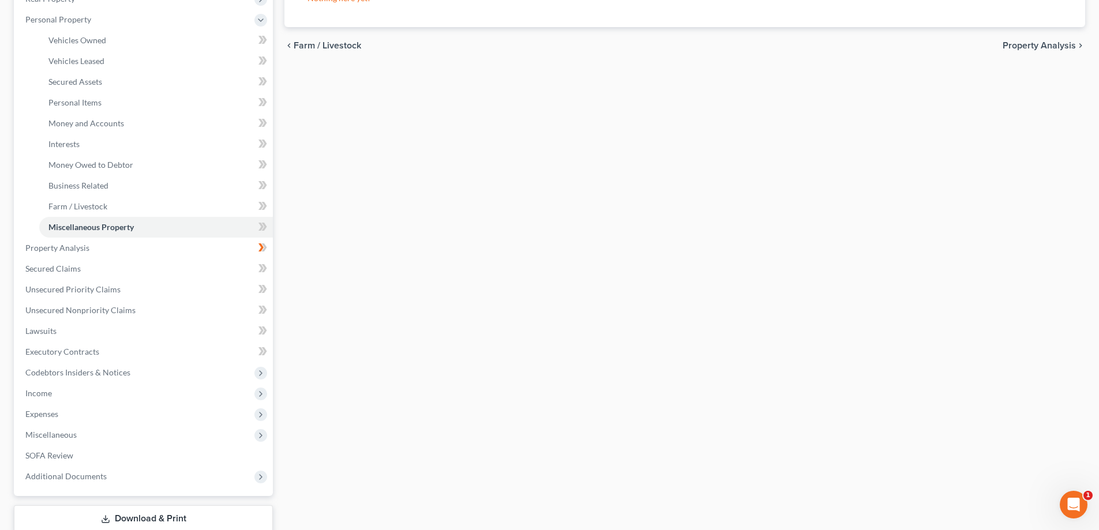
scroll to position [210, 0]
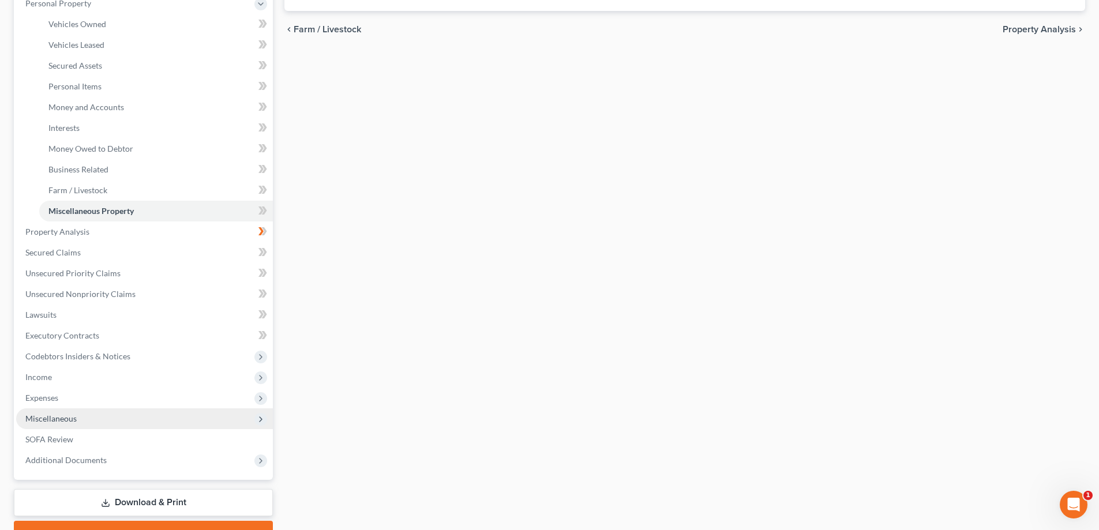
click at [52, 422] on span "Miscellaneous" at bounding box center [50, 419] width 51 height 10
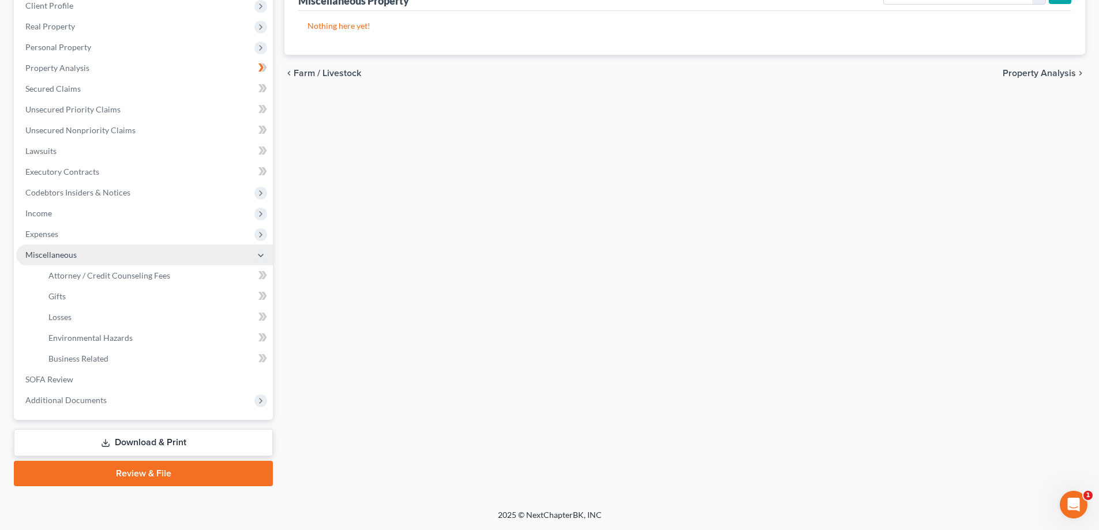
scroll to position [166, 0]
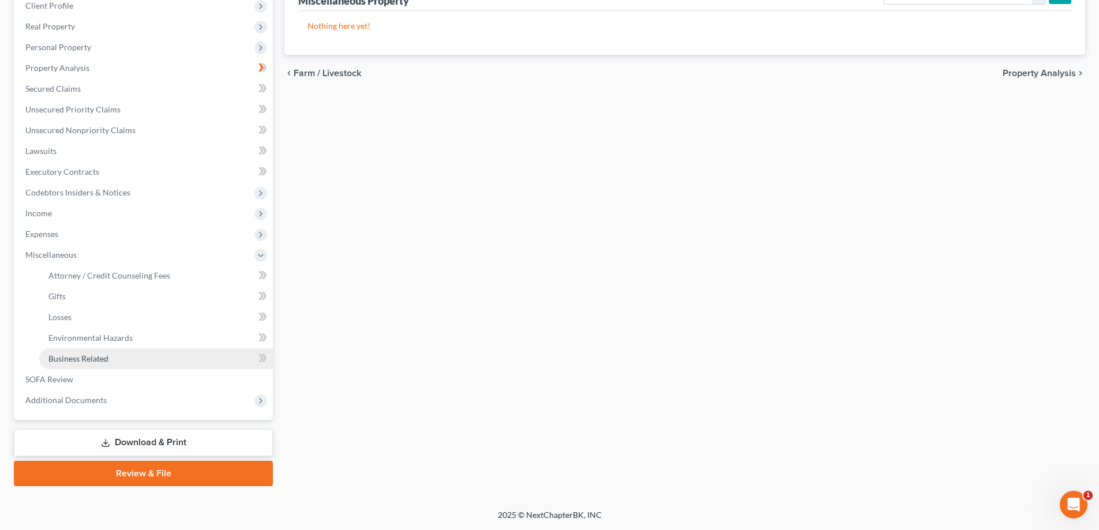
click at [62, 359] on span "Business Related" at bounding box center [78, 359] width 60 height 10
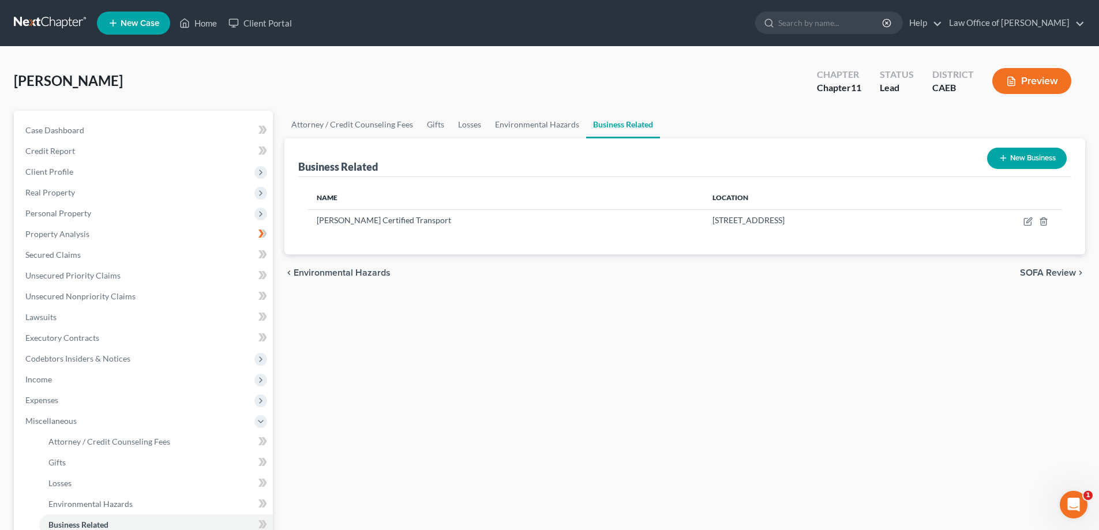
click at [1008, 155] on button "New Business" at bounding box center [1027, 158] width 80 height 21
